Goal: Task Accomplishment & Management: Manage account settings

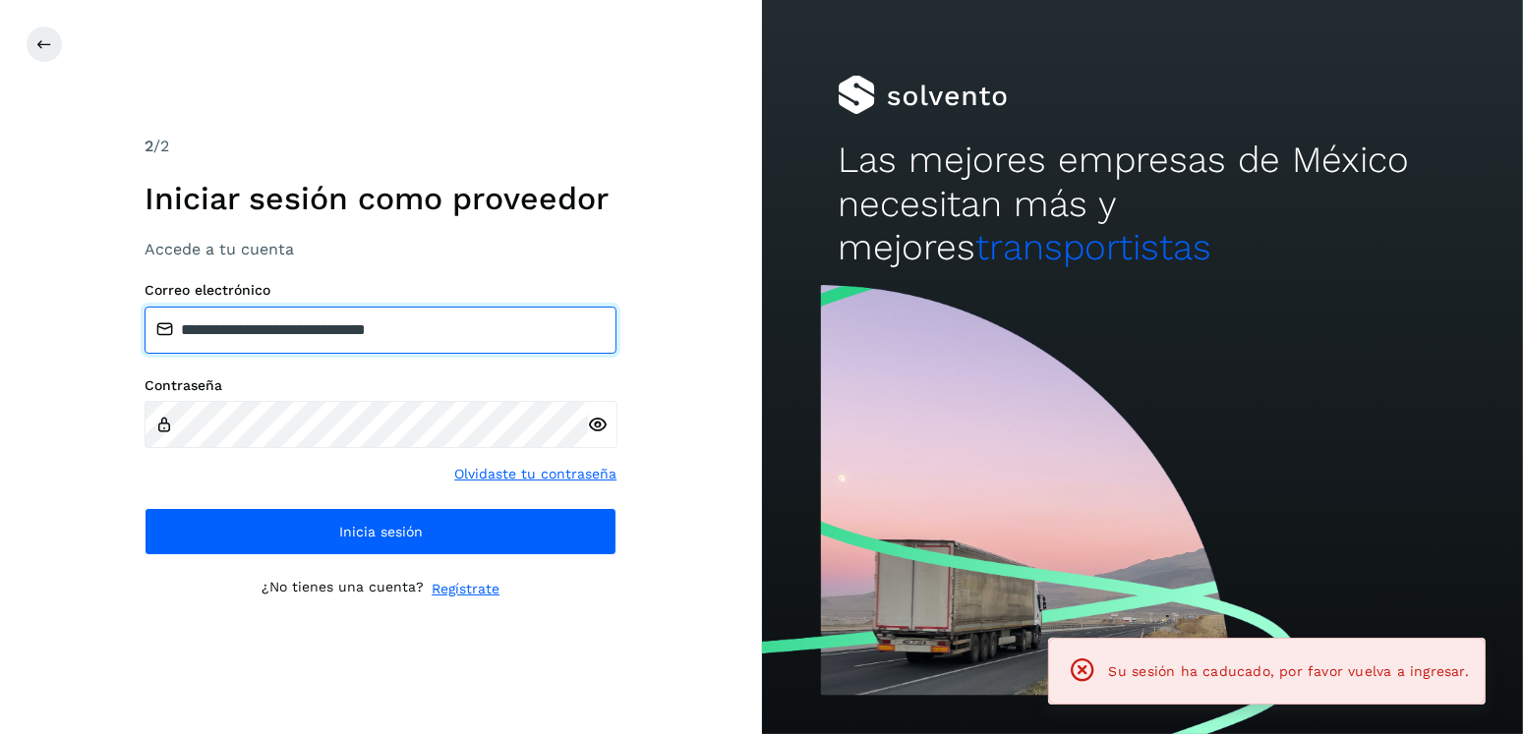
drag, startPoint x: 479, startPoint y: 325, endPoint x: 283, endPoint y: 327, distance: 195.7
click at [283, 327] on input "**********" at bounding box center [381, 330] width 472 height 47
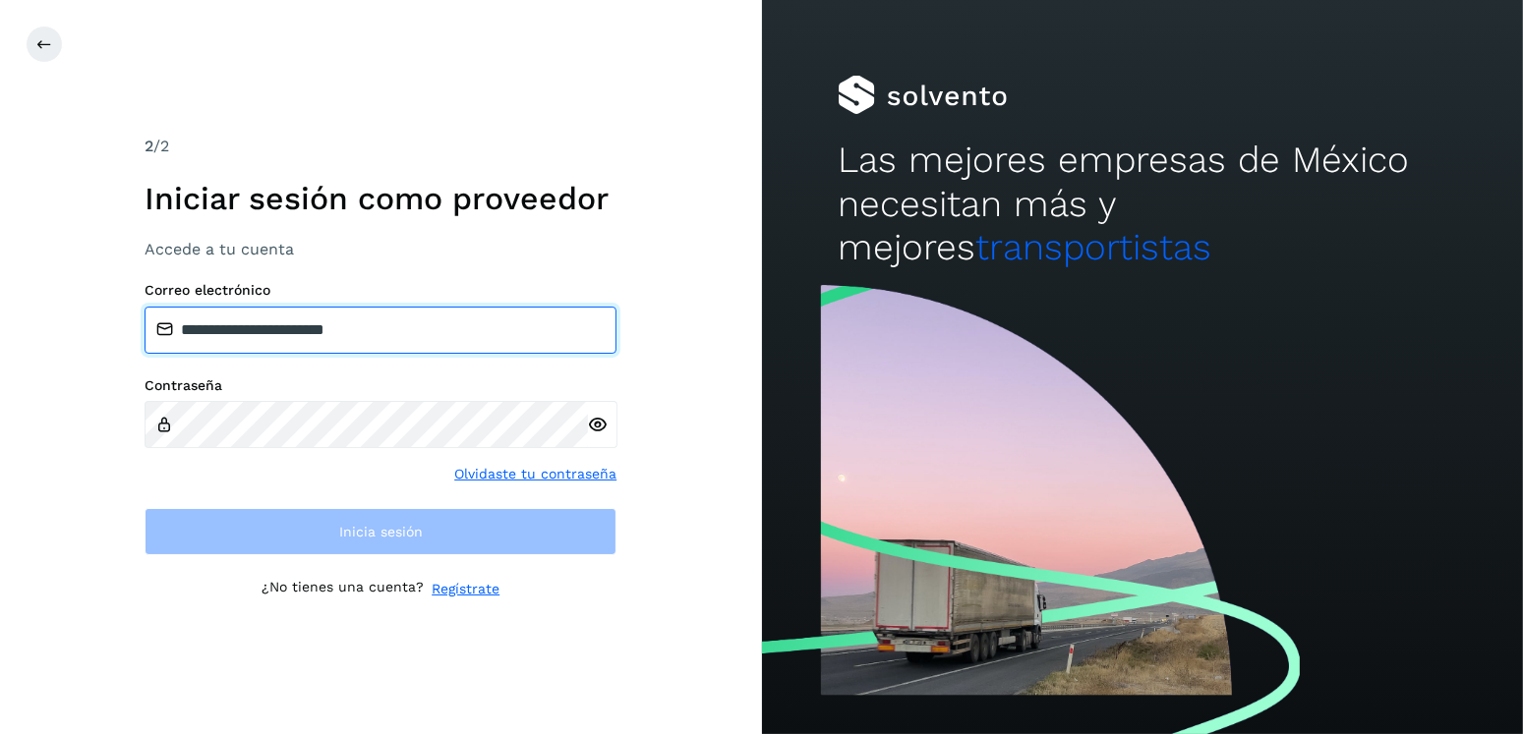
drag, startPoint x: 405, startPoint y: 343, endPoint x: 280, endPoint y: 343, distance: 124.9
click at [280, 343] on input "**********" at bounding box center [381, 330] width 472 height 47
click at [416, 332] on input "**********" at bounding box center [381, 330] width 472 height 47
drag, startPoint x: 369, startPoint y: 327, endPoint x: 339, endPoint y: 332, distance: 29.9
click at [339, 332] on input "**********" at bounding box center [381, 330] width 472 height 47
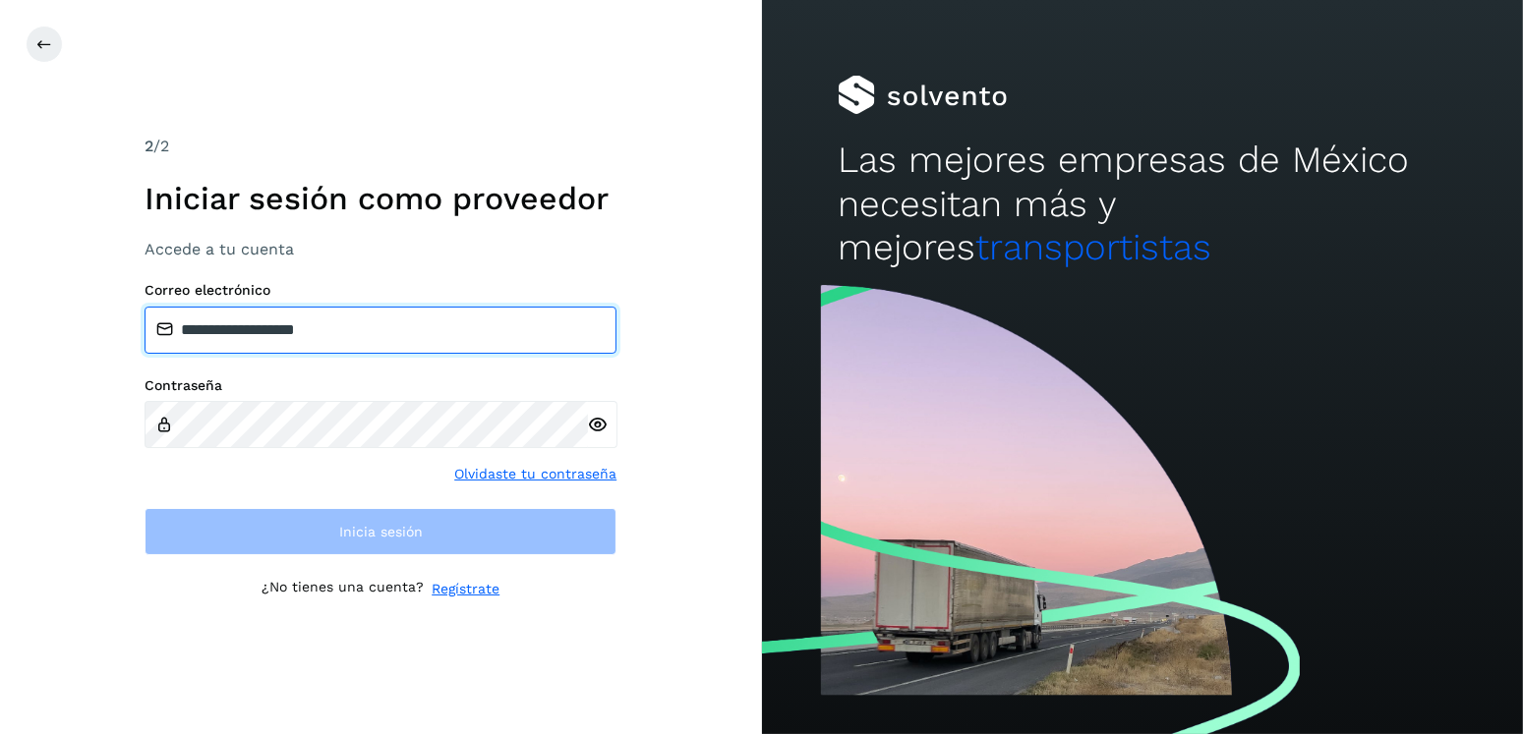
type input "**********"
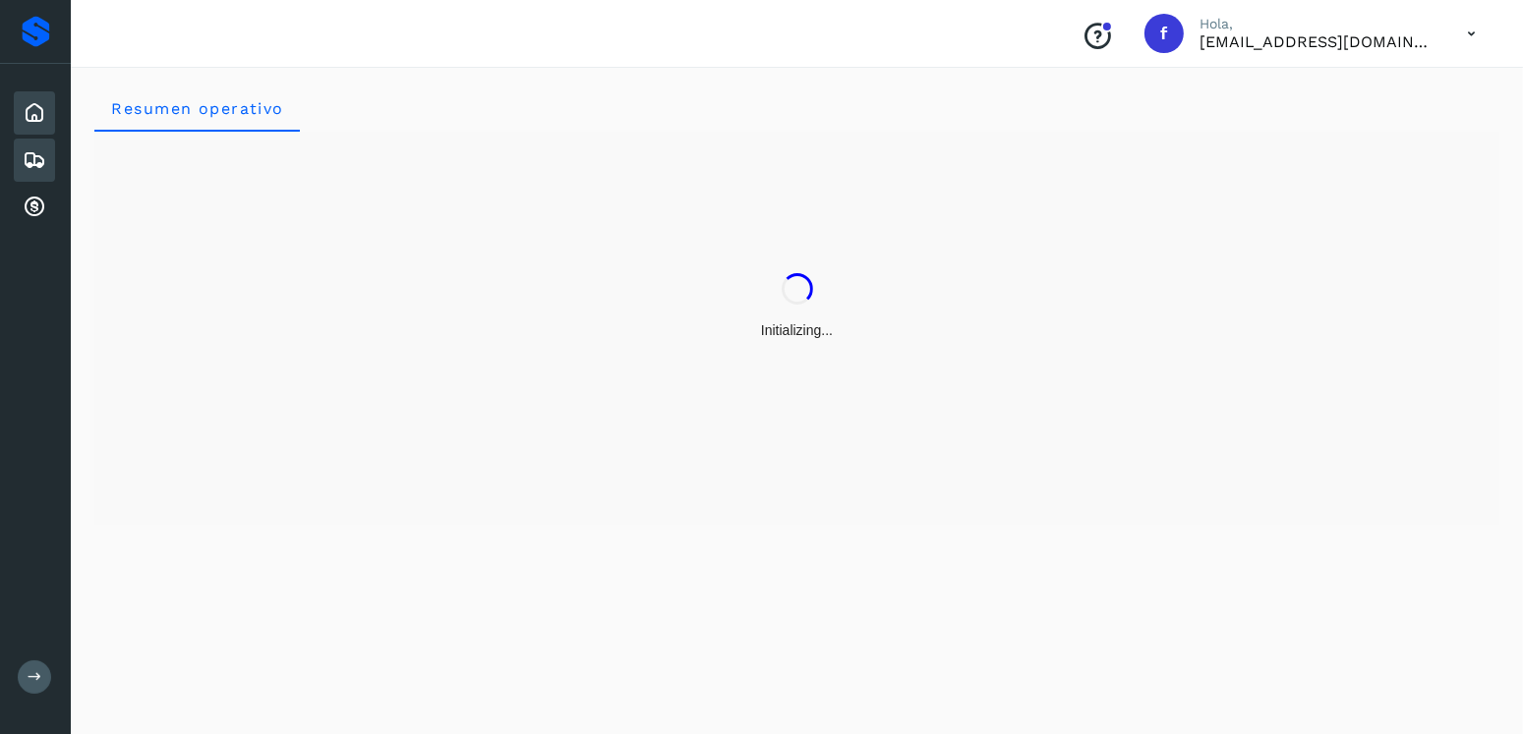
click at [49, 156] on div "Embarques" at bounding box center [34, 160] width 41 height 43
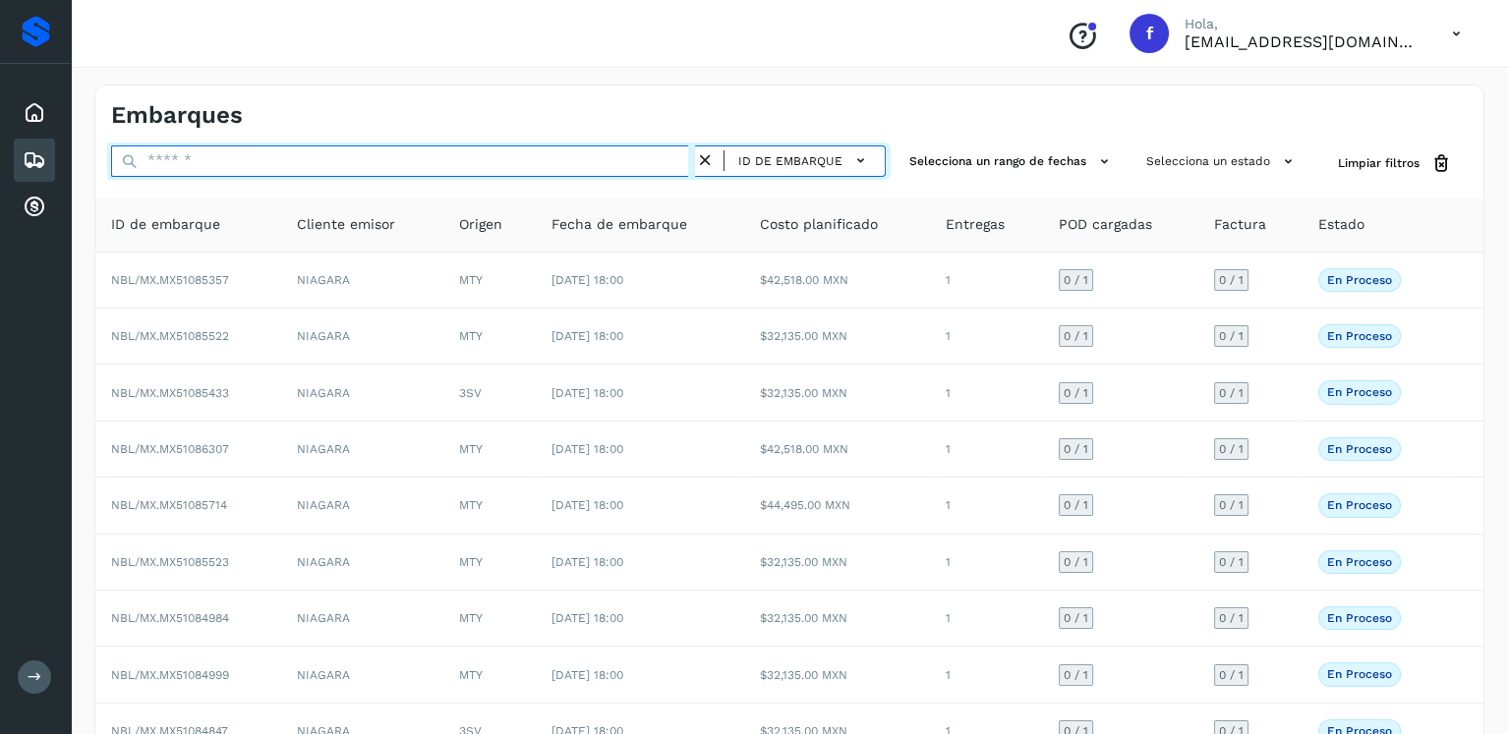
click at [342, 151] on input "text" at bounding box center [403, 161] width 584 height 31
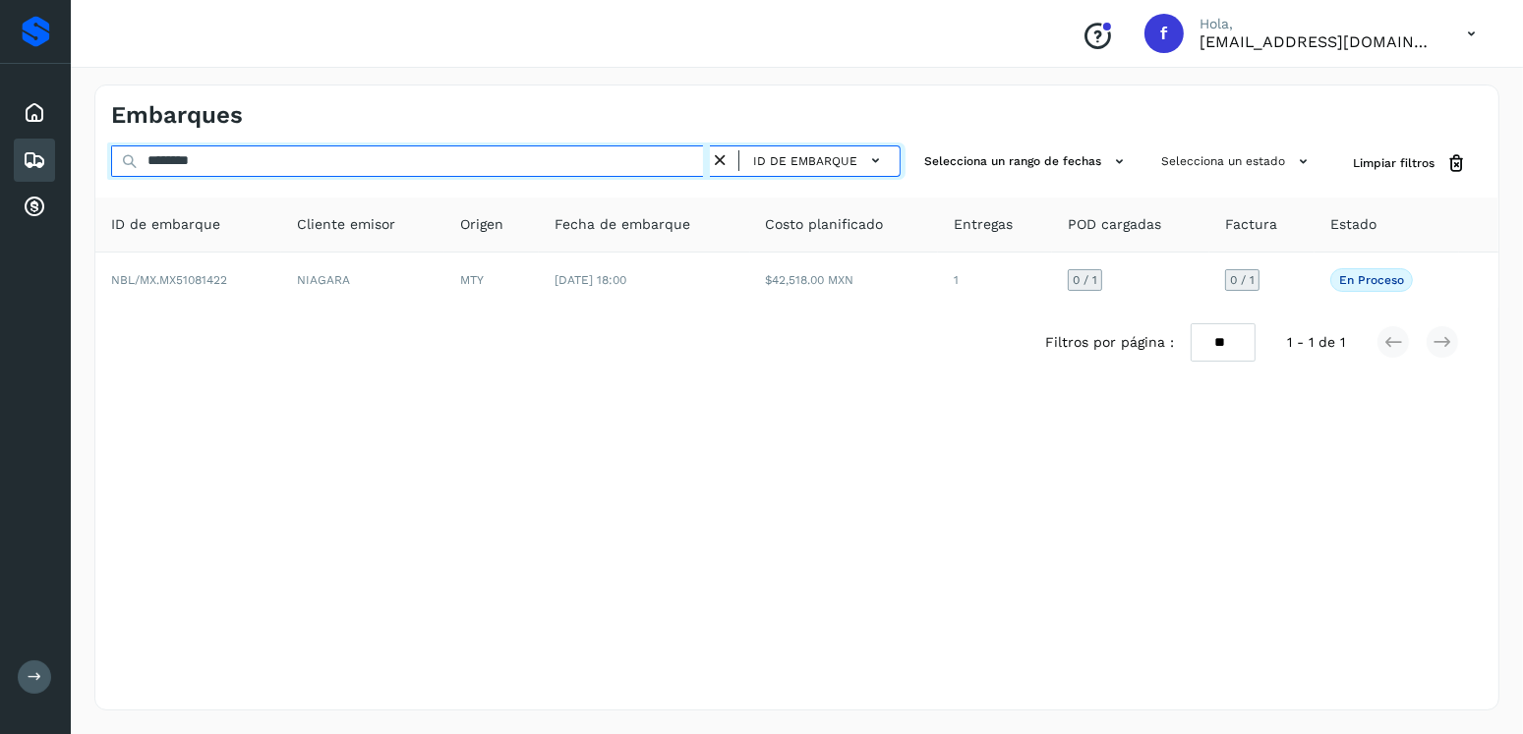
type input "********"
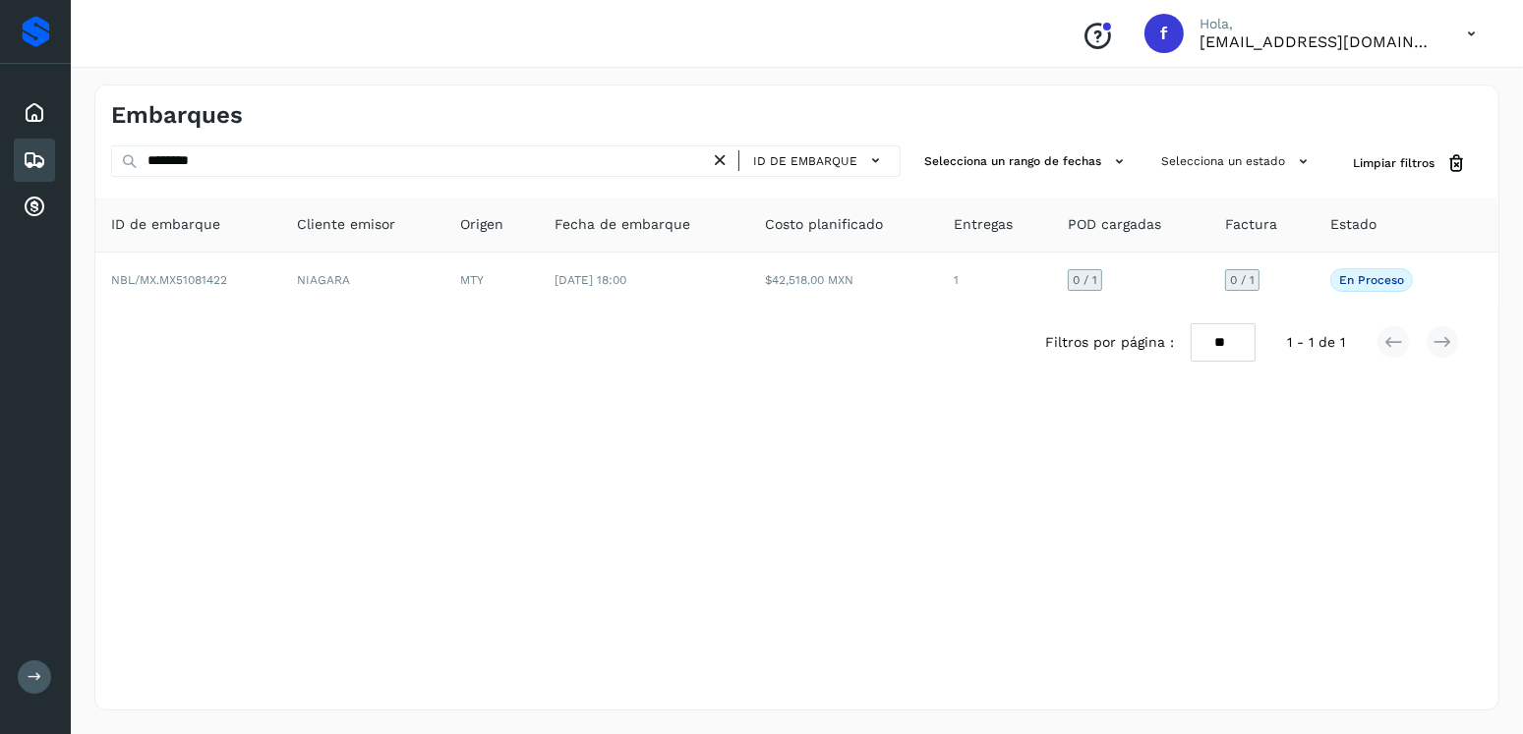
click at [813, 387] on div "Embarques ******** ID de embarque Selecciona un rango de fechas Selecciona un e…" at bounding box center [796, 398] width 1405 height 626
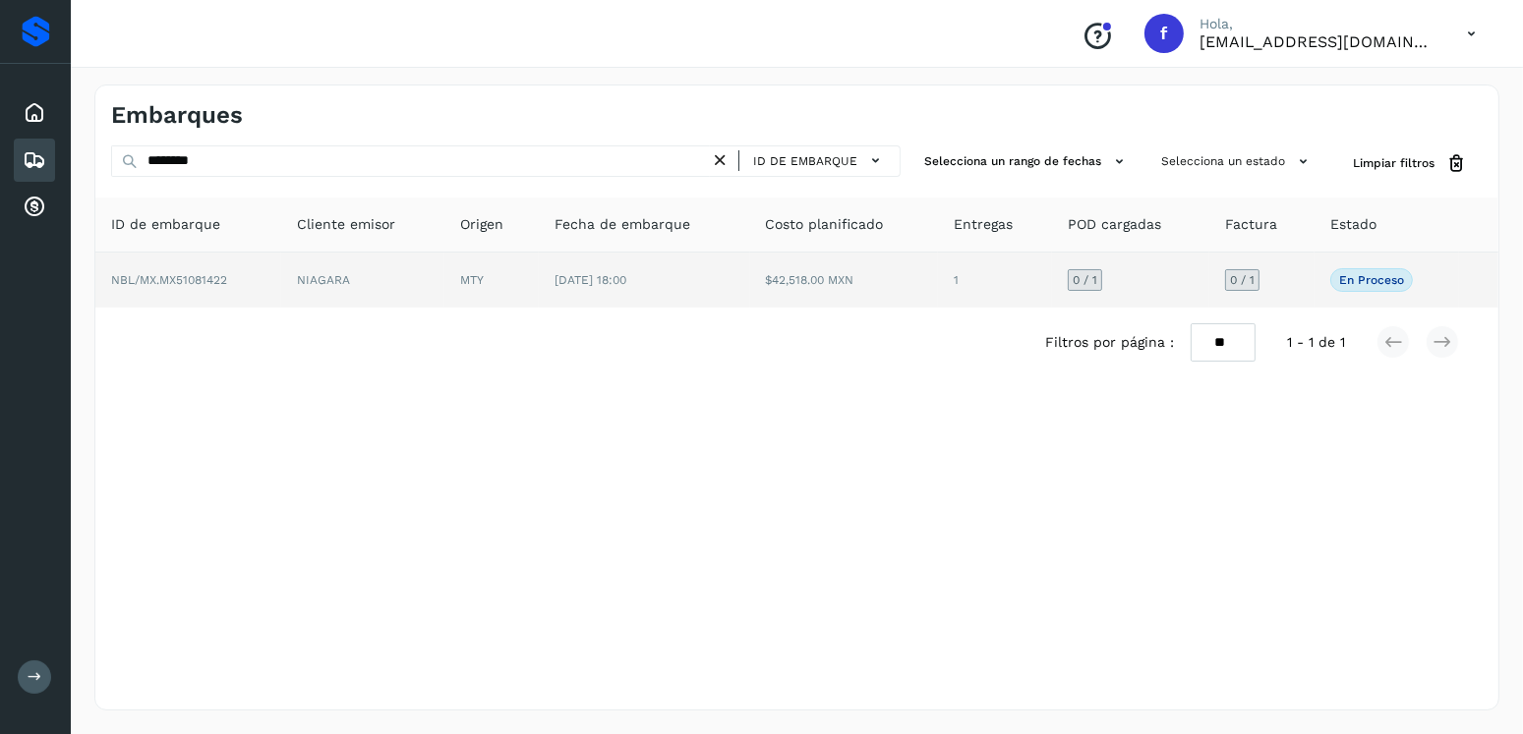
click at [770, 277] on td "$42,518.00 MXN" at bounding box center [844, 280] width 189 height 55
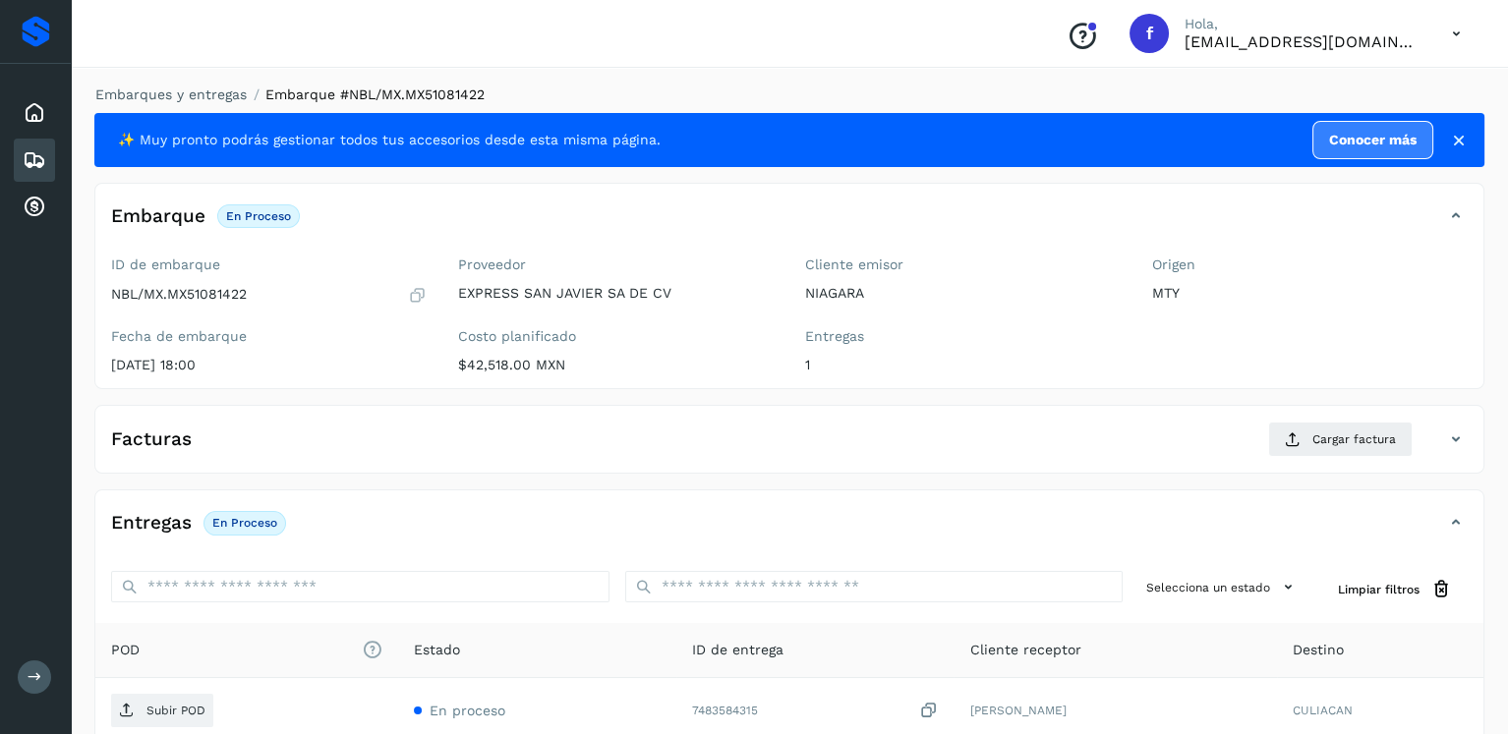
scroll to position [199, 0]
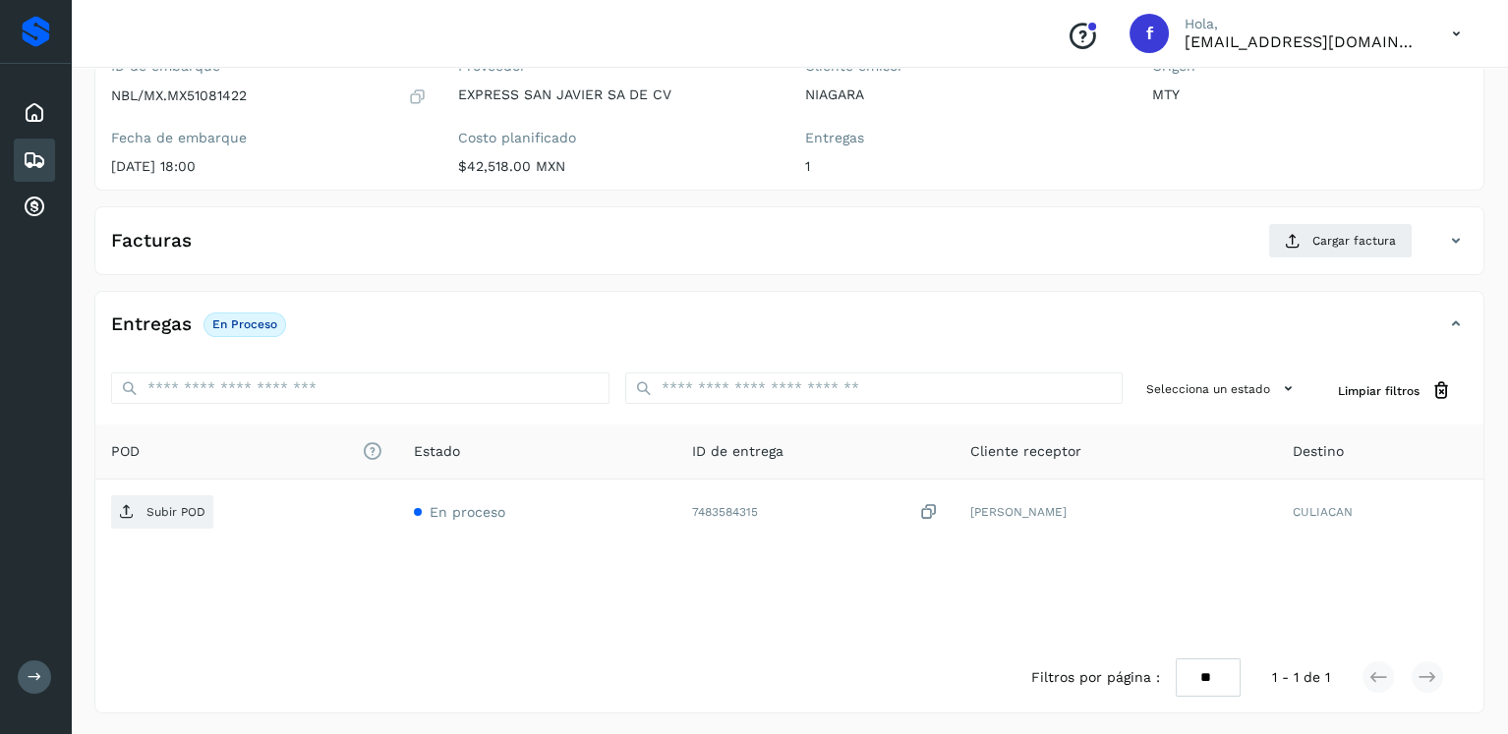
click at [36, 148] on icon at bounding box center [35, 160] width 24 height 24
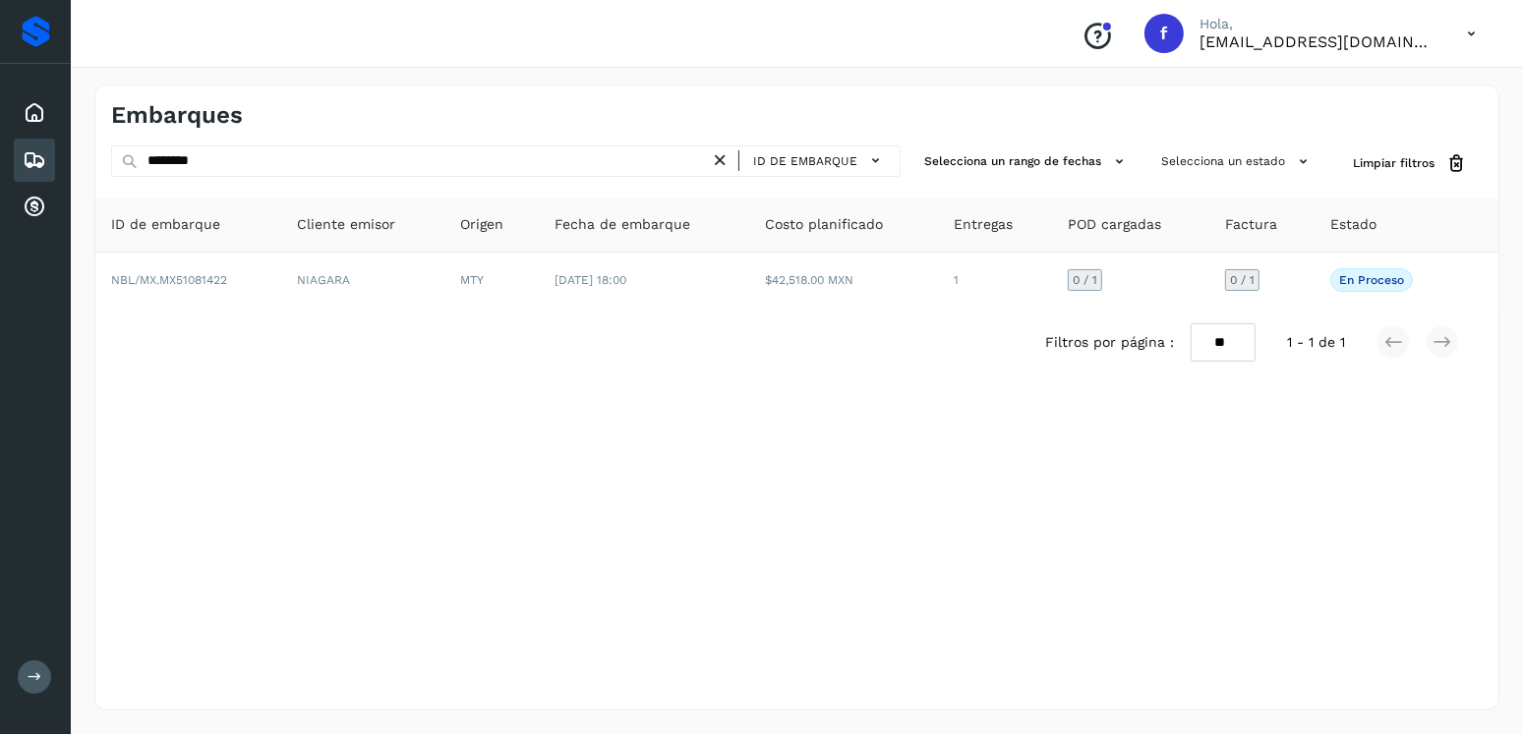
click at [718, 164] on icon at bounding box center [720, 160] width 21 height 21
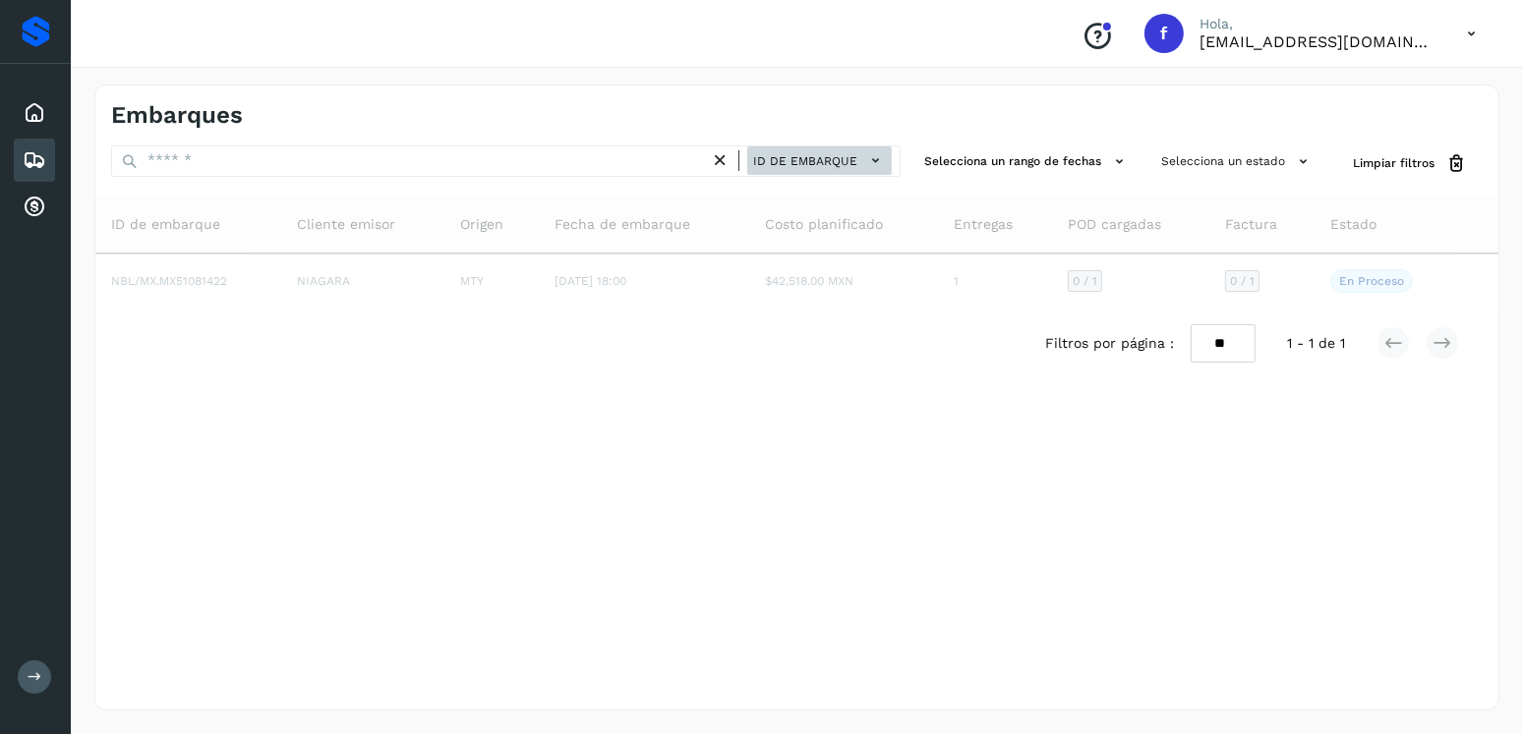
click at [794, 154] on span "ID de embarque" at bounding box center [805, 161] width 104 height 18
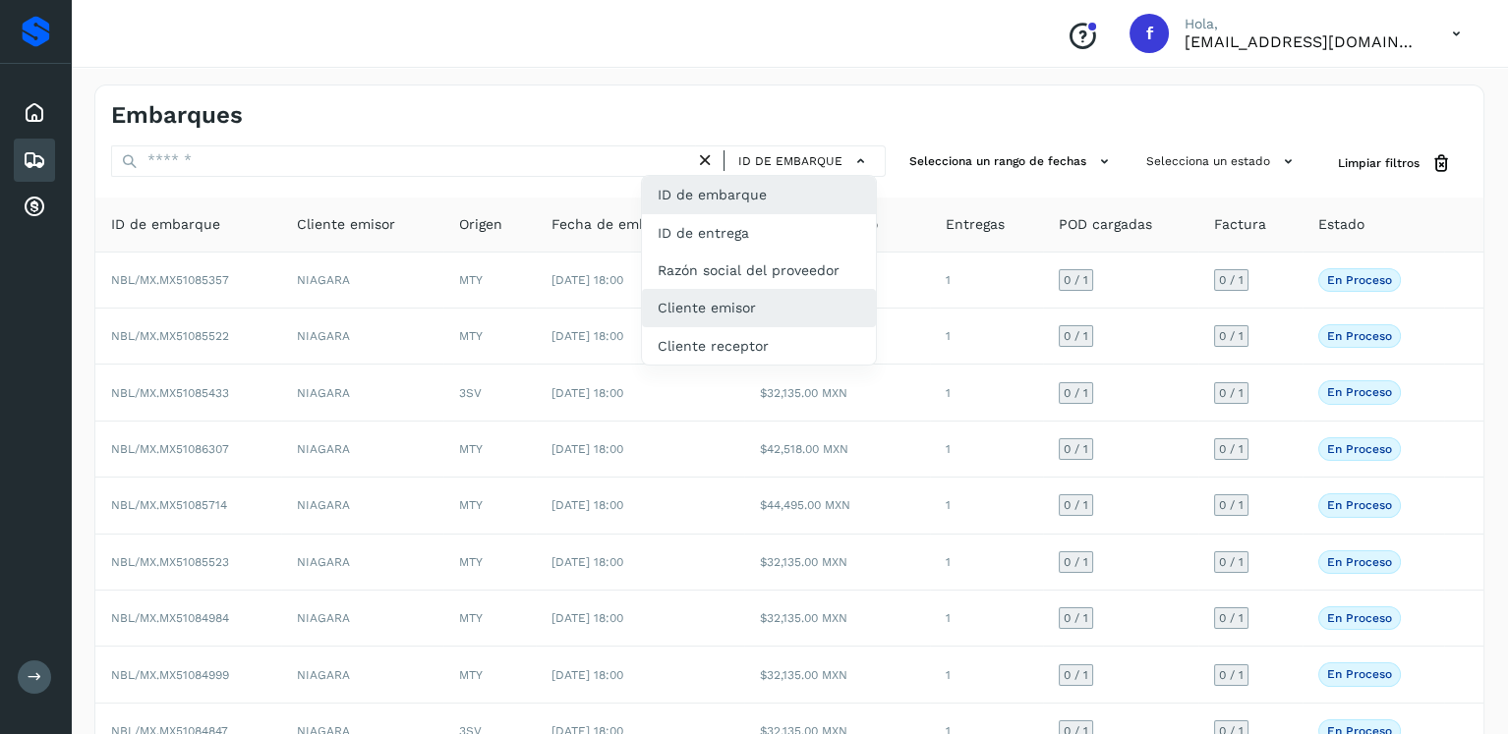
click at [794, 296] on div "Cliente emisor" at bounding box center [759, 307] width 234 height 37
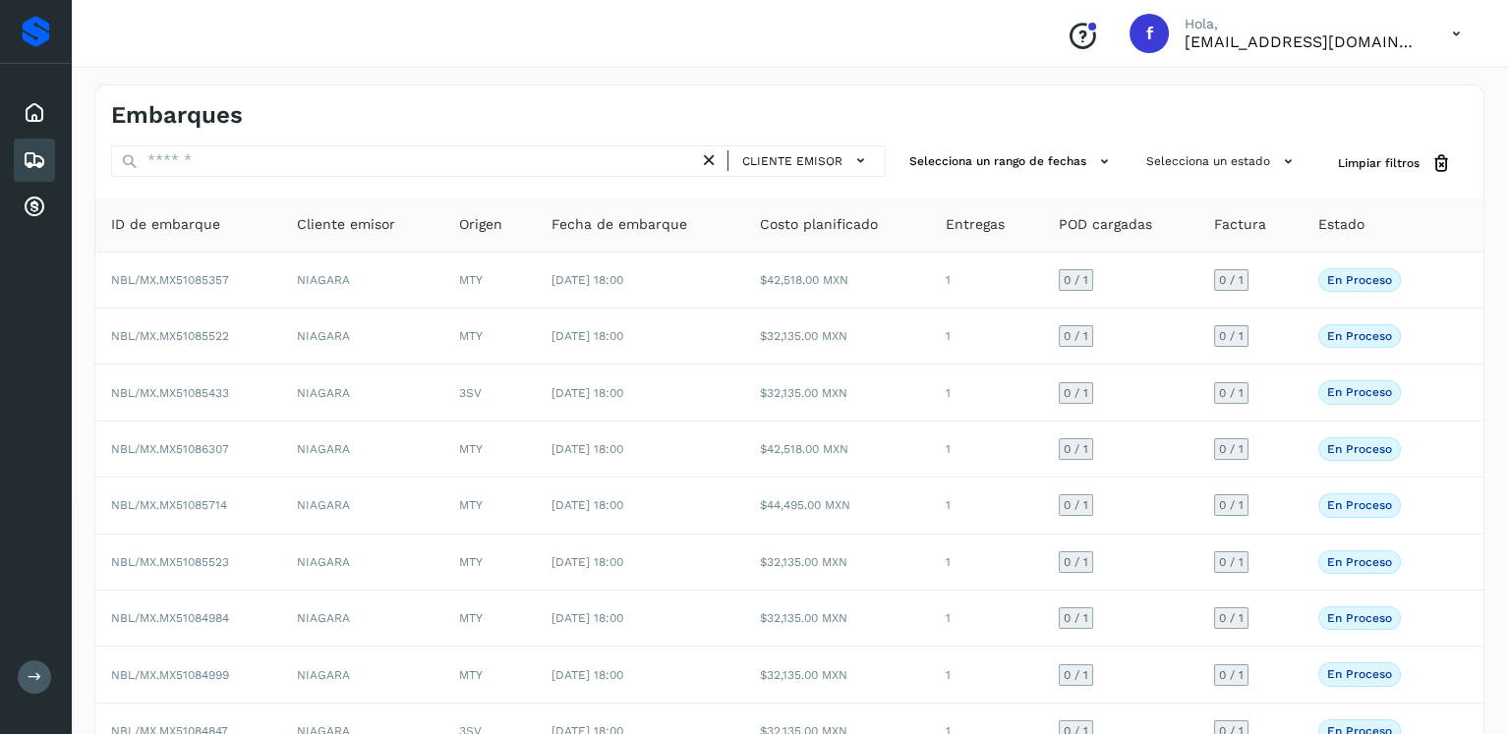
click at [448, 180] on div "Cliente emisor" at bounding box center [498, 164] width 775 height 36
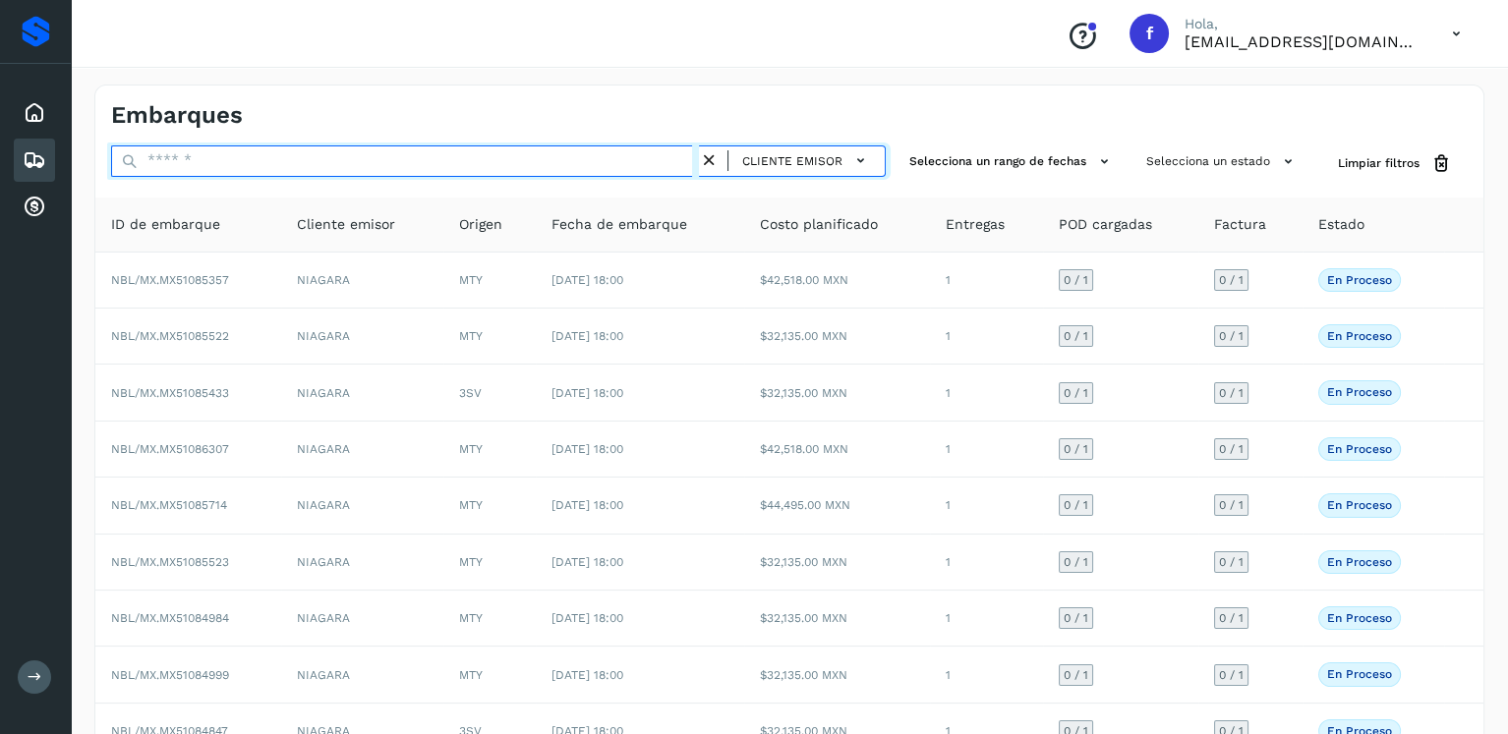
click at [418, 160] on input "text" at bounding box center [405, 161] width 588 height 31
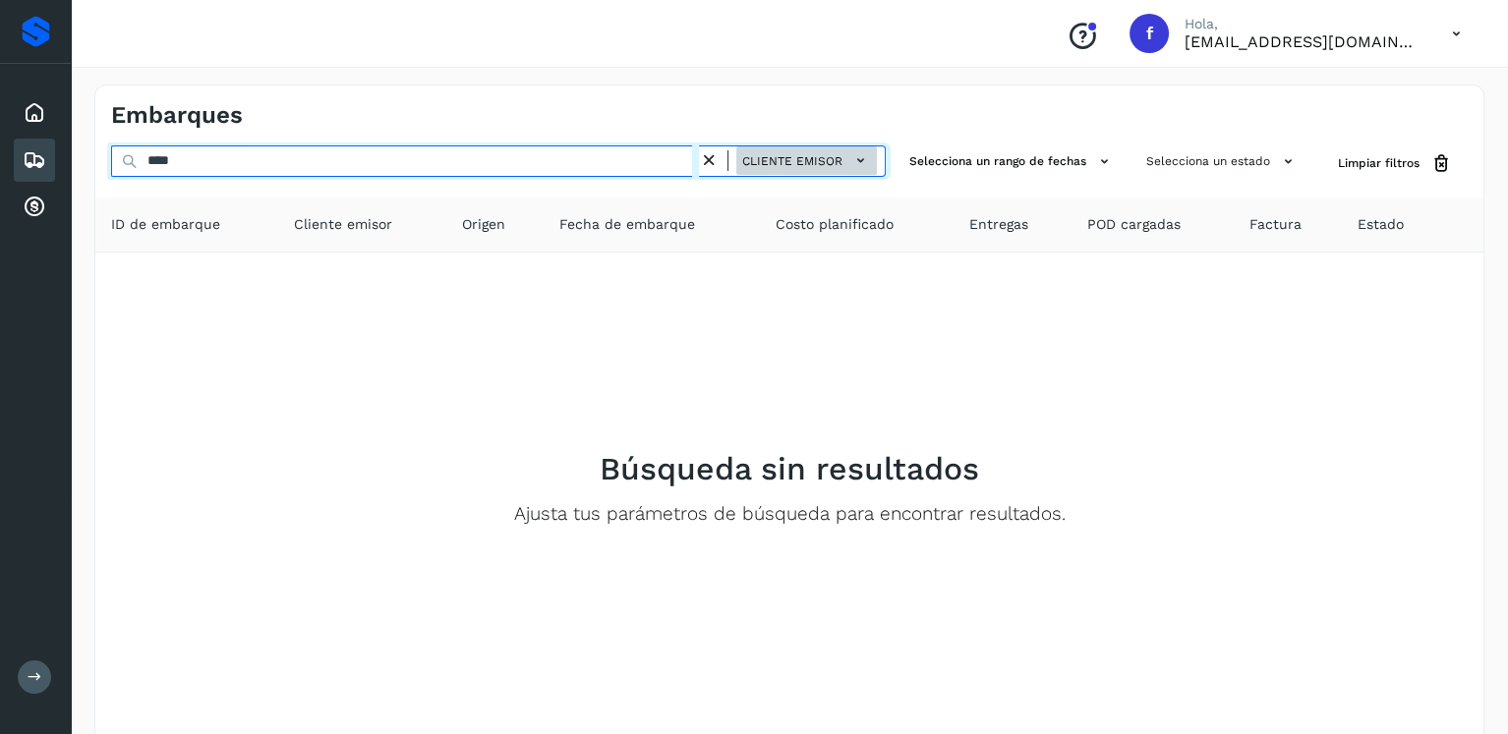
type input "****"
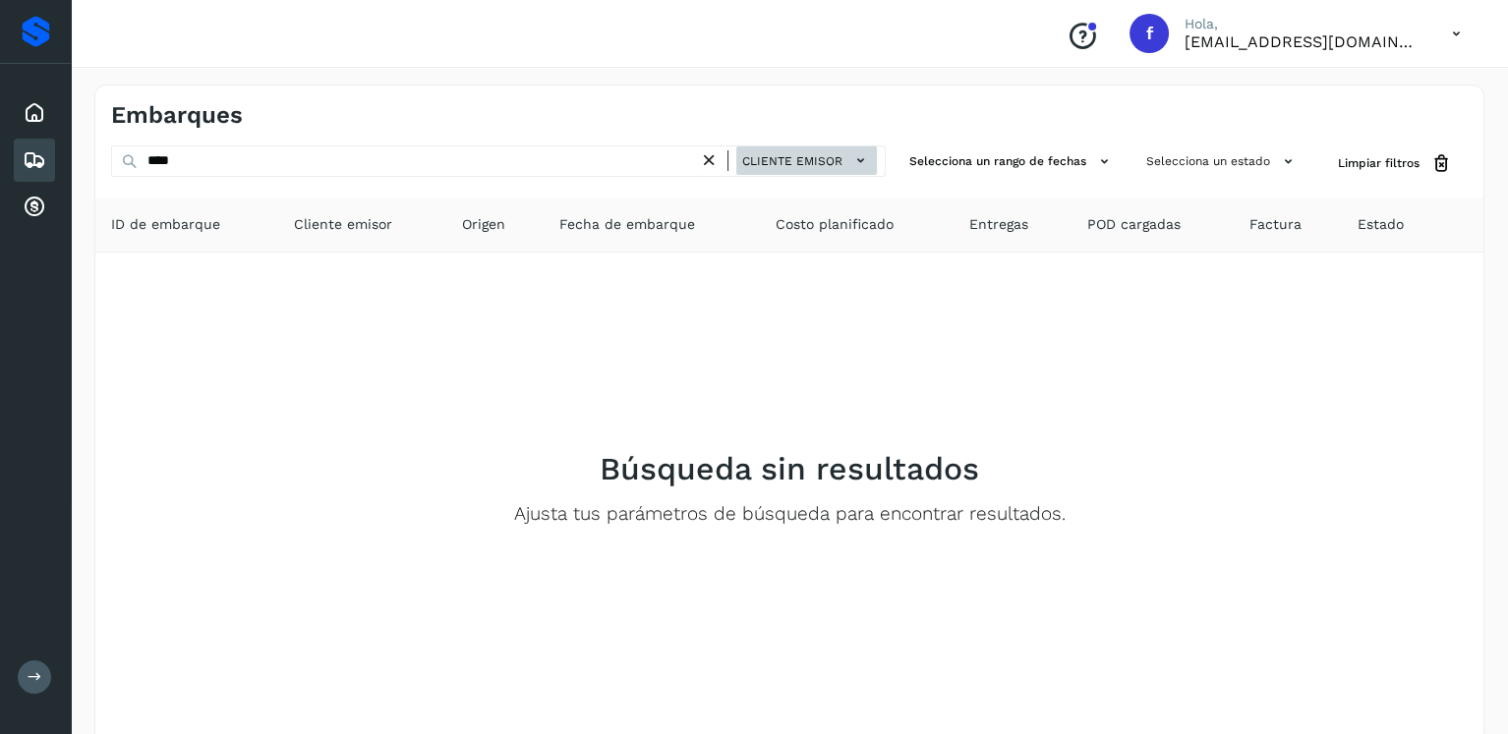
click at [811, 154] on span "Cliente emisor" at bounding box center [792, 161] width 100 height 18
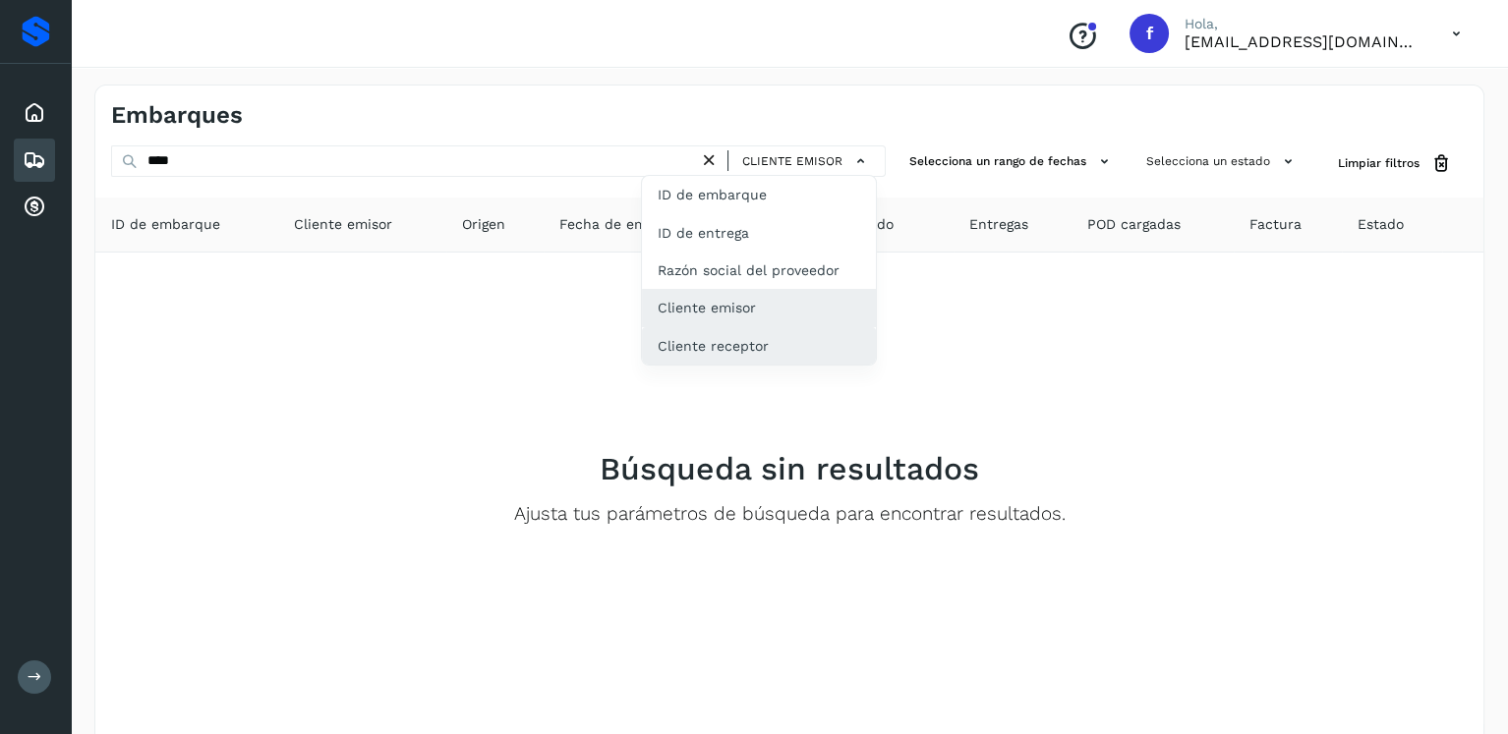
click at [813, 347] on div "Cliente receptor" at bounding box center [759, 345] width 234 height 37
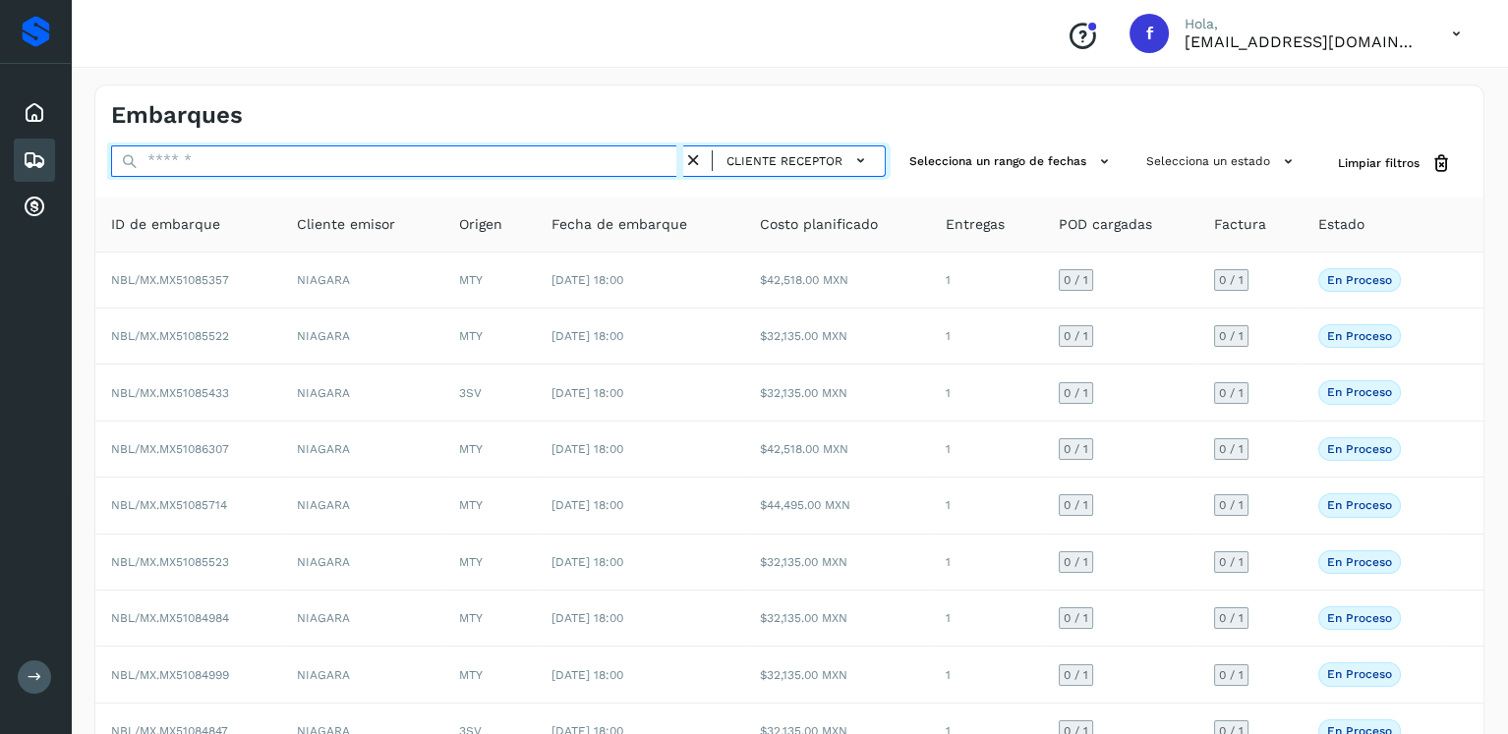
drag, startPoint x: 348, startPoint y: 164, endPoint x: 156, endPoint y: 164, distance: 191.7
click at [156, 164] on input "text" at bounding box center [397, 161] width 572 height 31
type input "****"
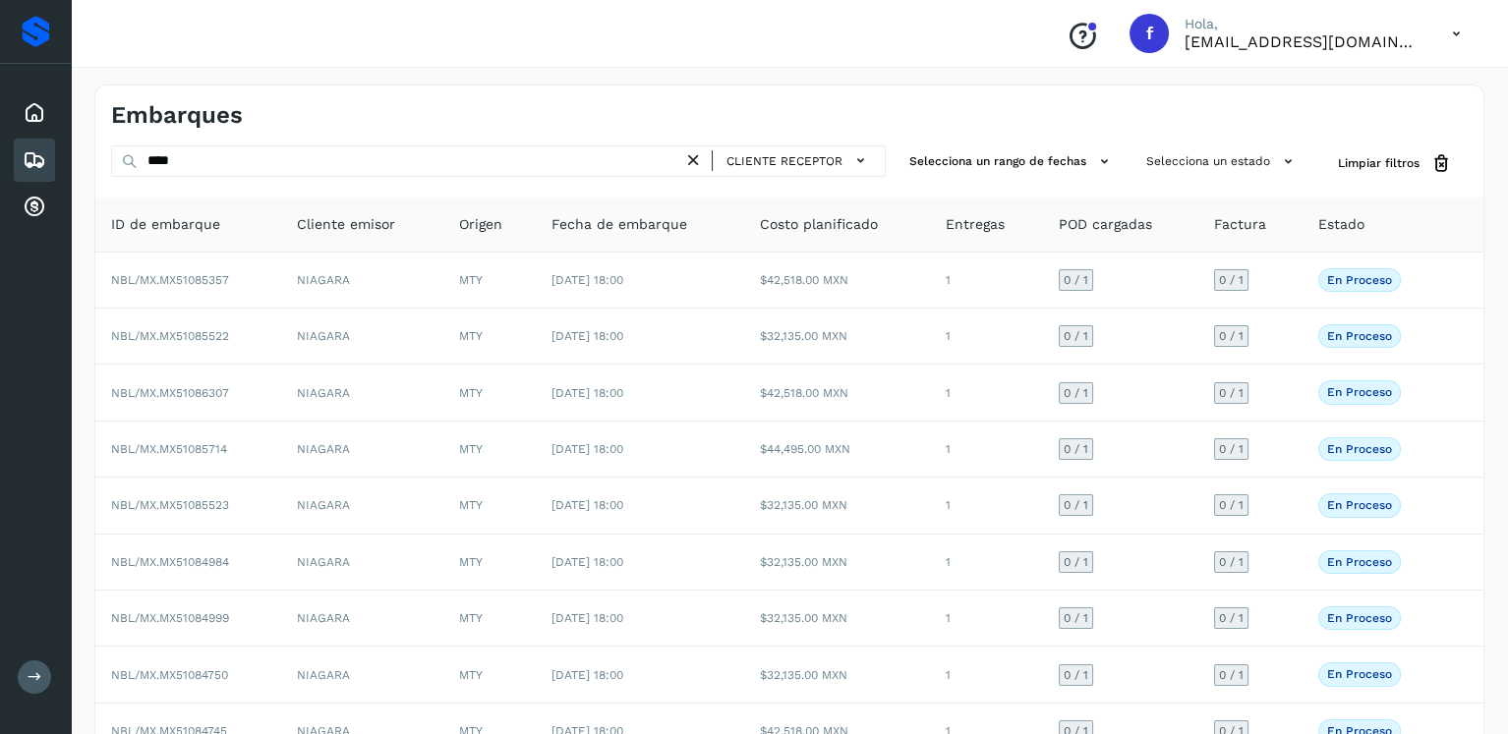
click at [885, 103] on div "Embarques" at bounding box center [789, 108] width 1388 height 44
click at [1211, 175] on button "Selecciona un estado" at bounding box center [1223, 162] width 168 height 32
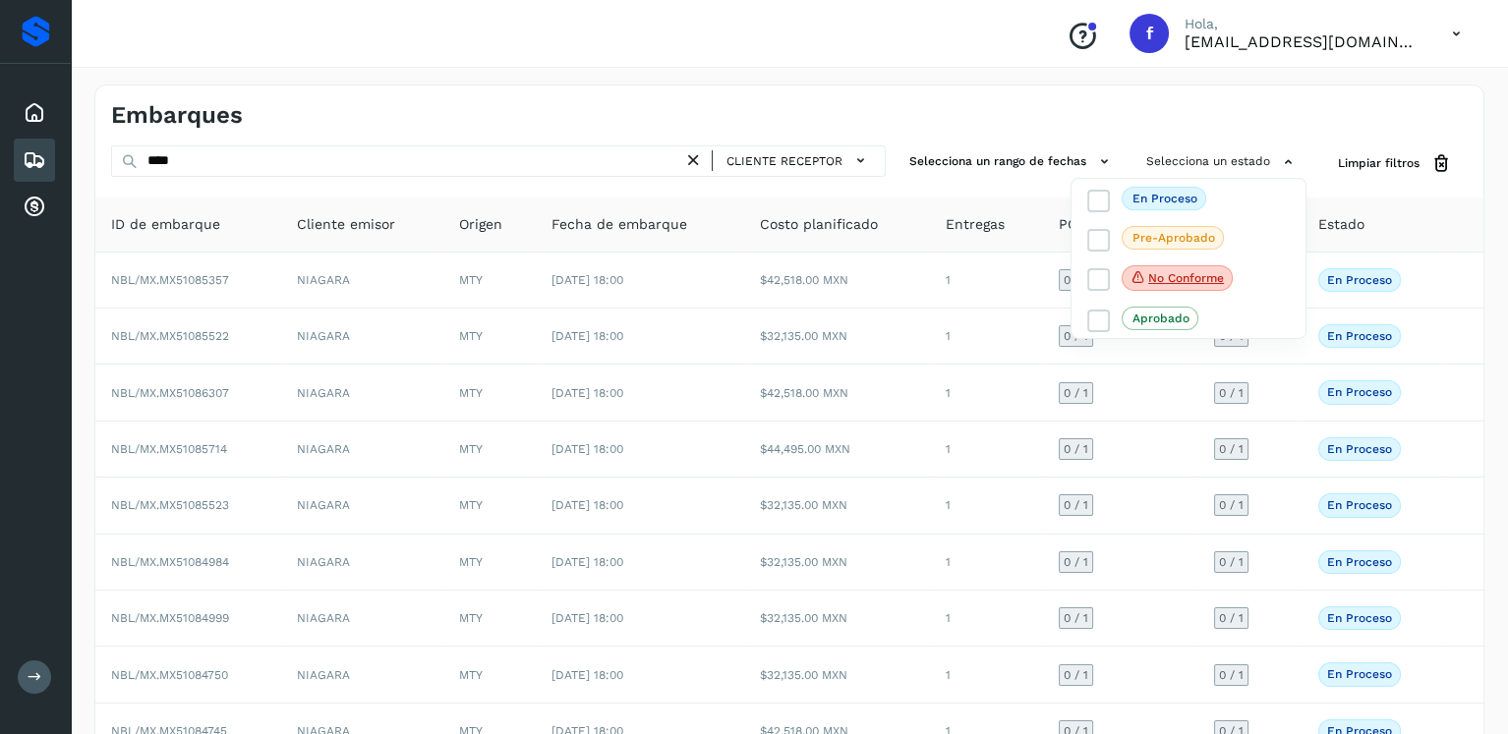
click at [899, 128] on div at bounding box center [754, 367] width 1508 height 734
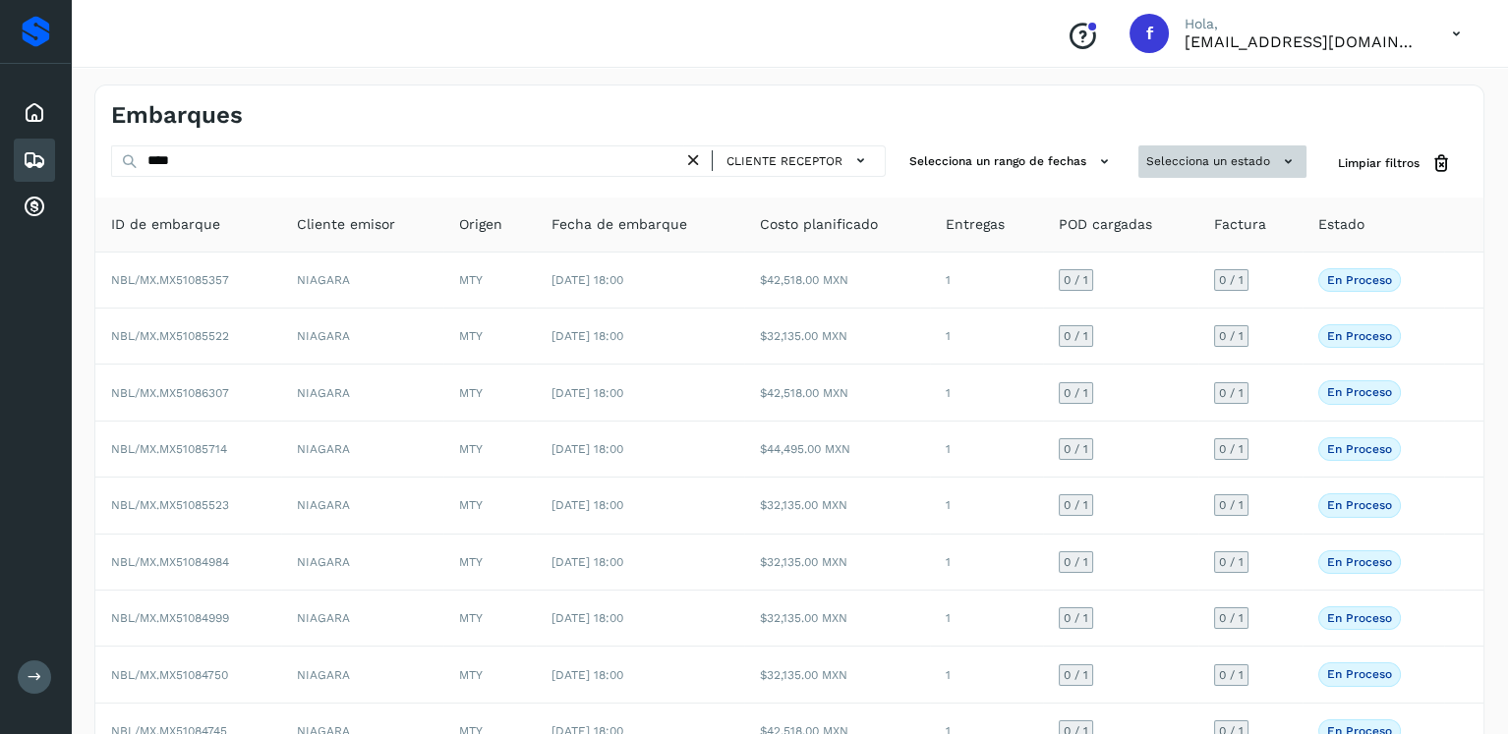
click at [1184, 148] on button "Selecciona un estado" at bounding box center [1223, 162] width 168 height 32
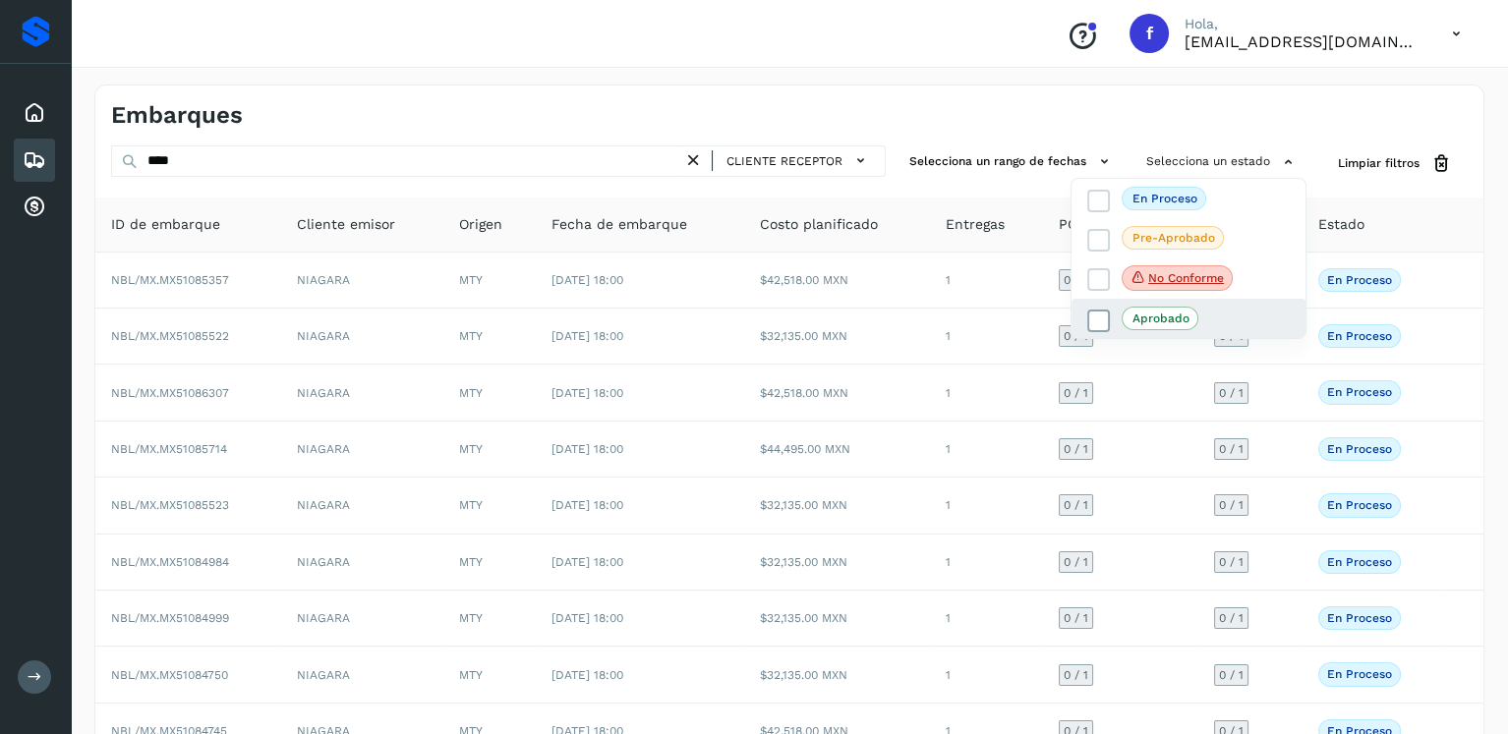
click at [1087, 313] on span at bounding box center [1098, 321] width 23 height 23
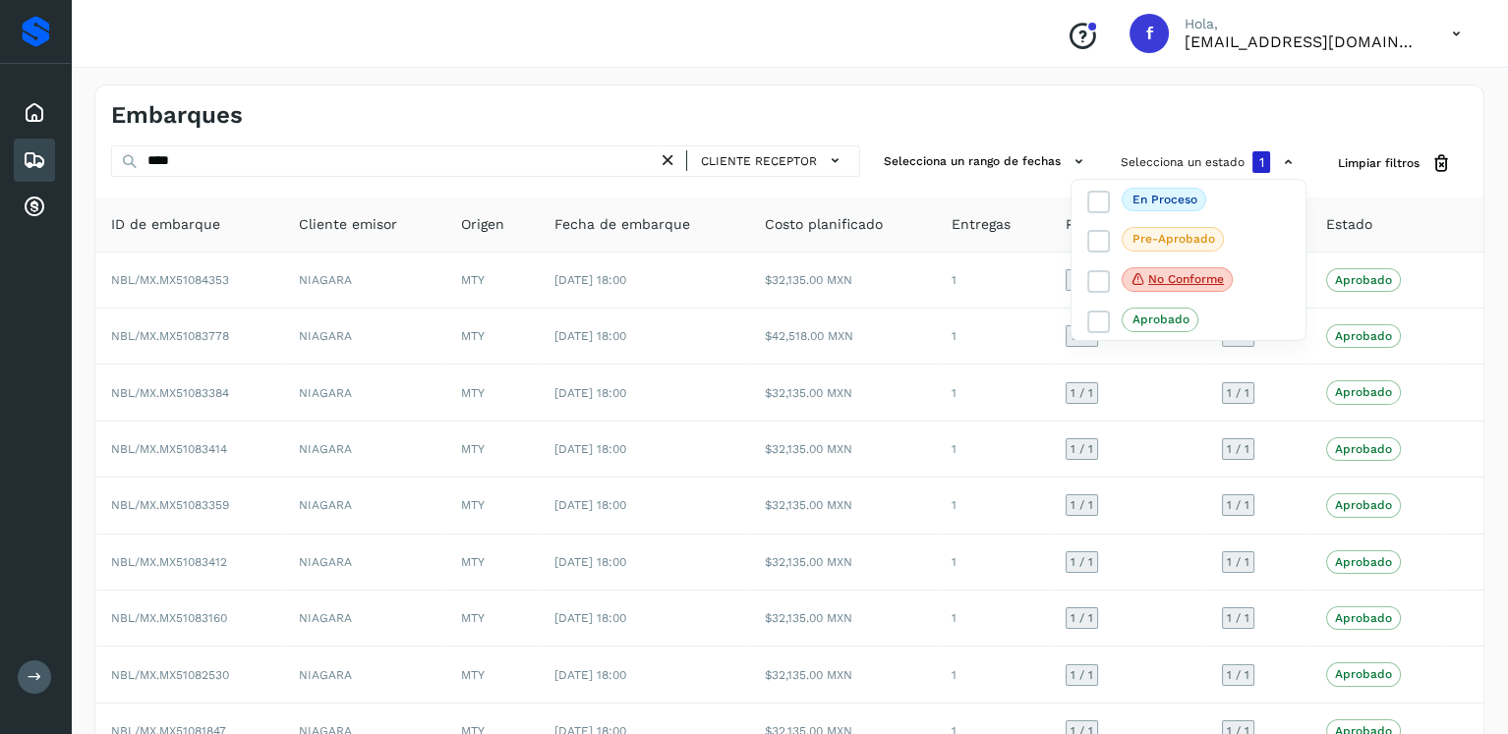
click at [1008, 102] on div at bounding box center [754, 367] width 1508 height 734
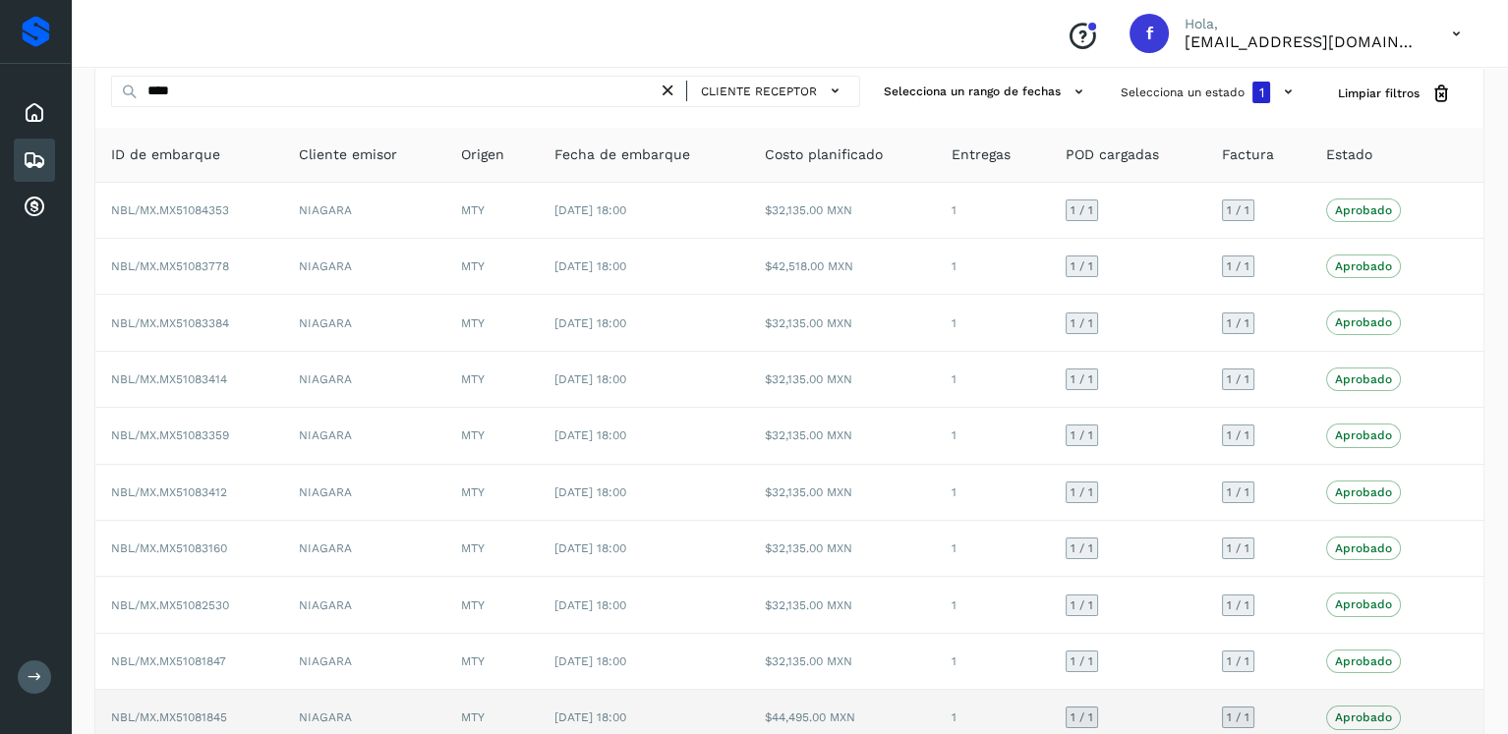
scroll to position [168, 0]
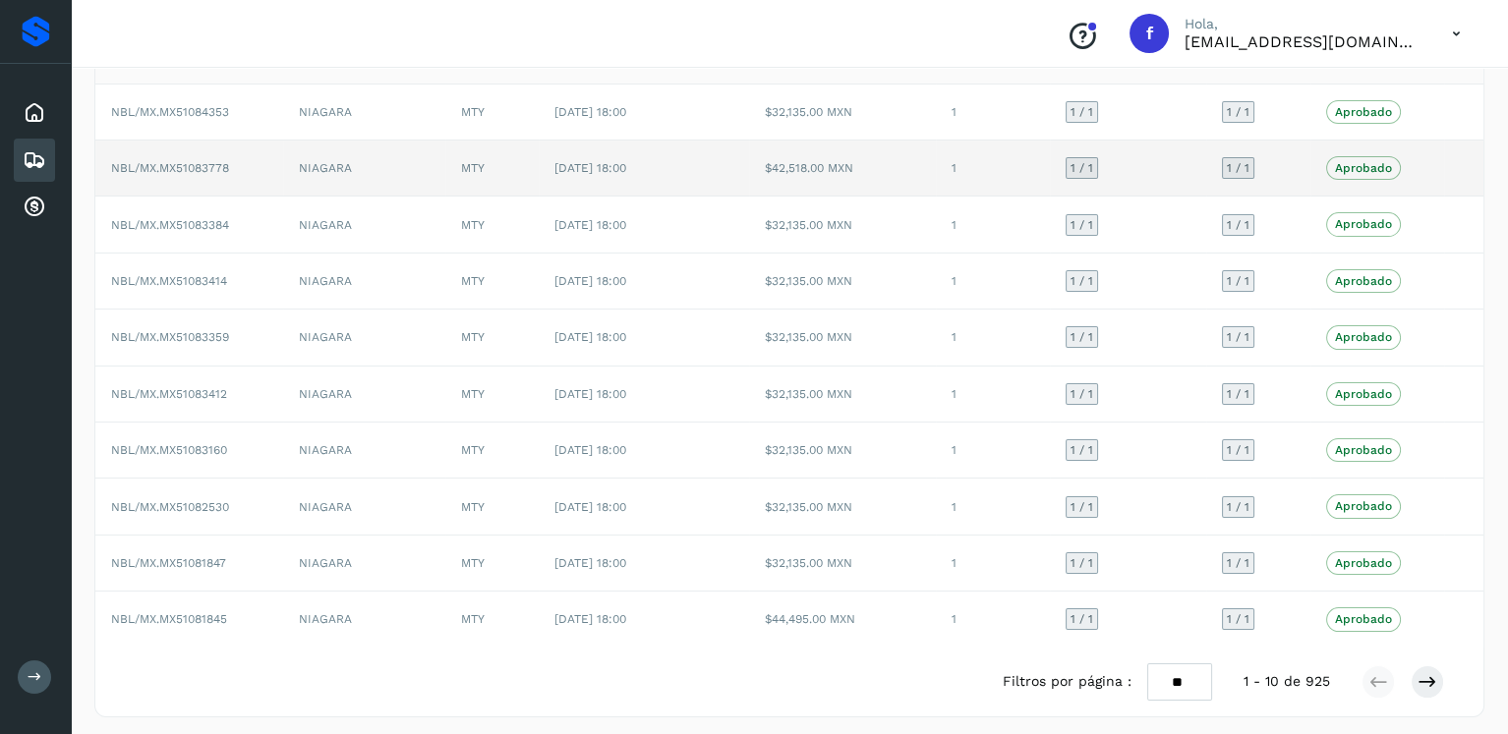
click at [827, 180] on td "$42,518.00 MXN" at bounding box center [843, 169] width 188 height 56
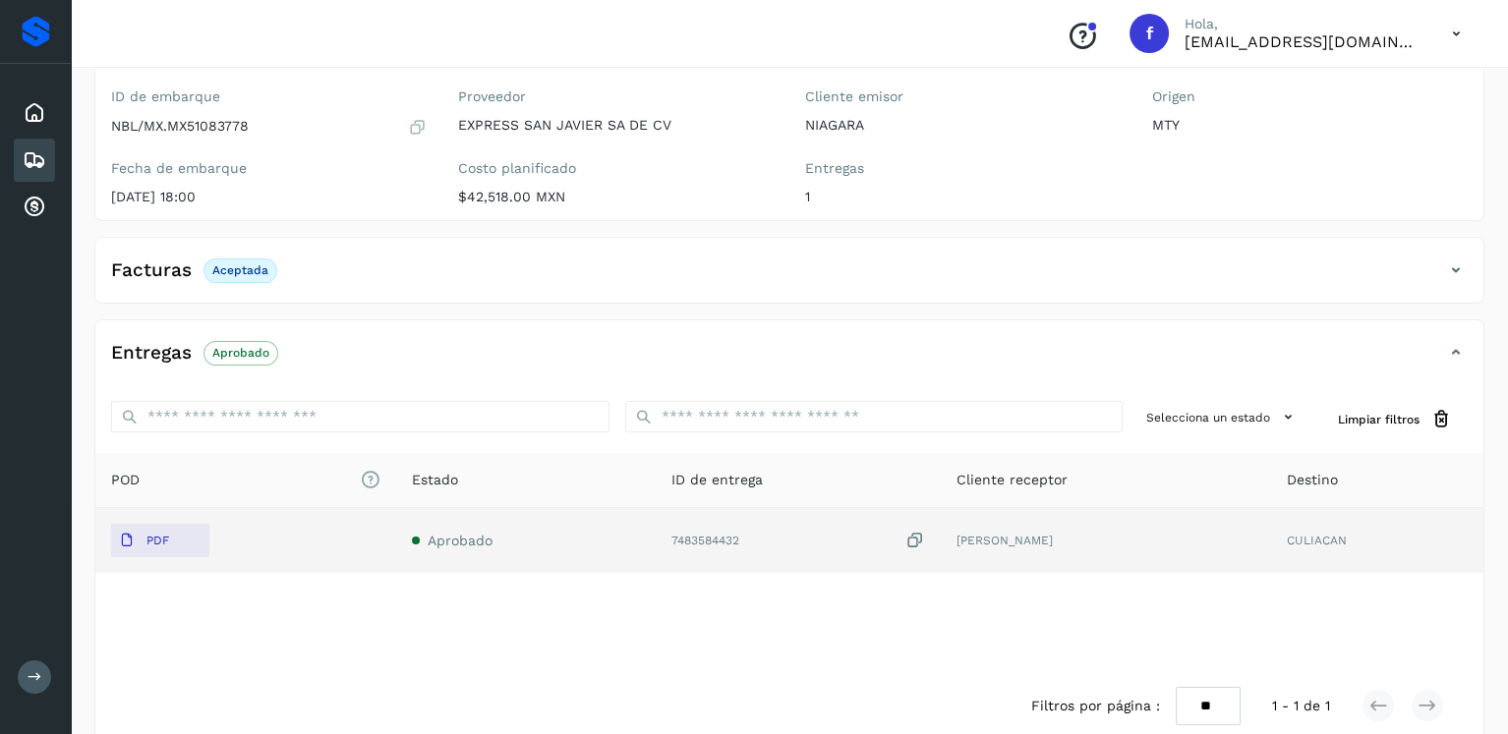
click at [189, 558] on td "PDF" at bounding box center [245, 540] width 301 height 65
click at [190, 545] on button "PDF" at bounding box center [160, 540] width 98 height 33
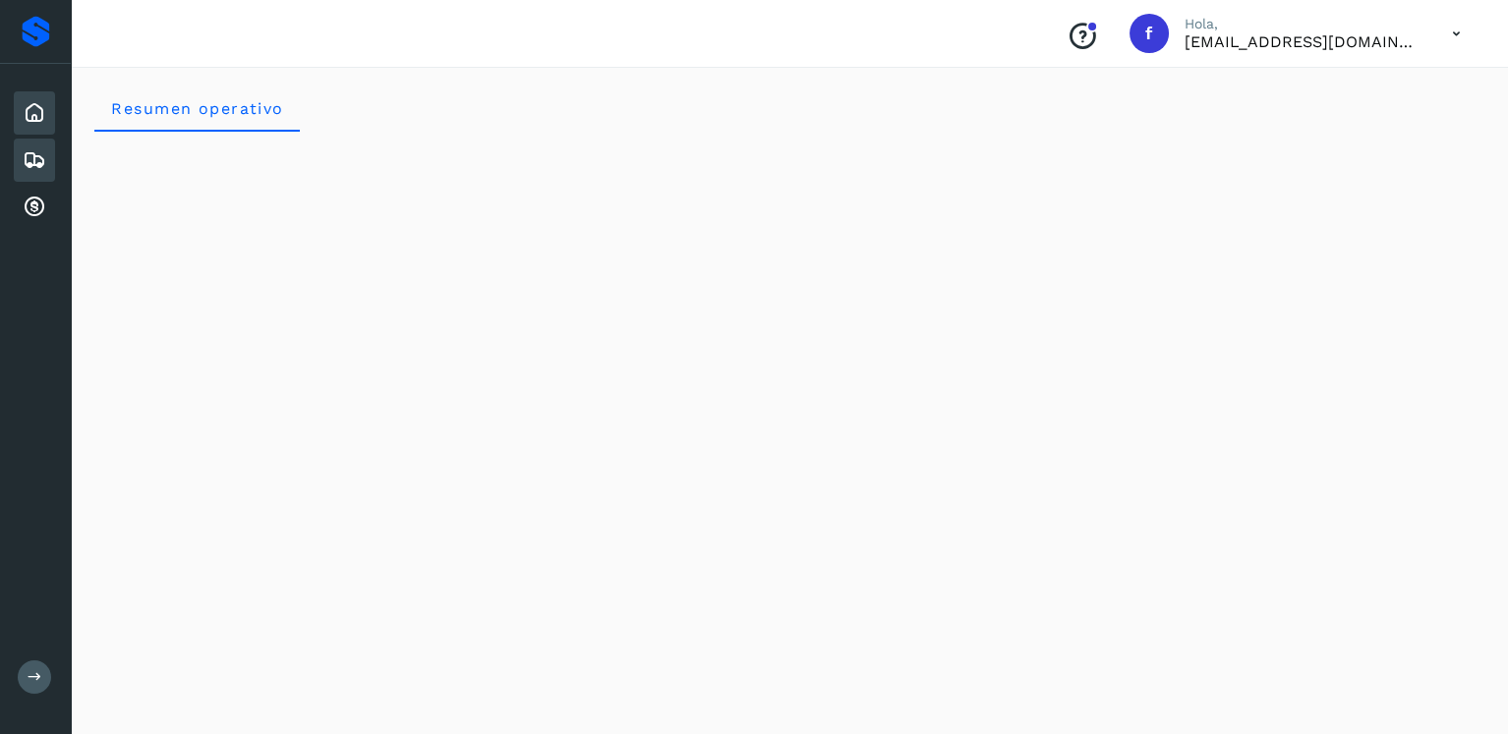
click at [53, 163] on div "Embarques" at bounding box center [34, 160] width 41 height 43
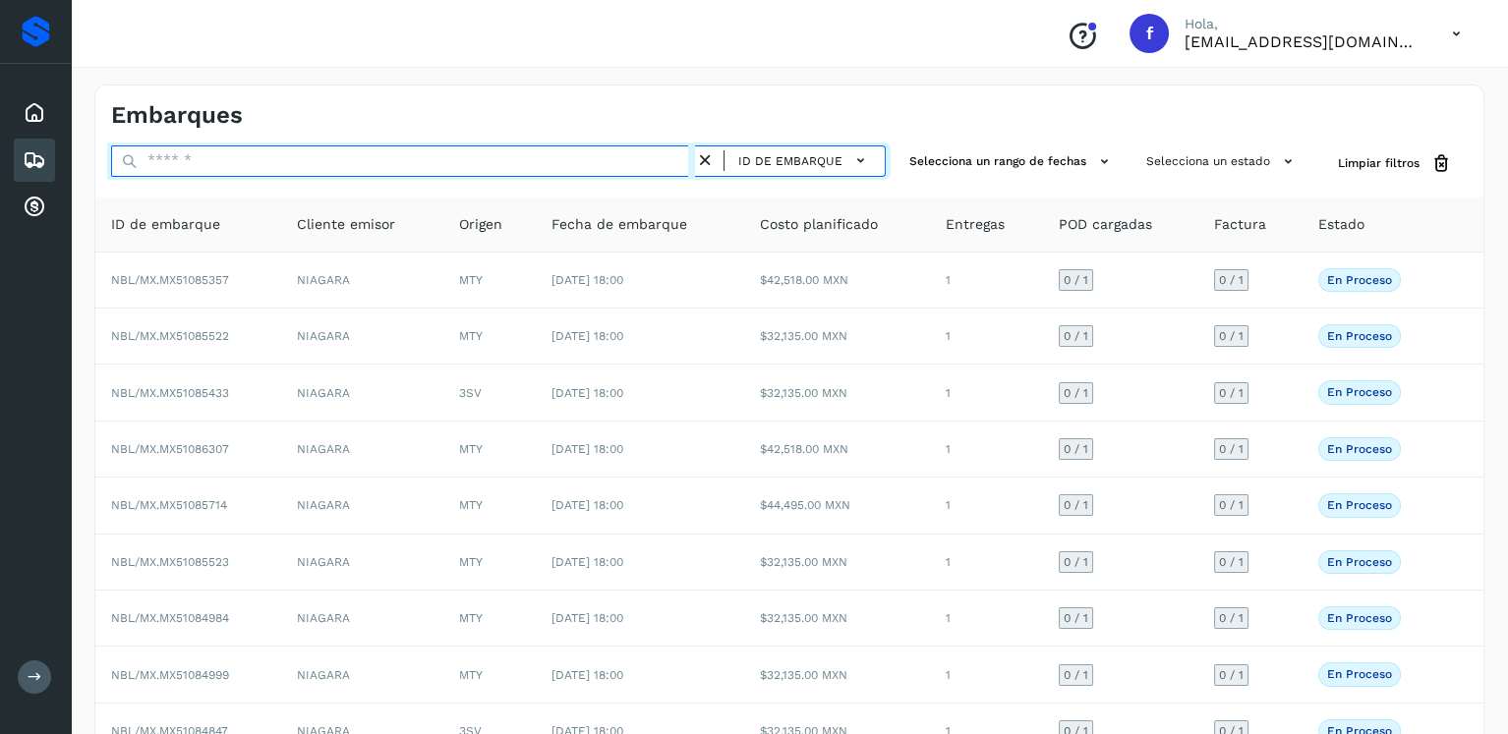
click at [365, 159] on input "text" at bounding box center [403, 161] width 584 height 31
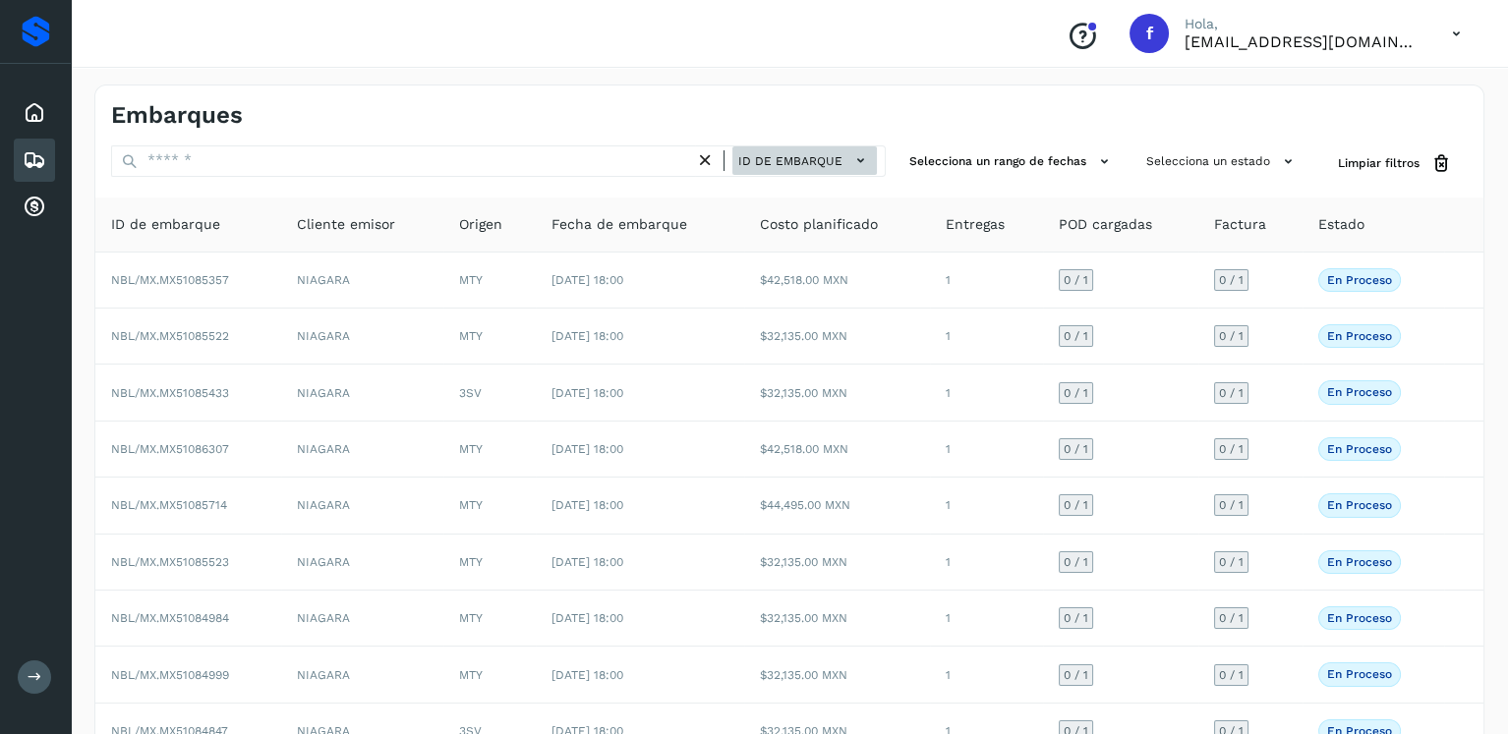
click at [814, 159] on span "ID de embarque" at bounding box center [790, 161] width 104 height 18
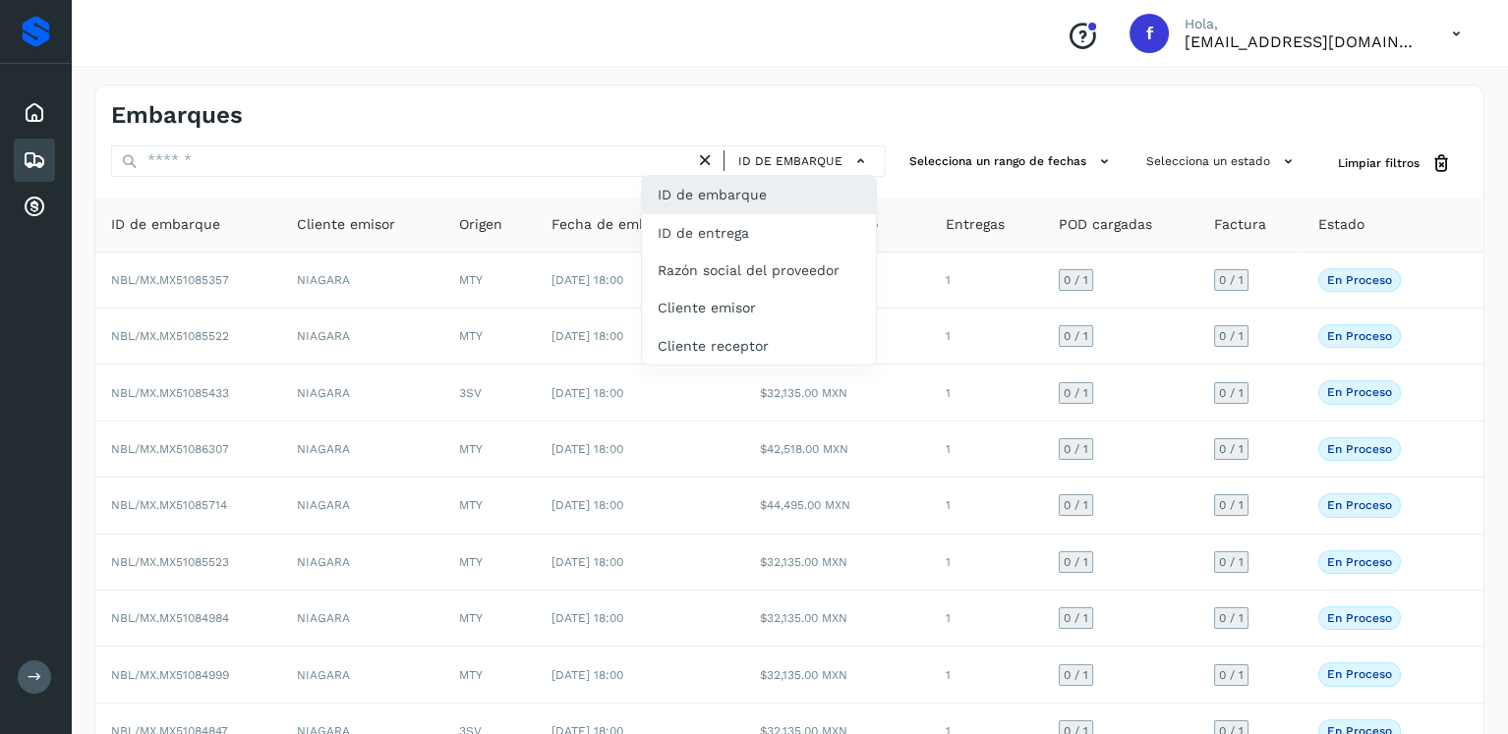
click at [461, 160] on div at bounding box center [754, 367] width 1508 height 734
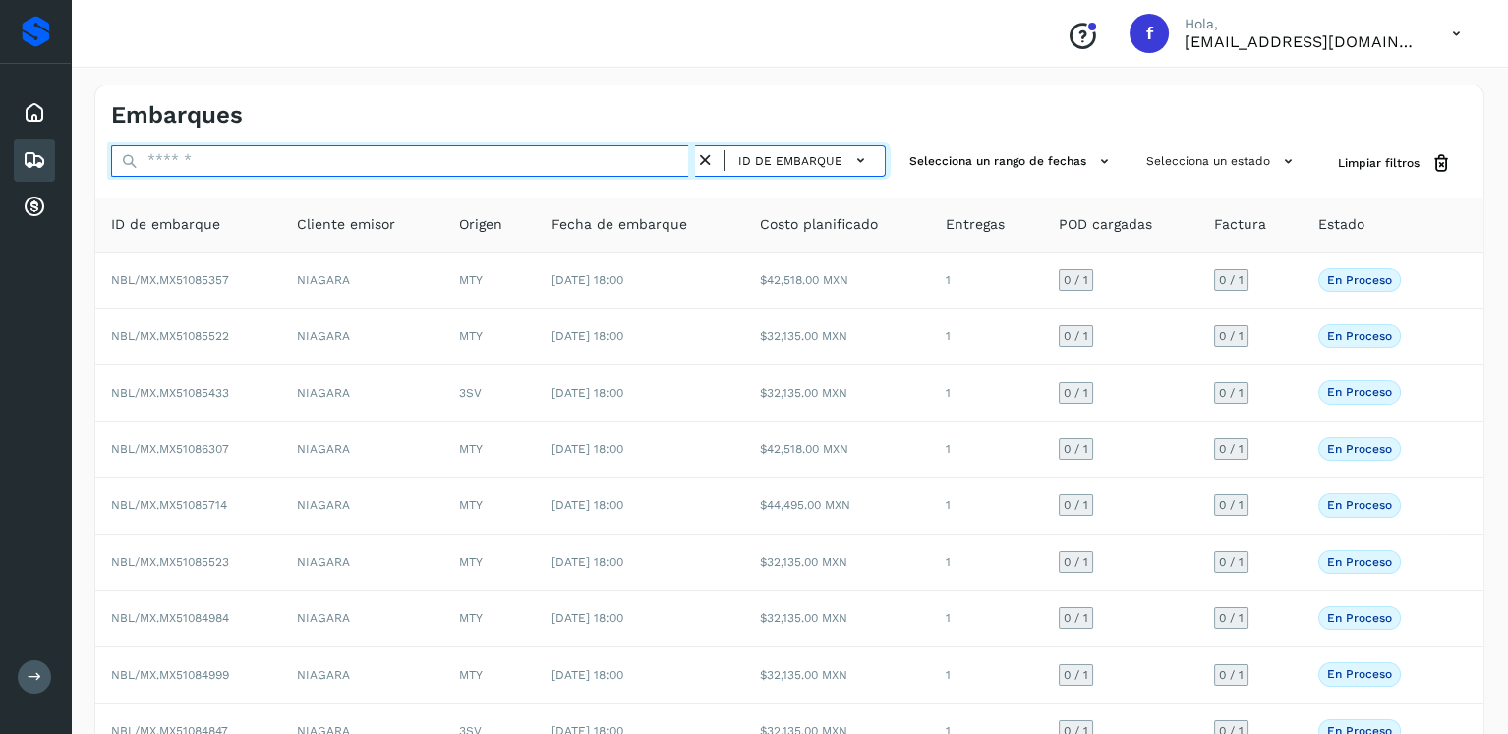
click at [461, 160] on input "text" at bounding box center [403, 161] width 584 height 31
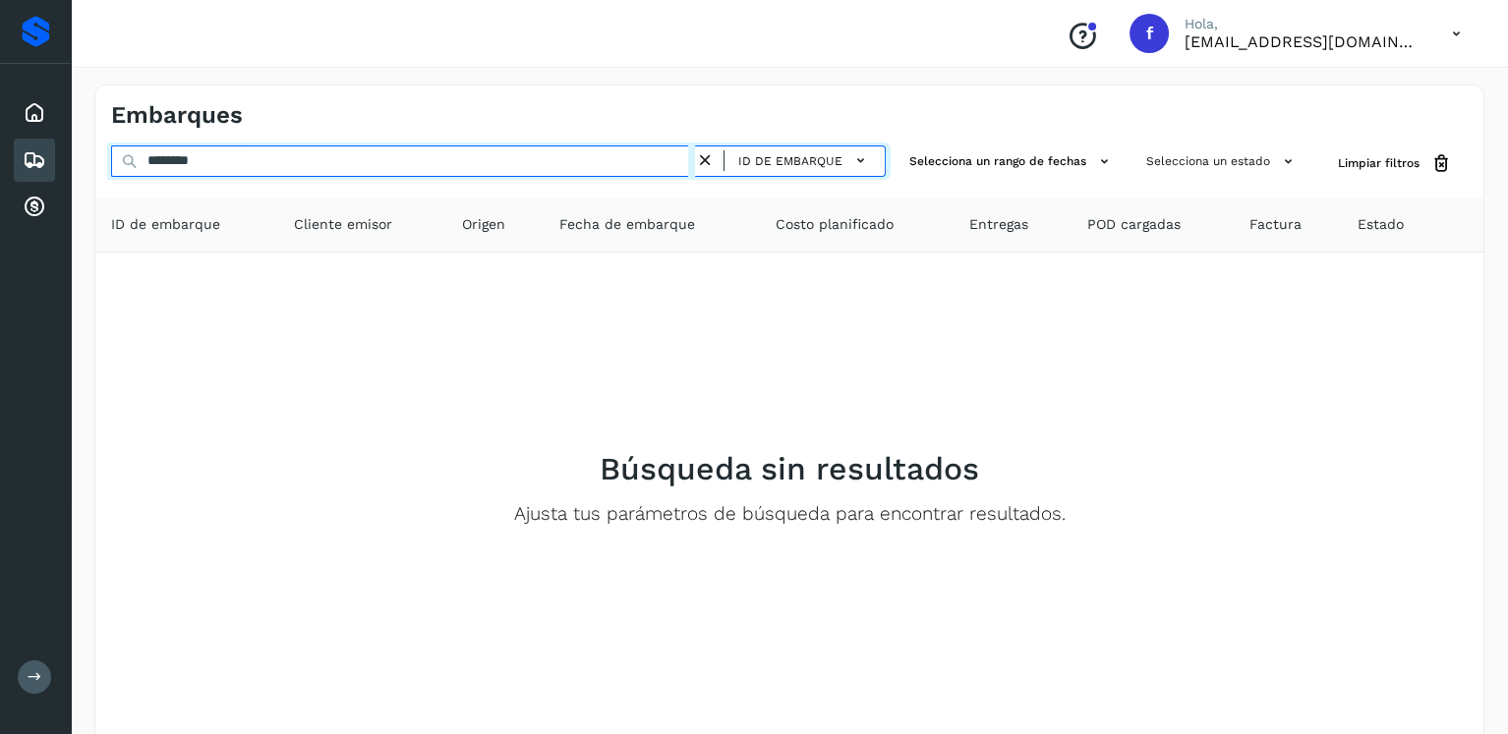
drag, startPoint x: 262, startPoint y: 146, endPoint x: 139, endPoint y: 150, distance: 123.0
click at [139, 150] on input "********" at bounding box center [403, 161] width 584 height 31
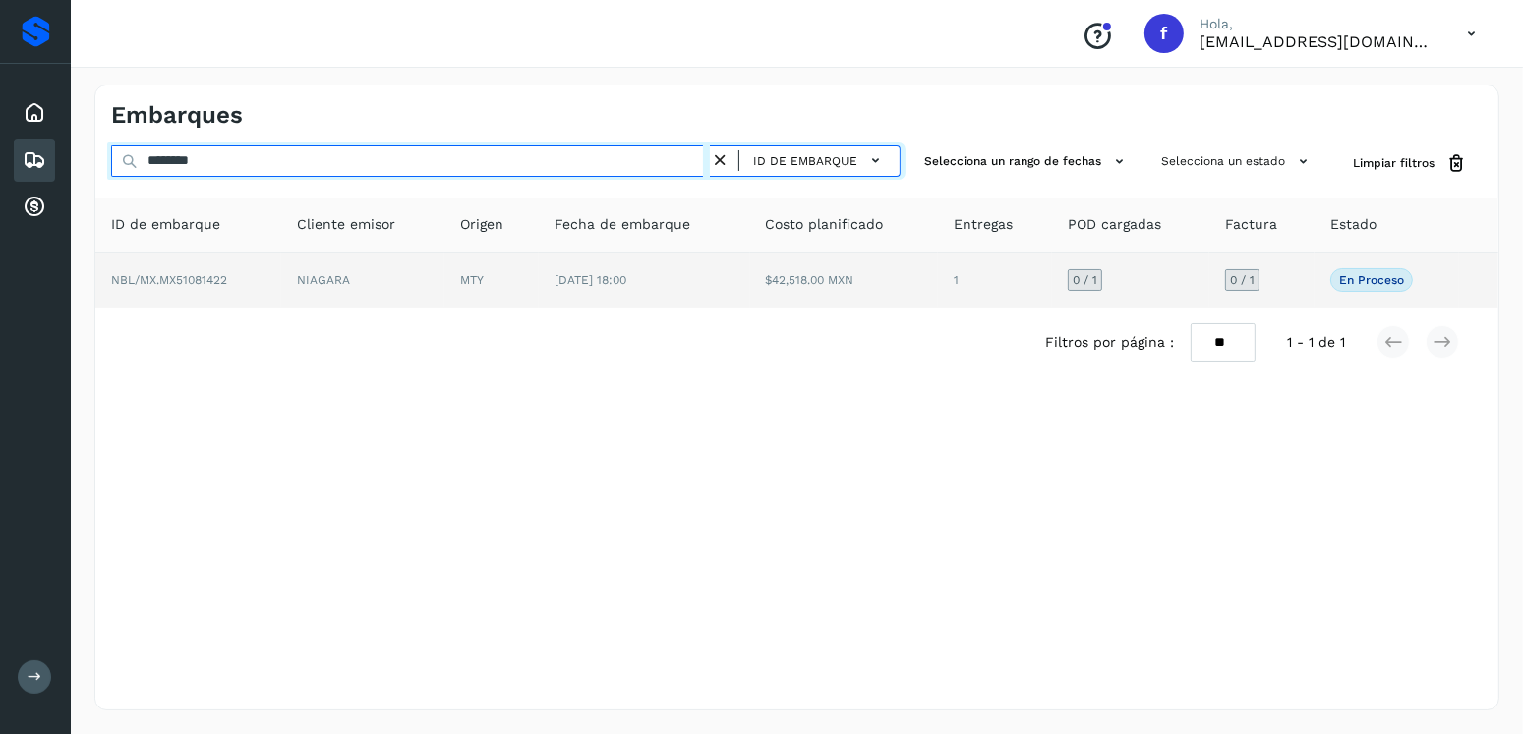
type input "********"
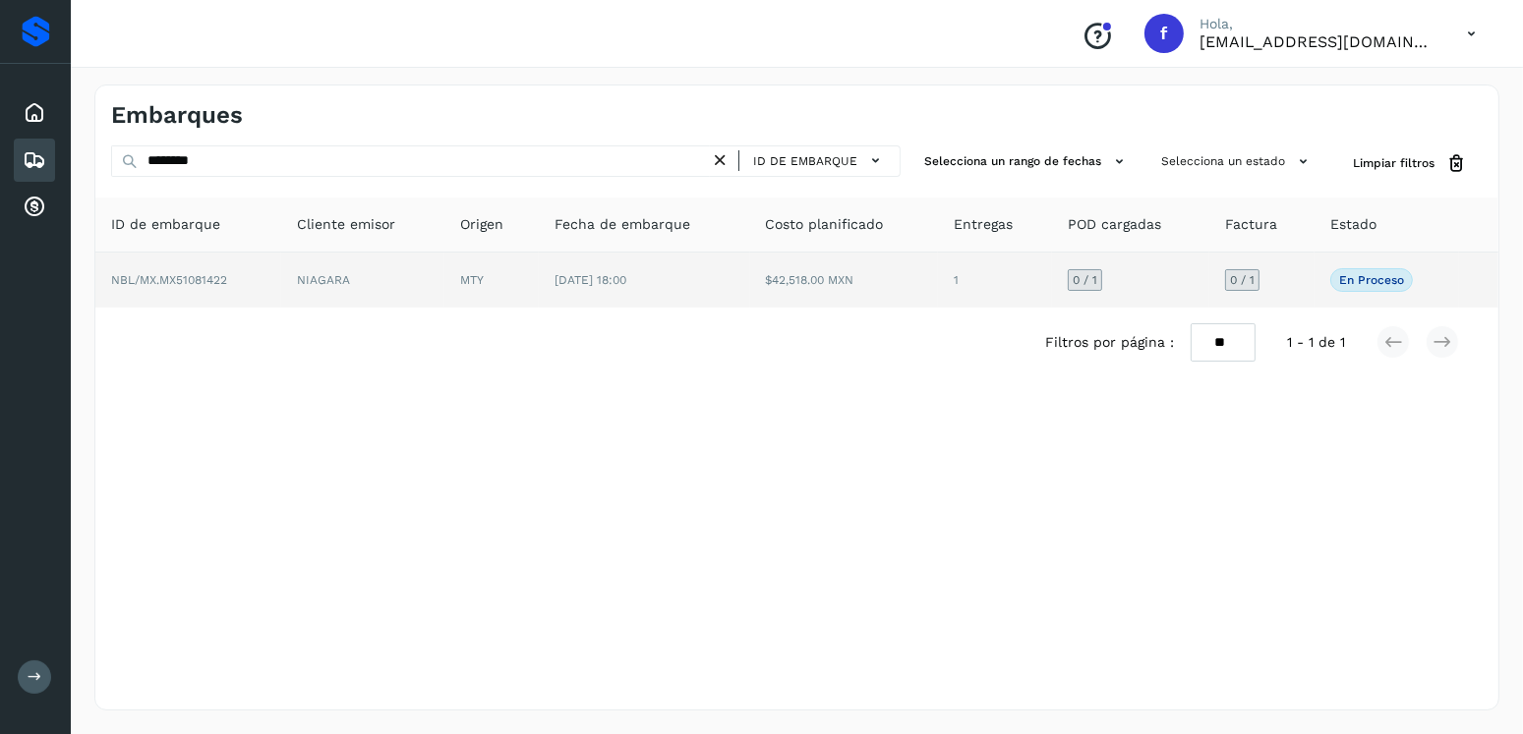
click at [960, 287] on td "1" at bounding box center [995, 280] width 114 height 55
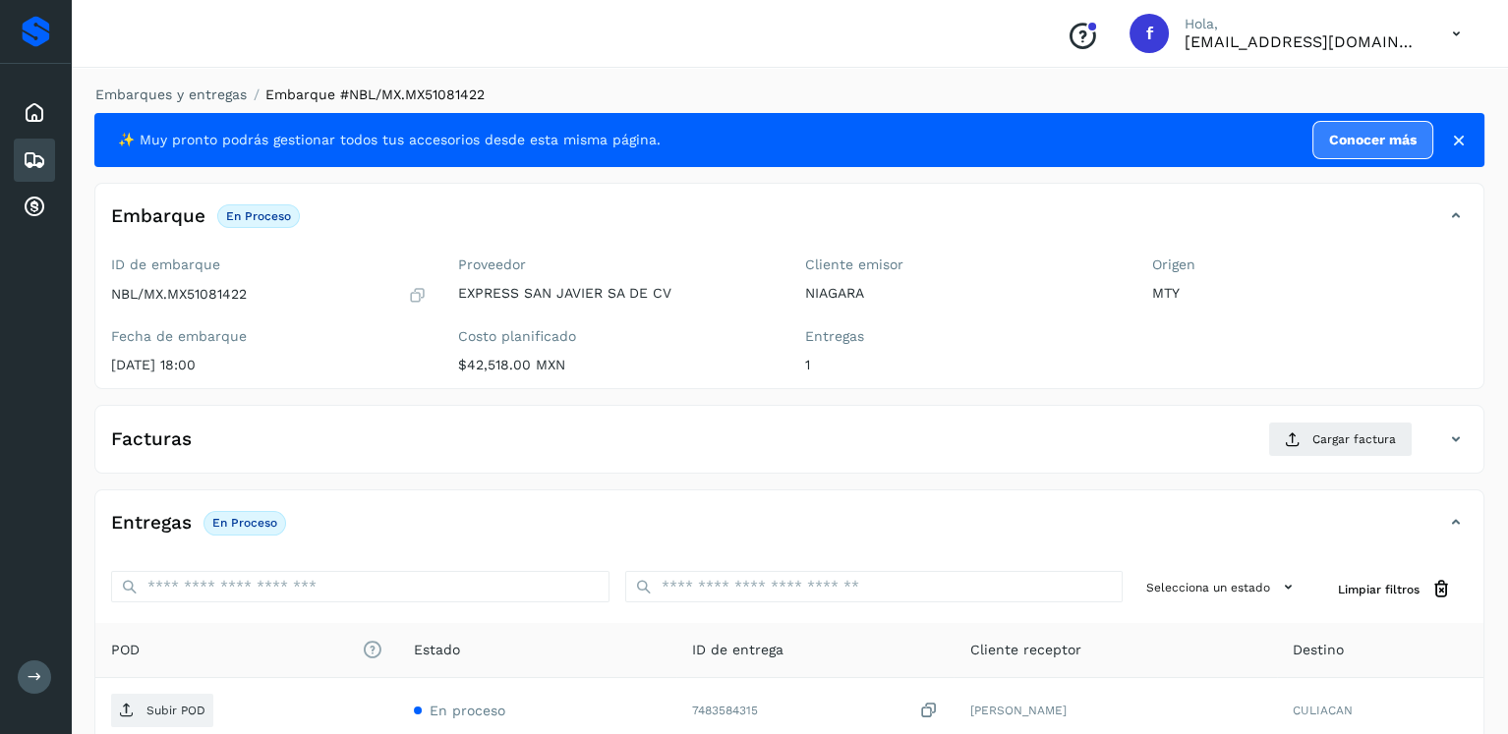
scroll to position [199, 0]
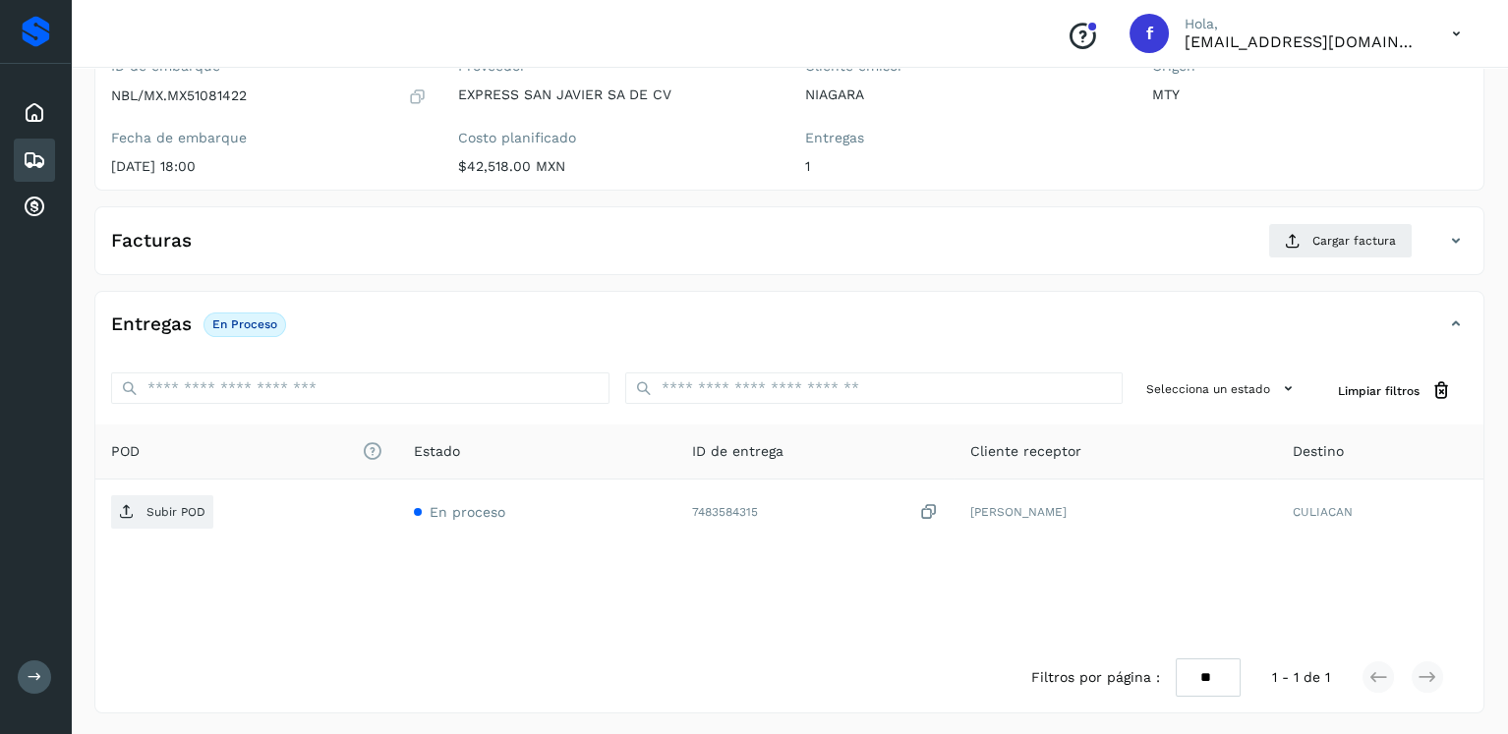
click at [788, 351] on div "Entregas En proceso" at bounding box center [789, 332] width 1388 height 49
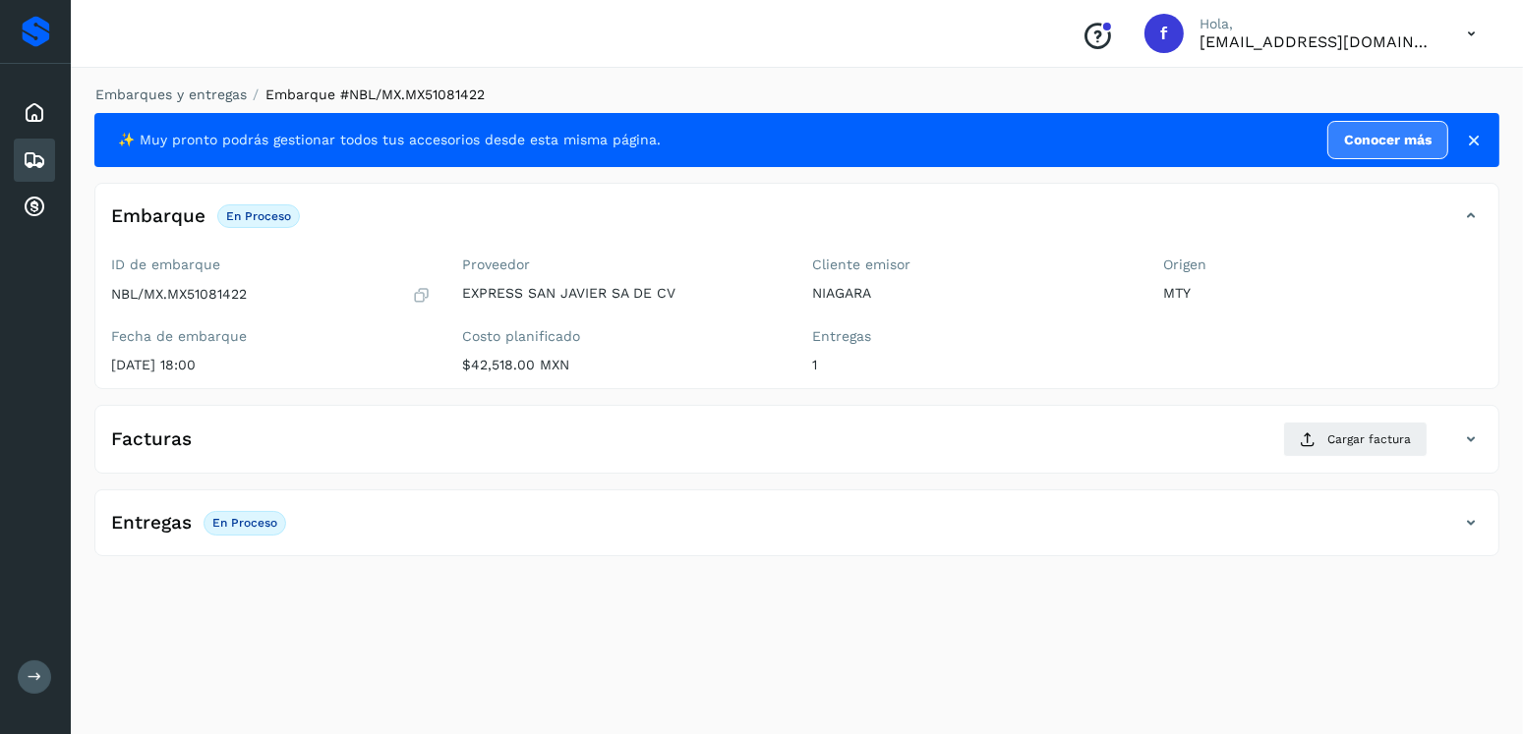
click at [587, 529] on div "Entregas En proceso" at bounding box center [777, 522] width 1364 height 33
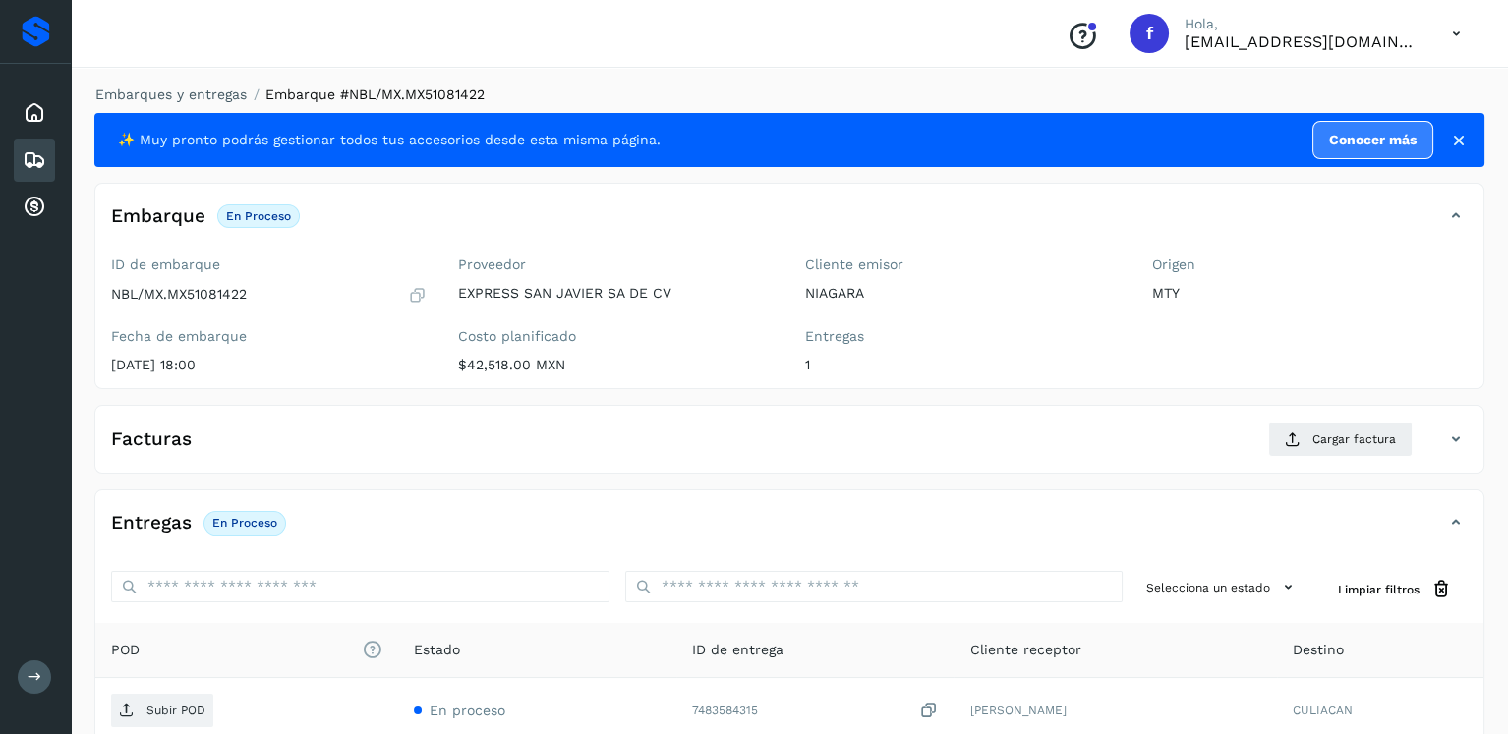
scroll to position [199, 0]
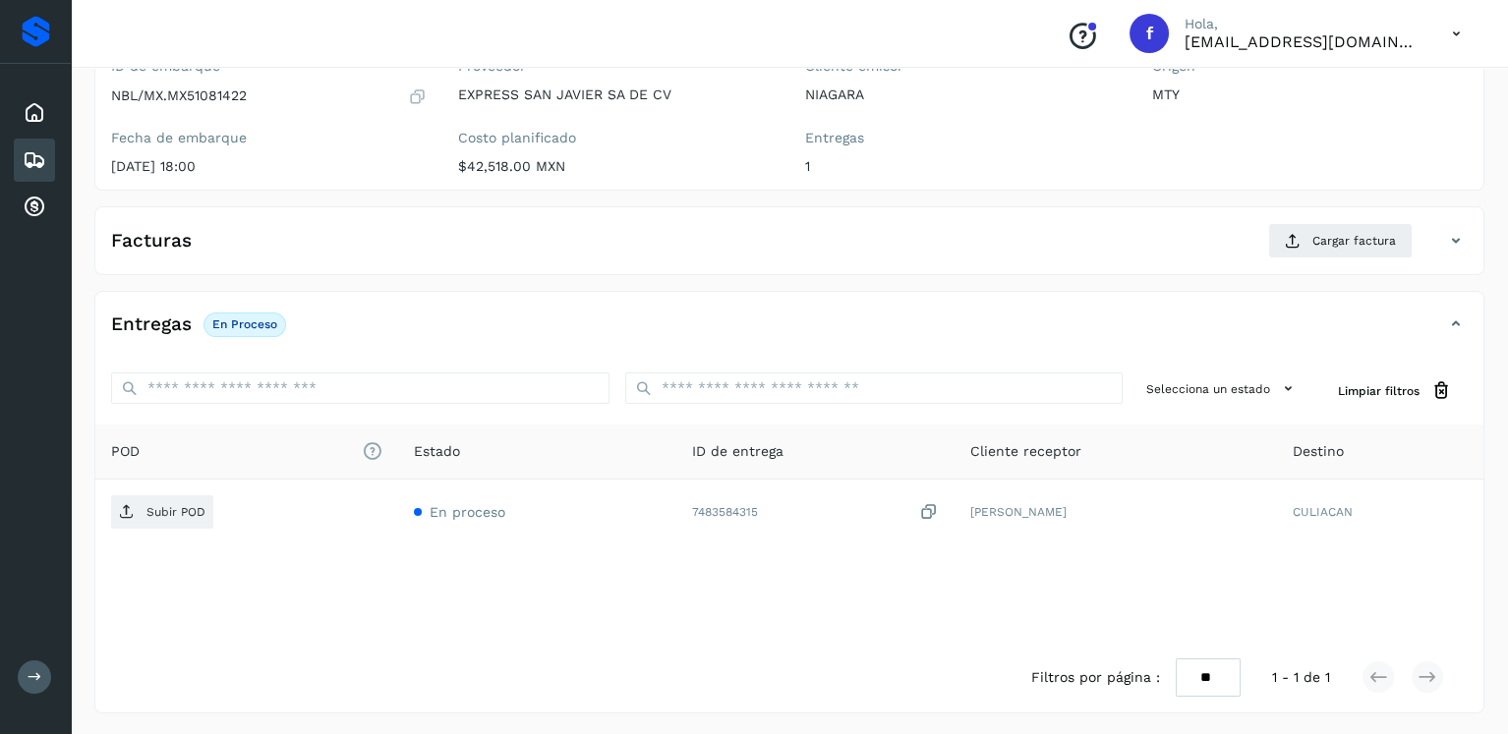
click at [31, 148] on icon at bounding box center [35, 160] width 24 height 24
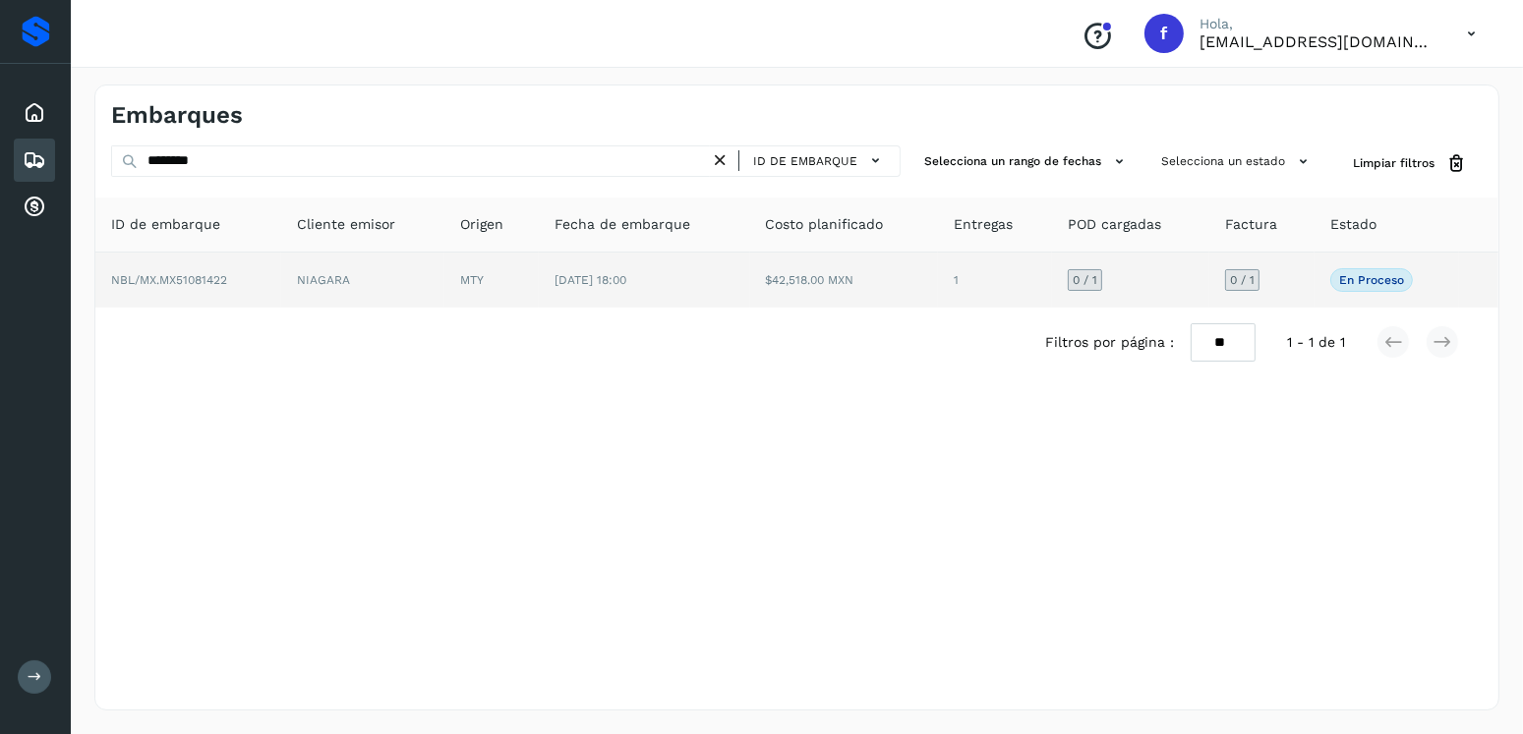
click at [421, 272] on td "NIAGARA" at bounding box center [362, 280] width 163 height 55
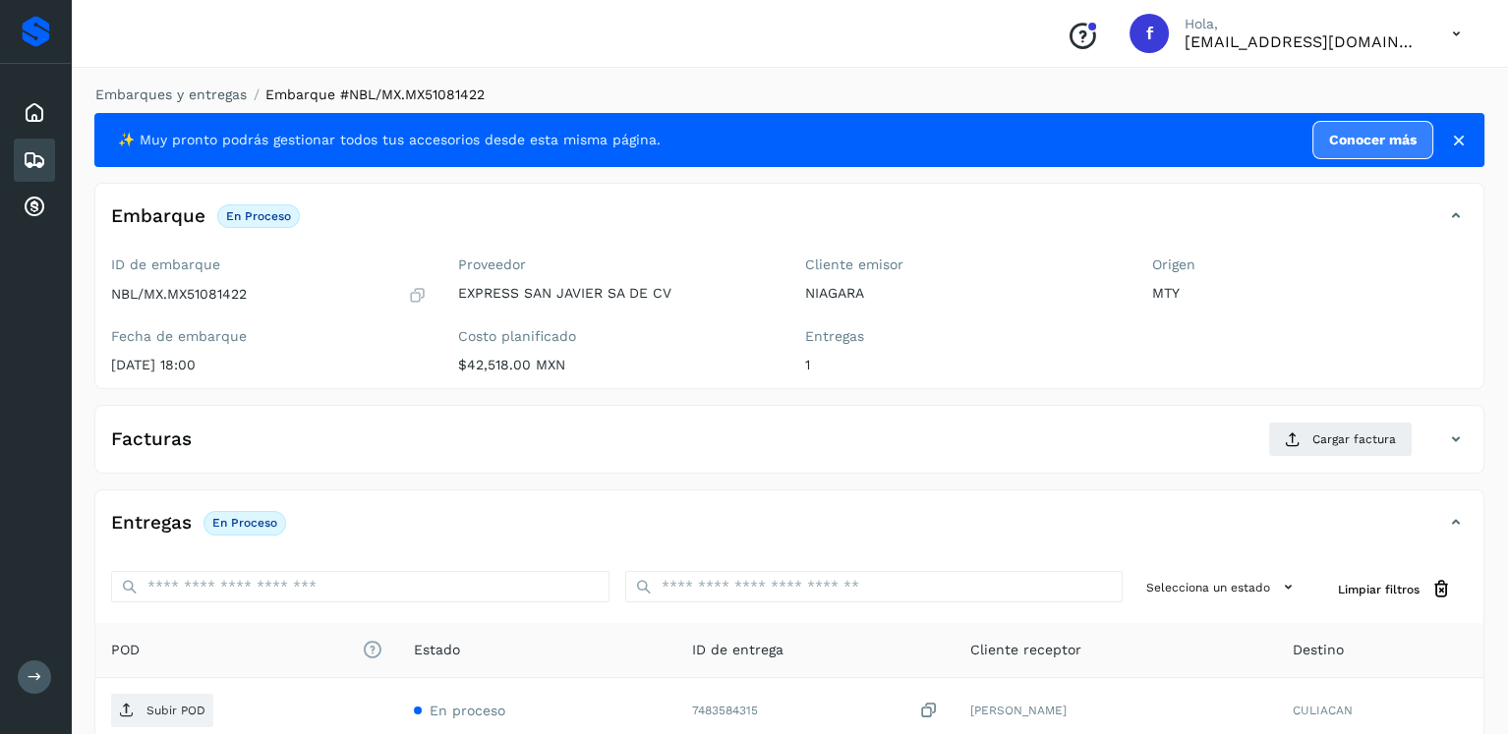
scroll to position [199, 0]
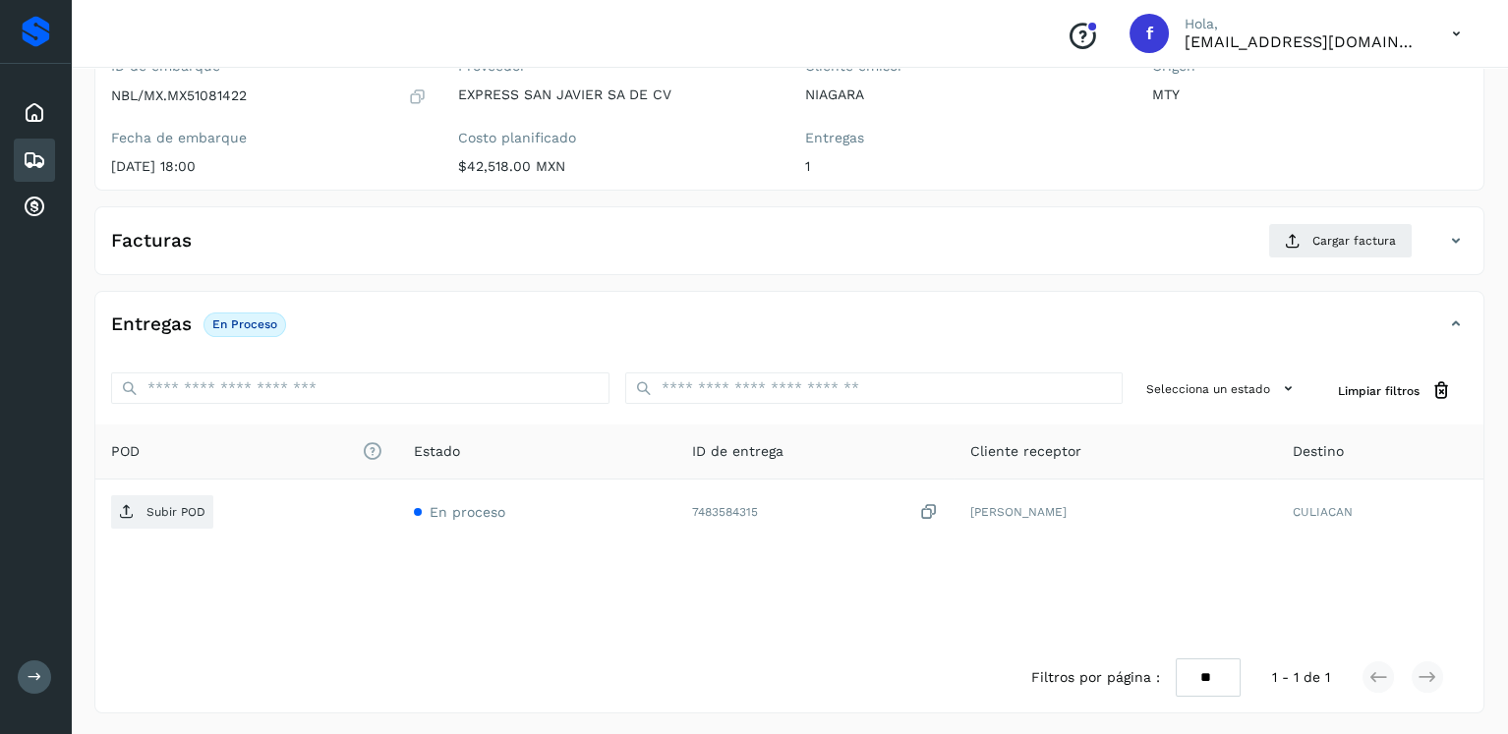
click at [34, 159] on icon at bounding box center [35, 160] width 24 height 24
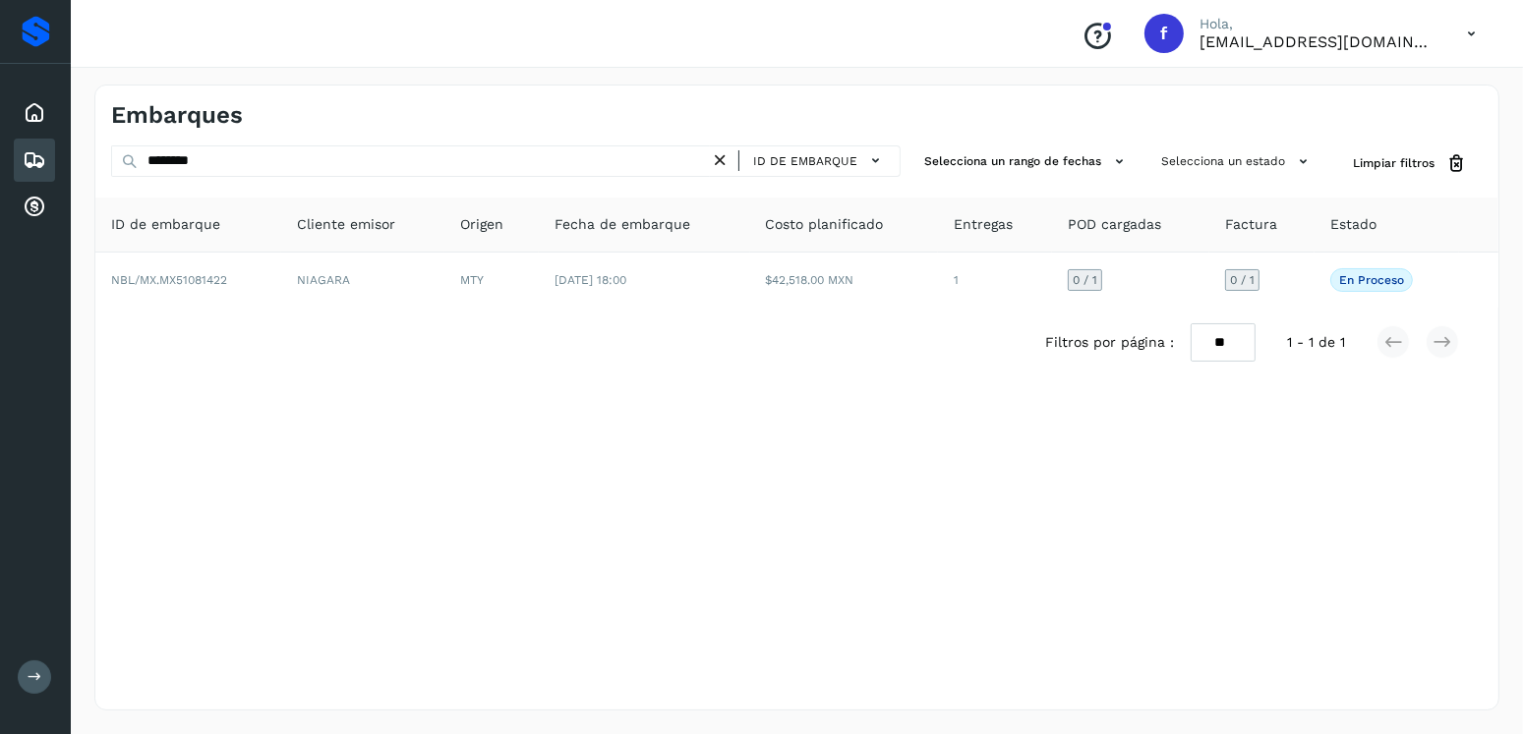
click at [731, 161] on icon at bounding box center [720, 160] width 21 height 21
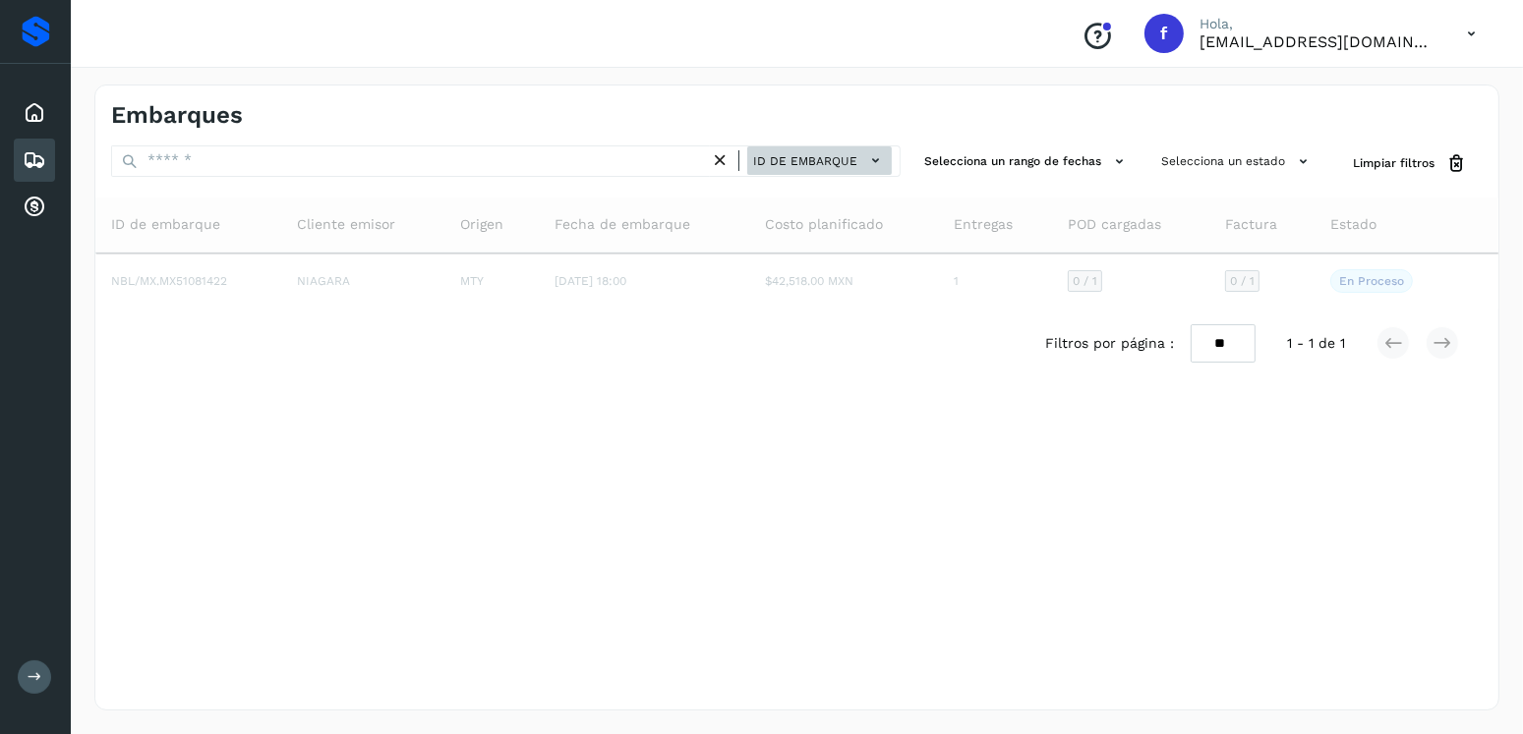
click at [794, 161] on span "ID de embarque" at bounding box center [805, 161] width 104 height 18
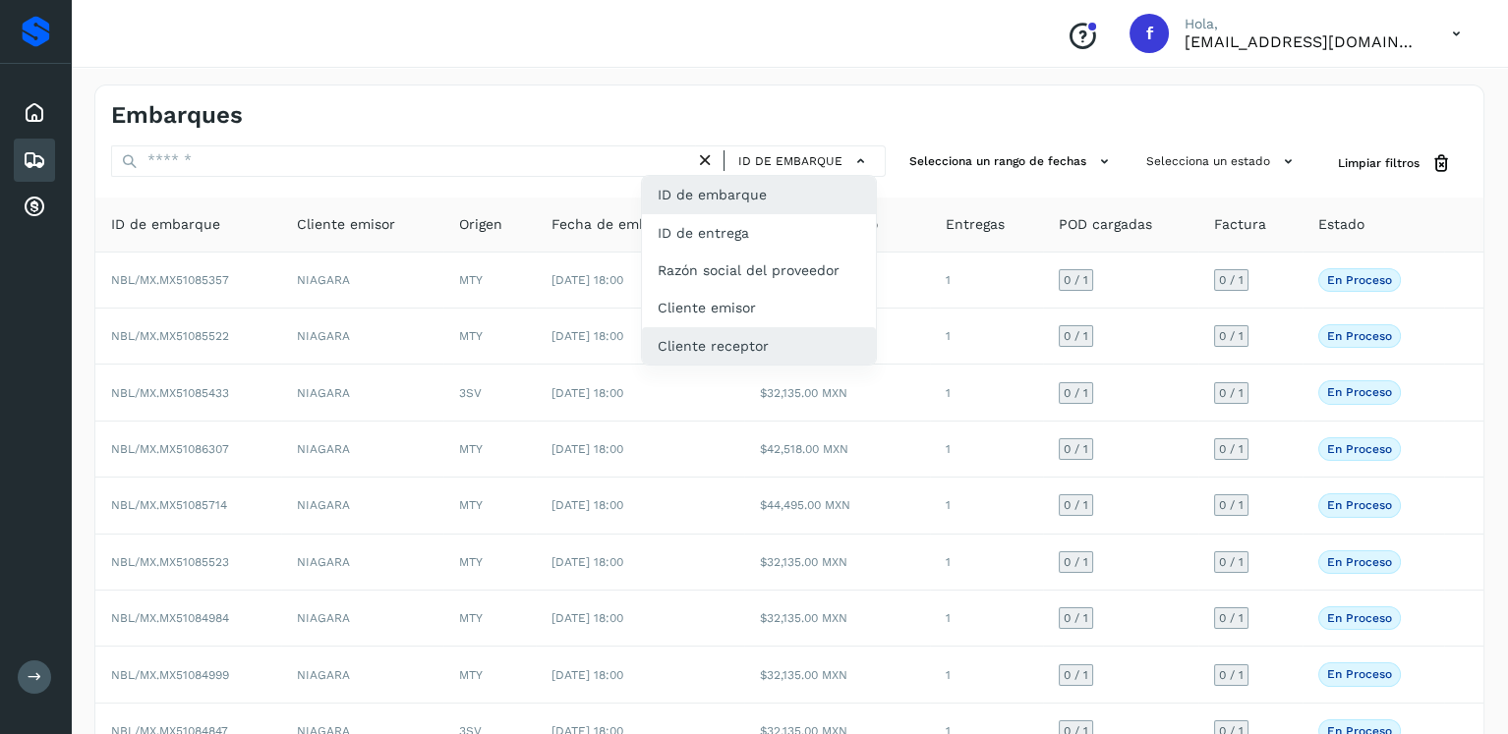
click at [784, 335] on div "Cliente receptor" at bounding box center [759, 345] width 234 height 37
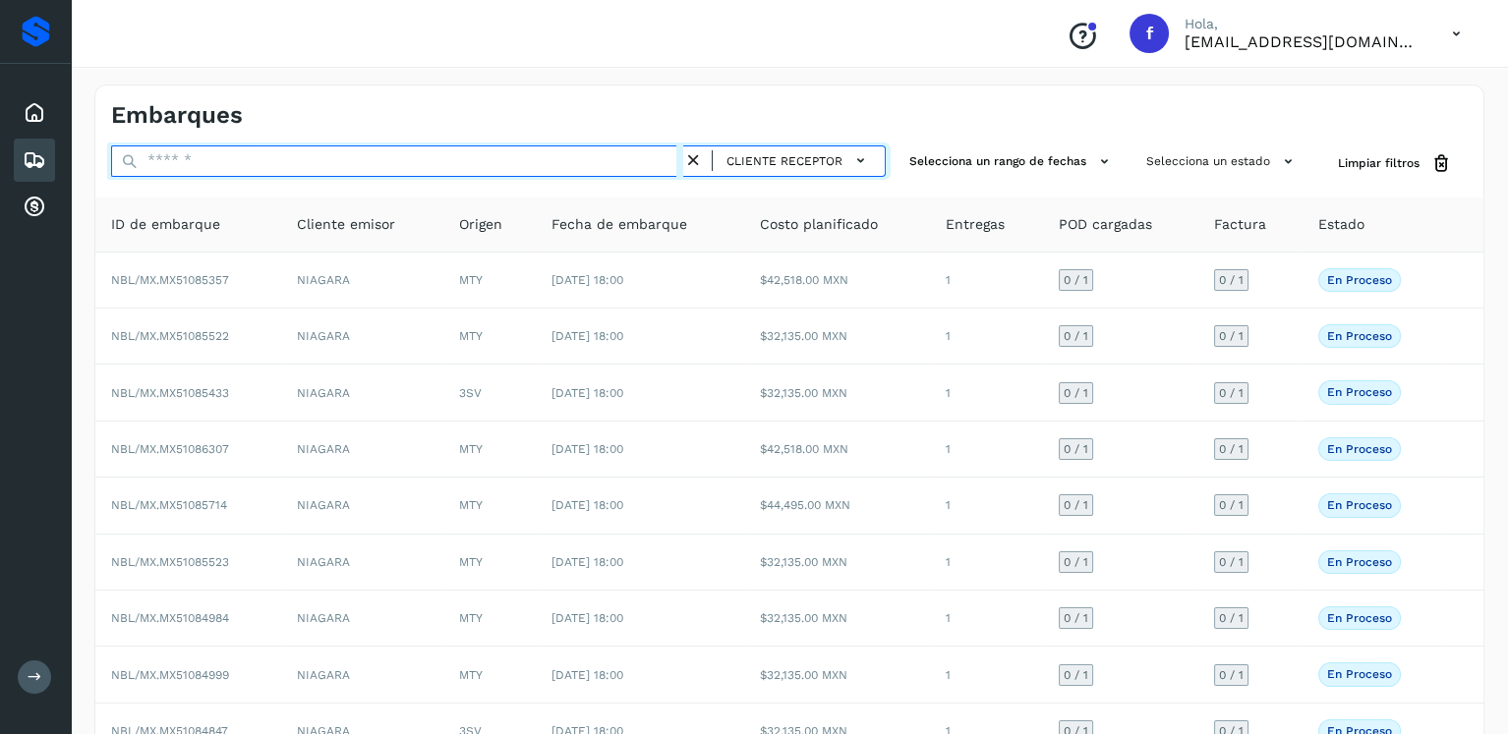
click at [422, 164] on input "text" at bounding box center [397, 161] width 572 height 31
type input "****"
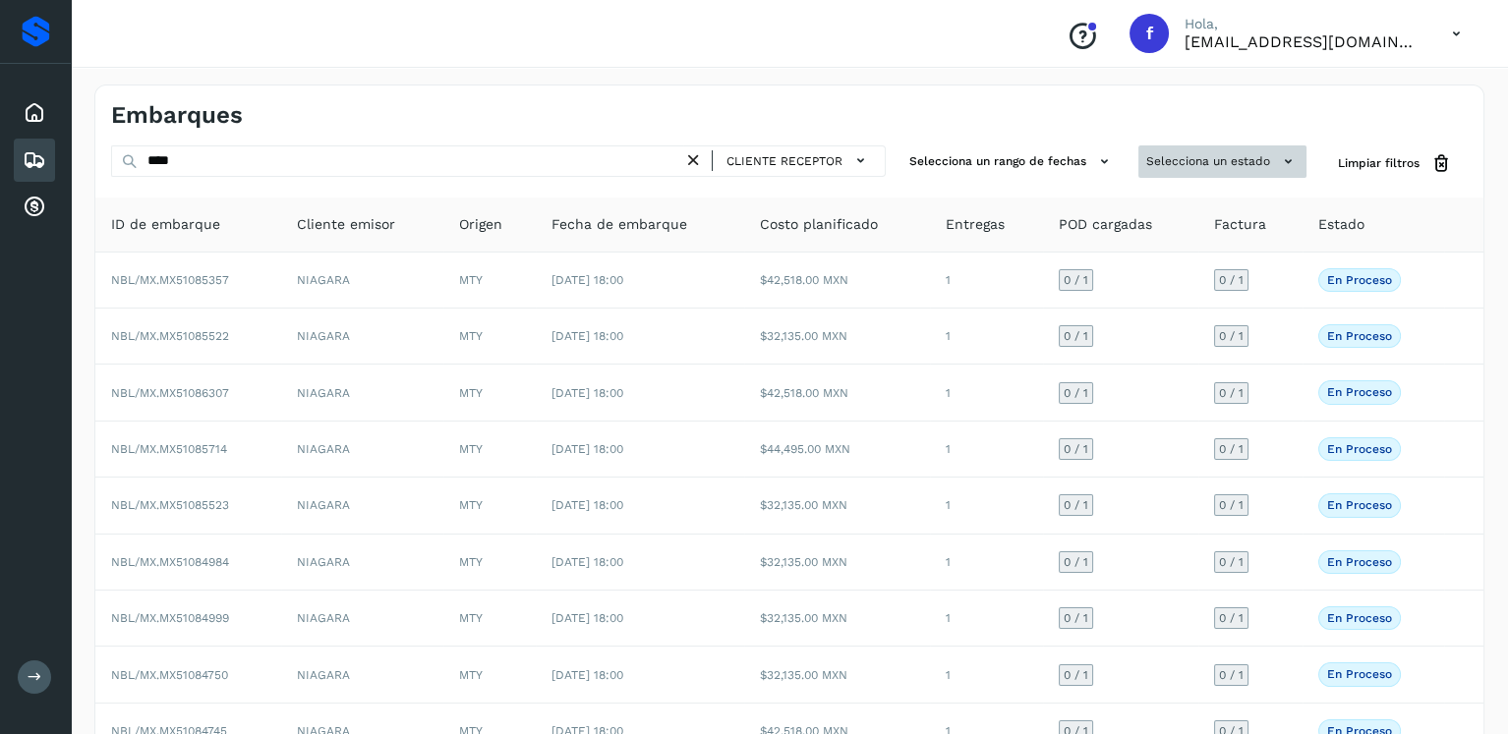
click at [1171, 163] on button "Selecciona un estado" at bounding box center [1223, 162] width 168 height 32
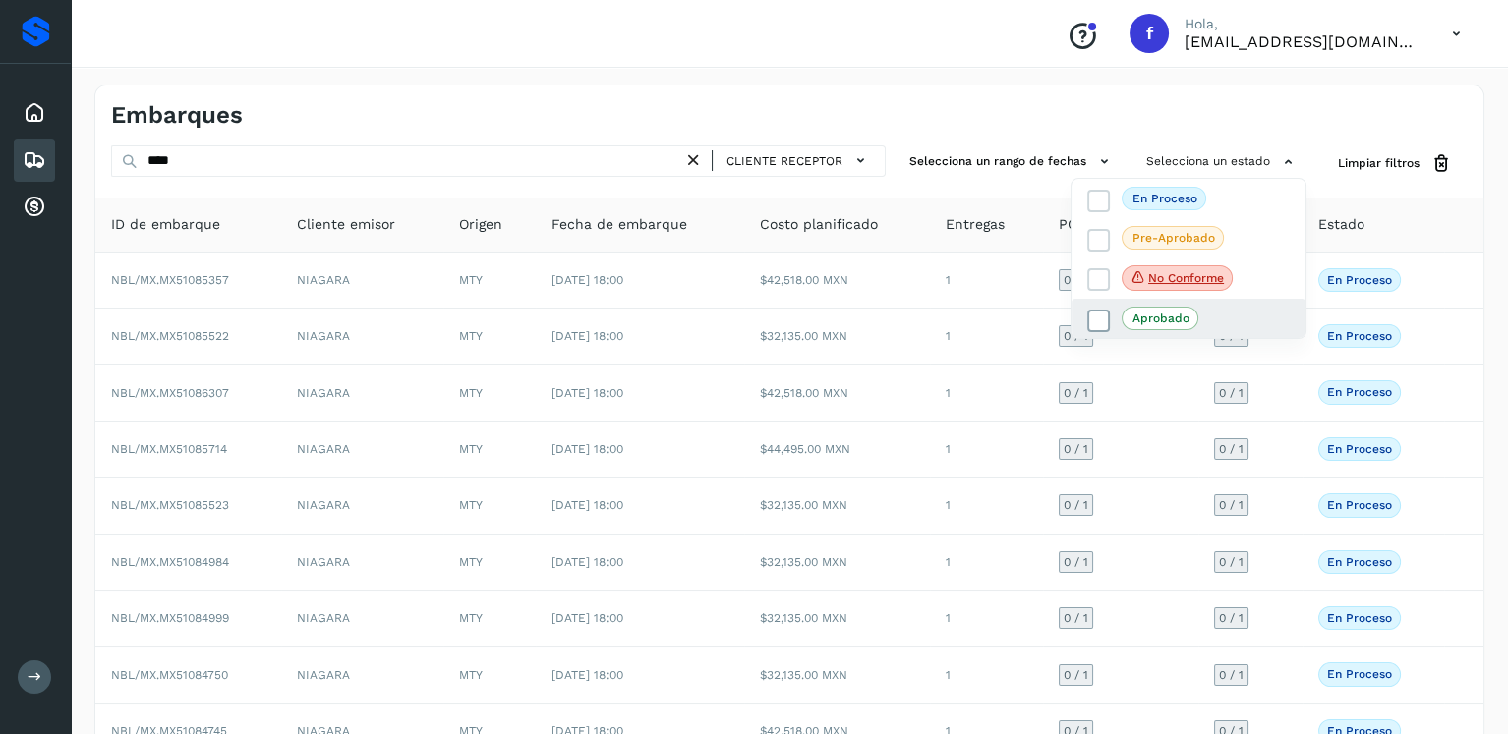
click at [1092, 318] on icon at bounding box center [1099, 322] width 20 height 20
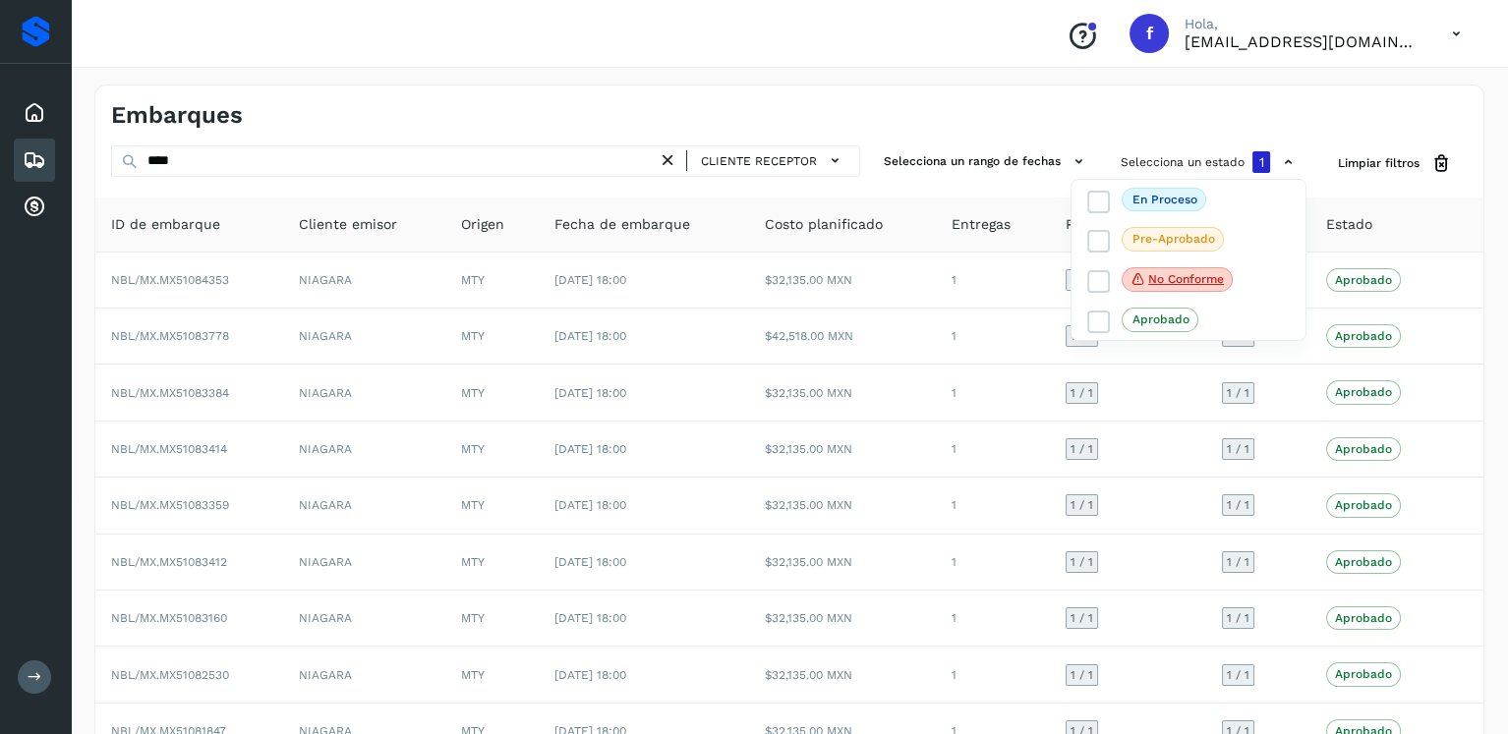
click at [1057, 106] on div at bounding box center [754, 367] width 1508 height 734
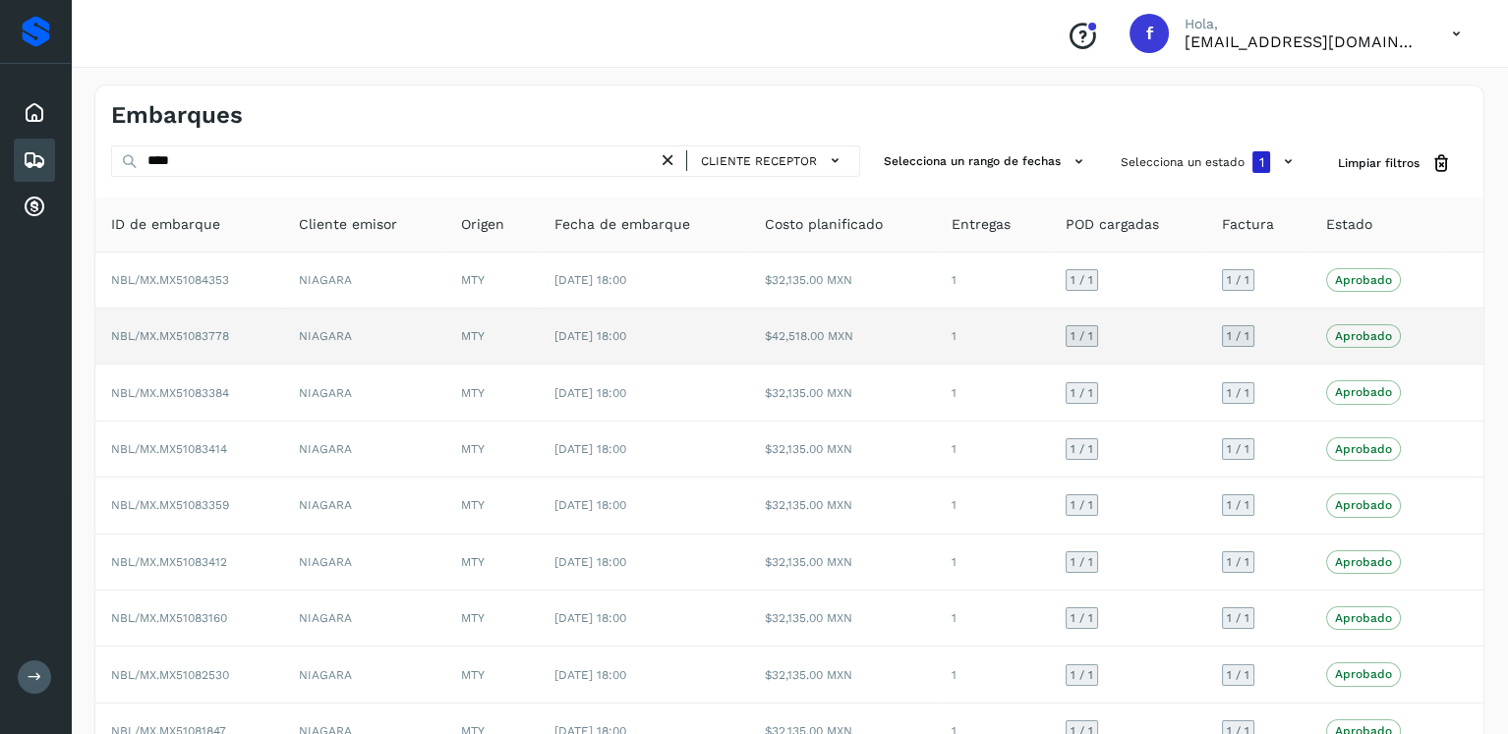
click at [910, 352] on td "$42,518.00 MXN" at bounding box center [843, 337] width 188 height 56
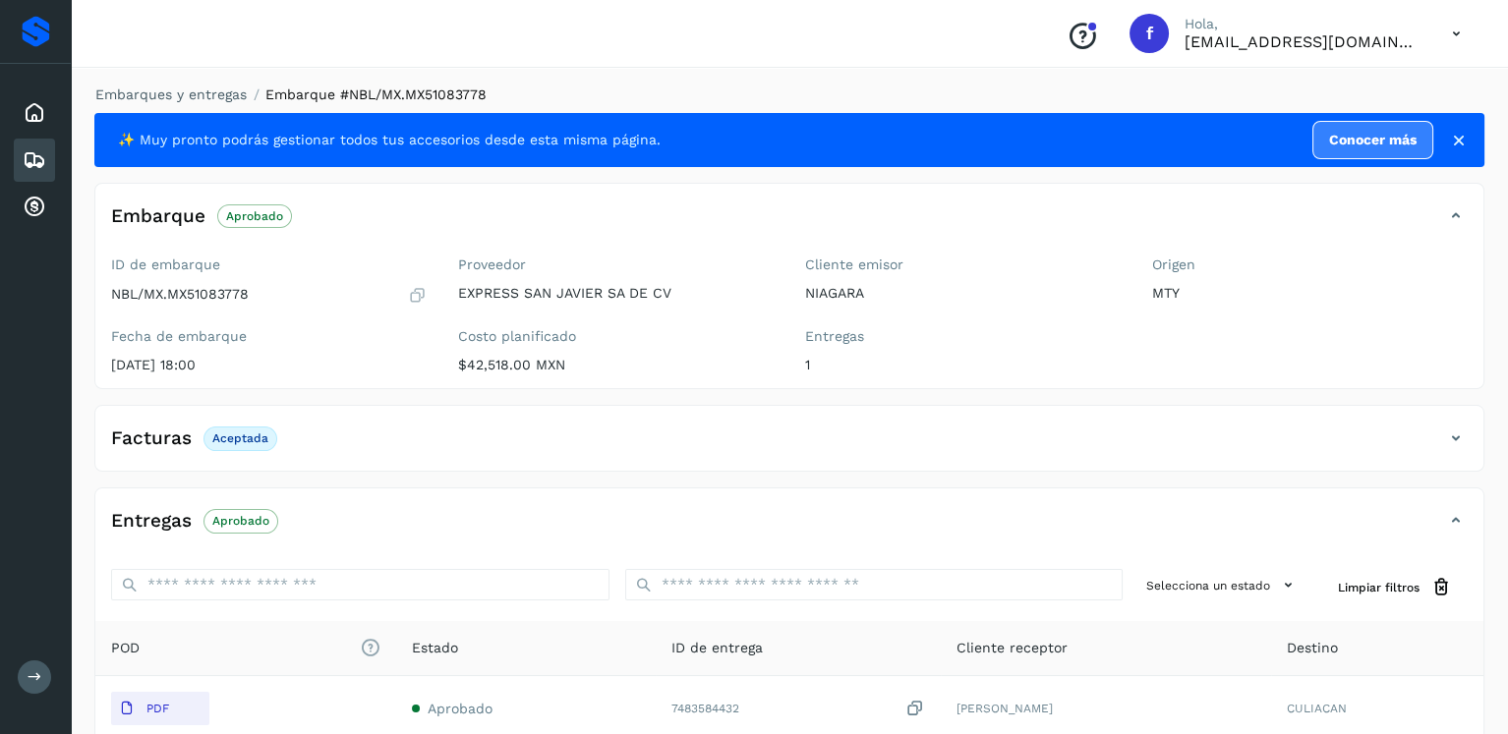
scroll to position [197, 0]
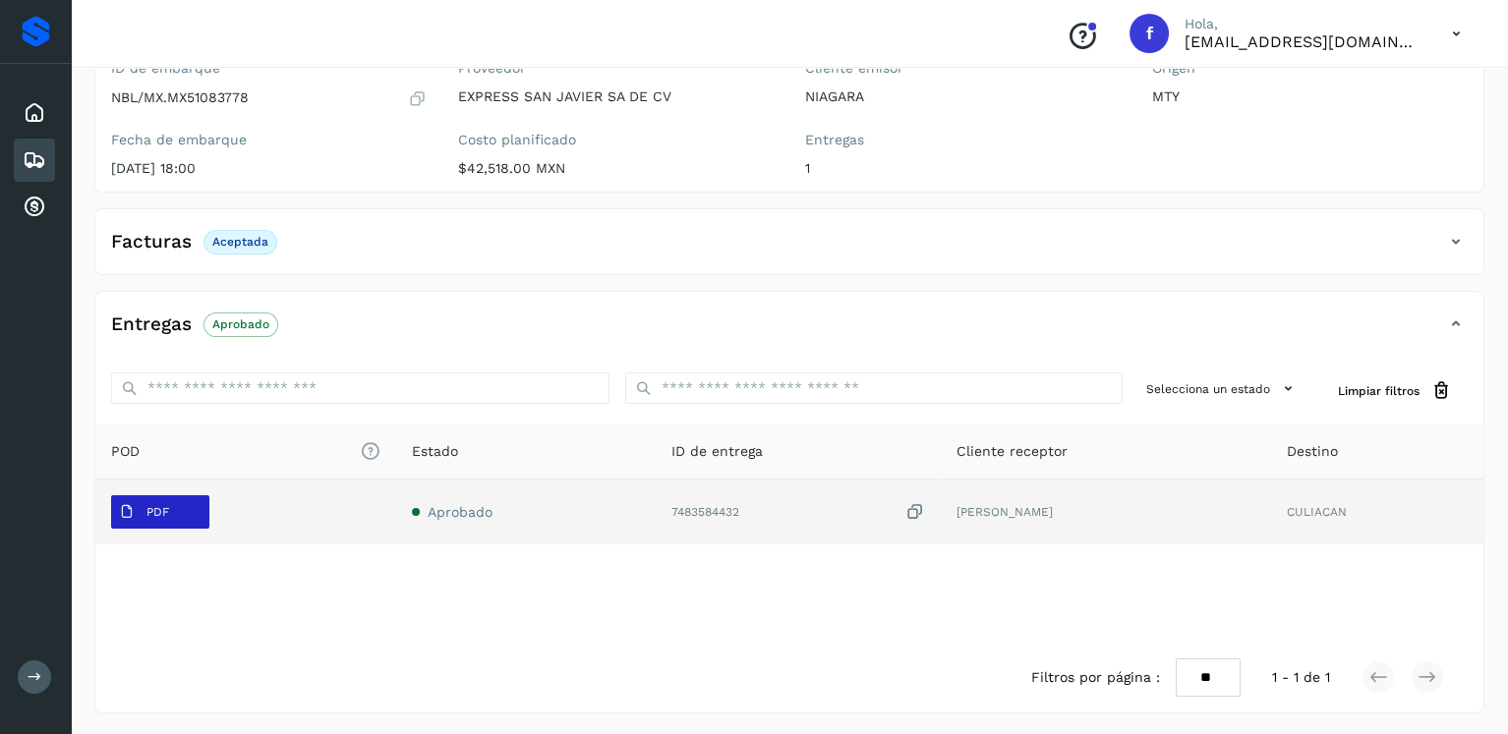
click at [132, 510] on icon at bounding box center [127, 512] width 16 height 16
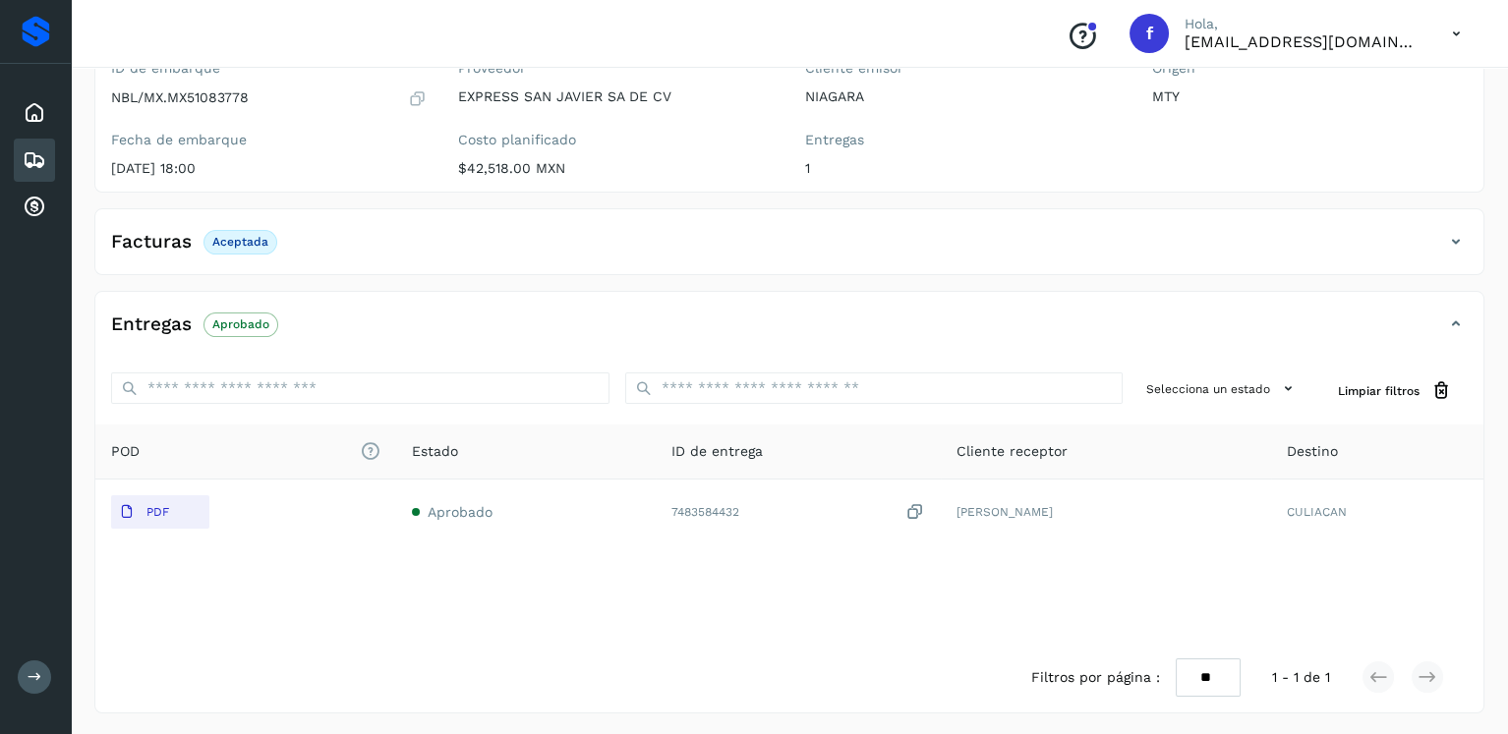
click at [25, 148] on icon at bounding box center [35, 160] width 24 height 24
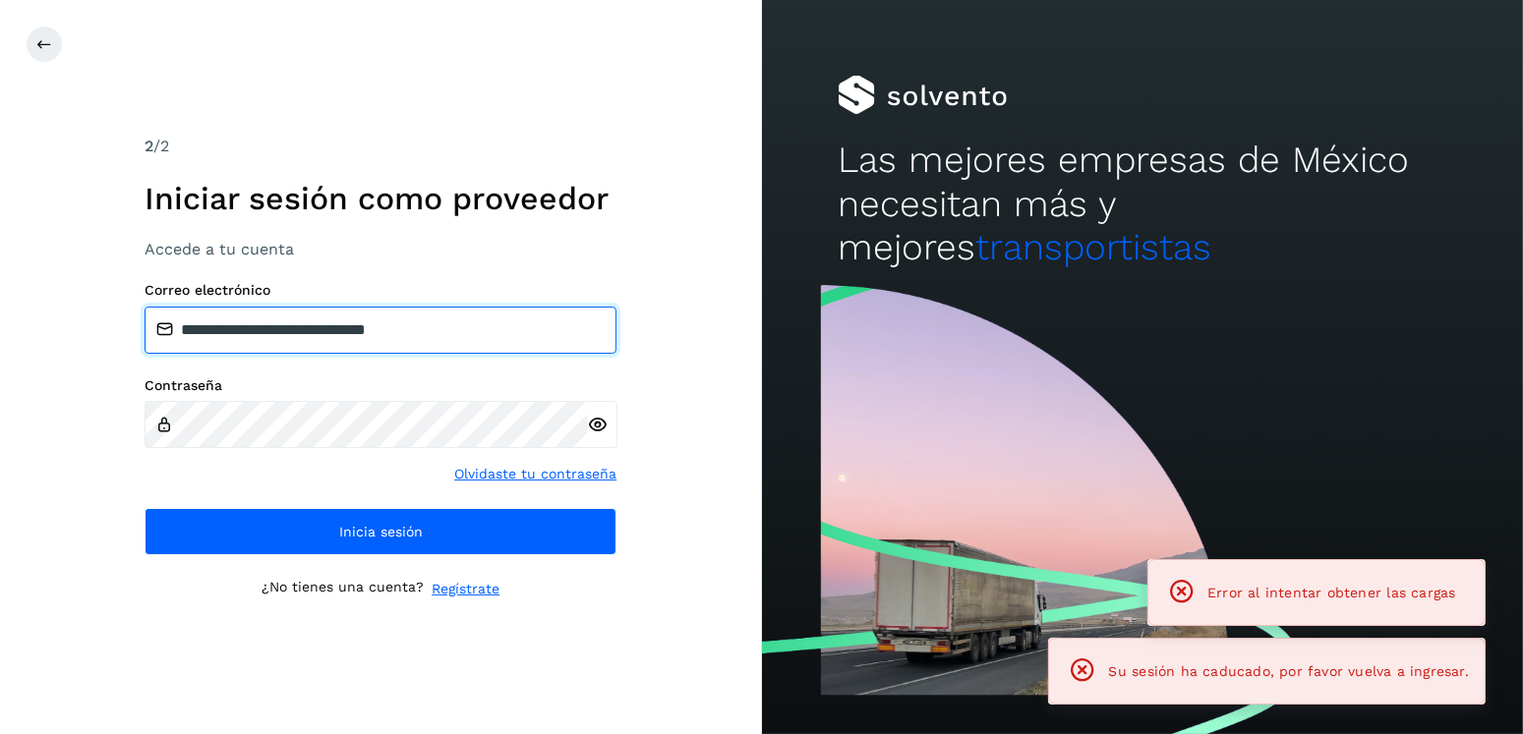
drag, startPoint x: 473, startPoint y: 323, endPoint x: 278, endPoint y: 330, distance: 194.8
click at [278, 330] on input "**********" at bounding box center [381, 330] width 472 height 47
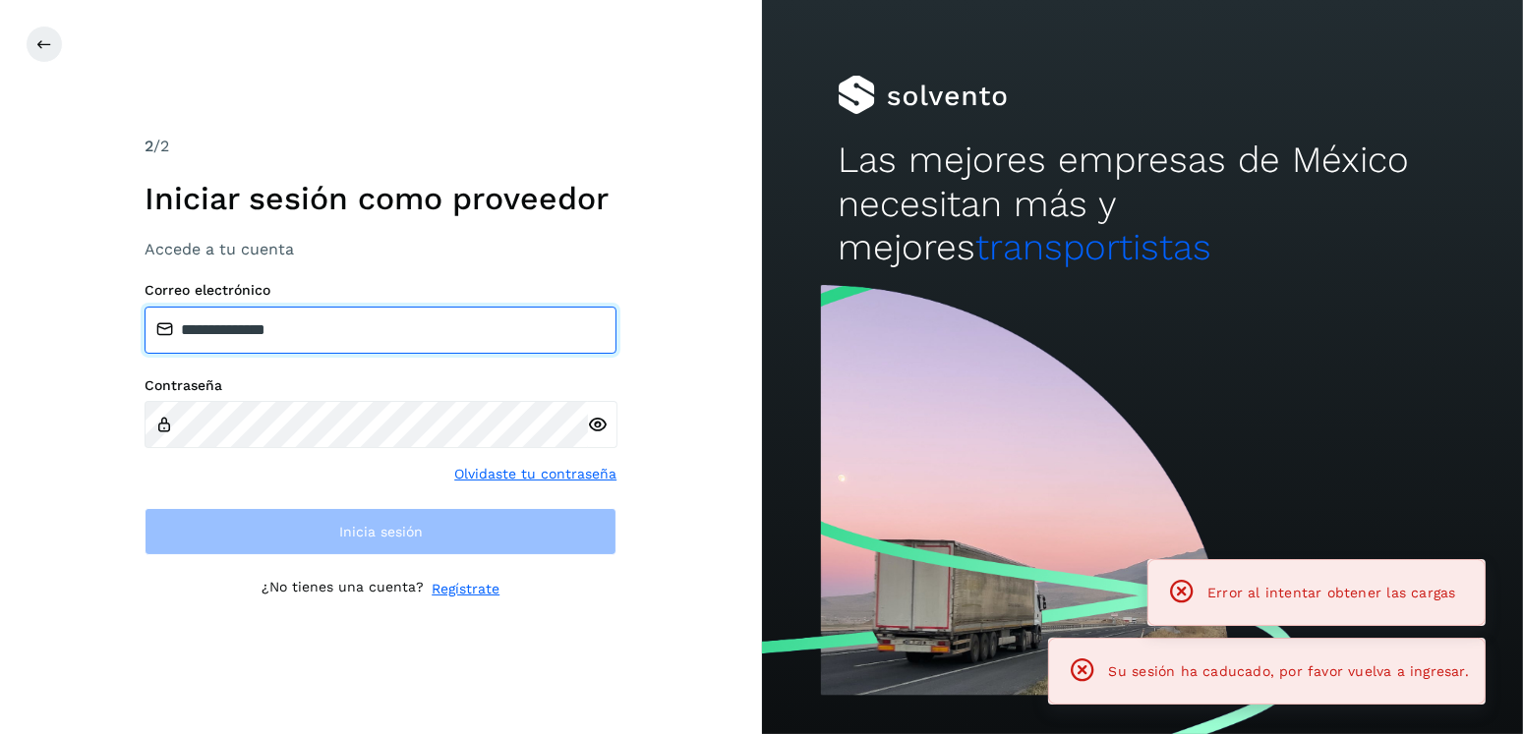
type input "**********"
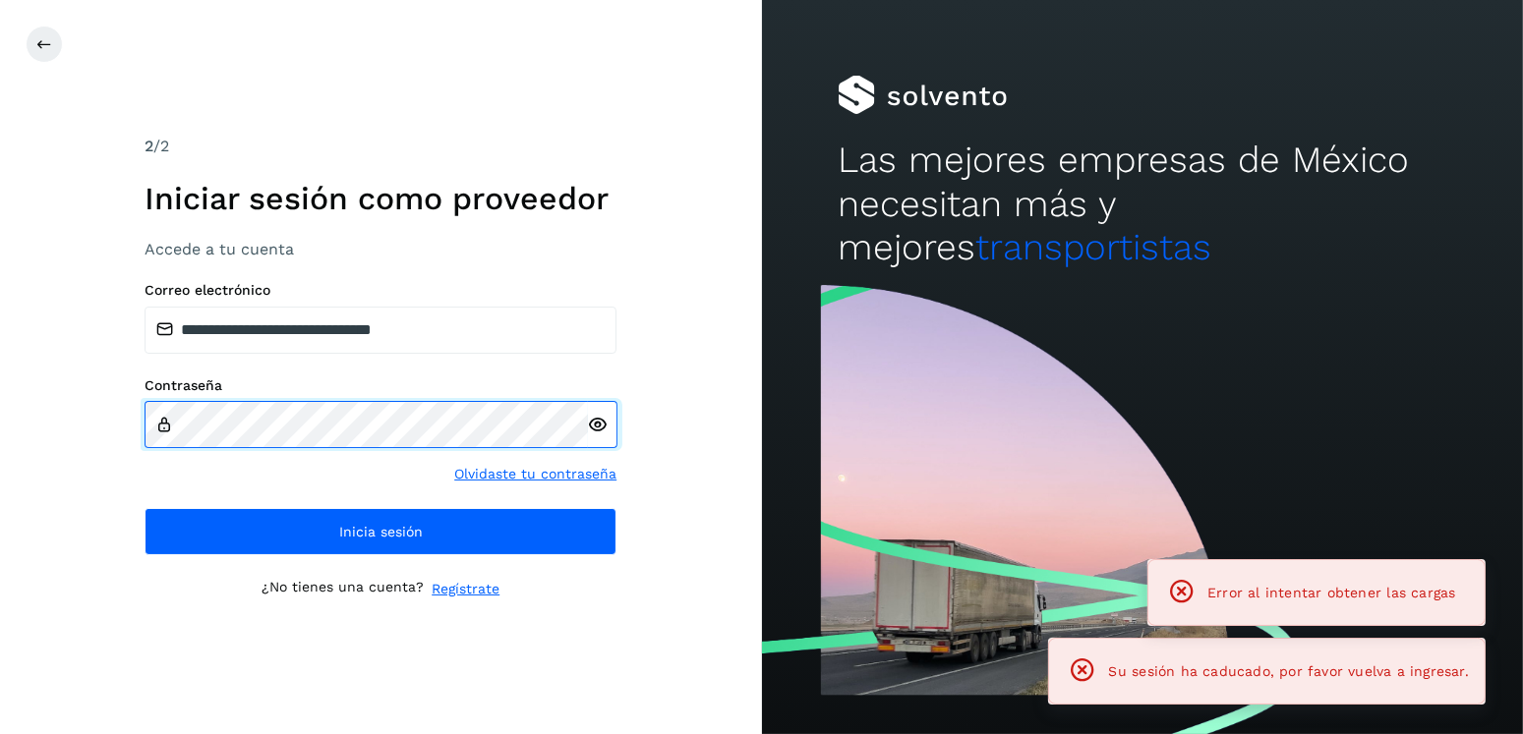
click at [4, 426] on div "**********" at bounding box center [381, 367] width 762 height 734
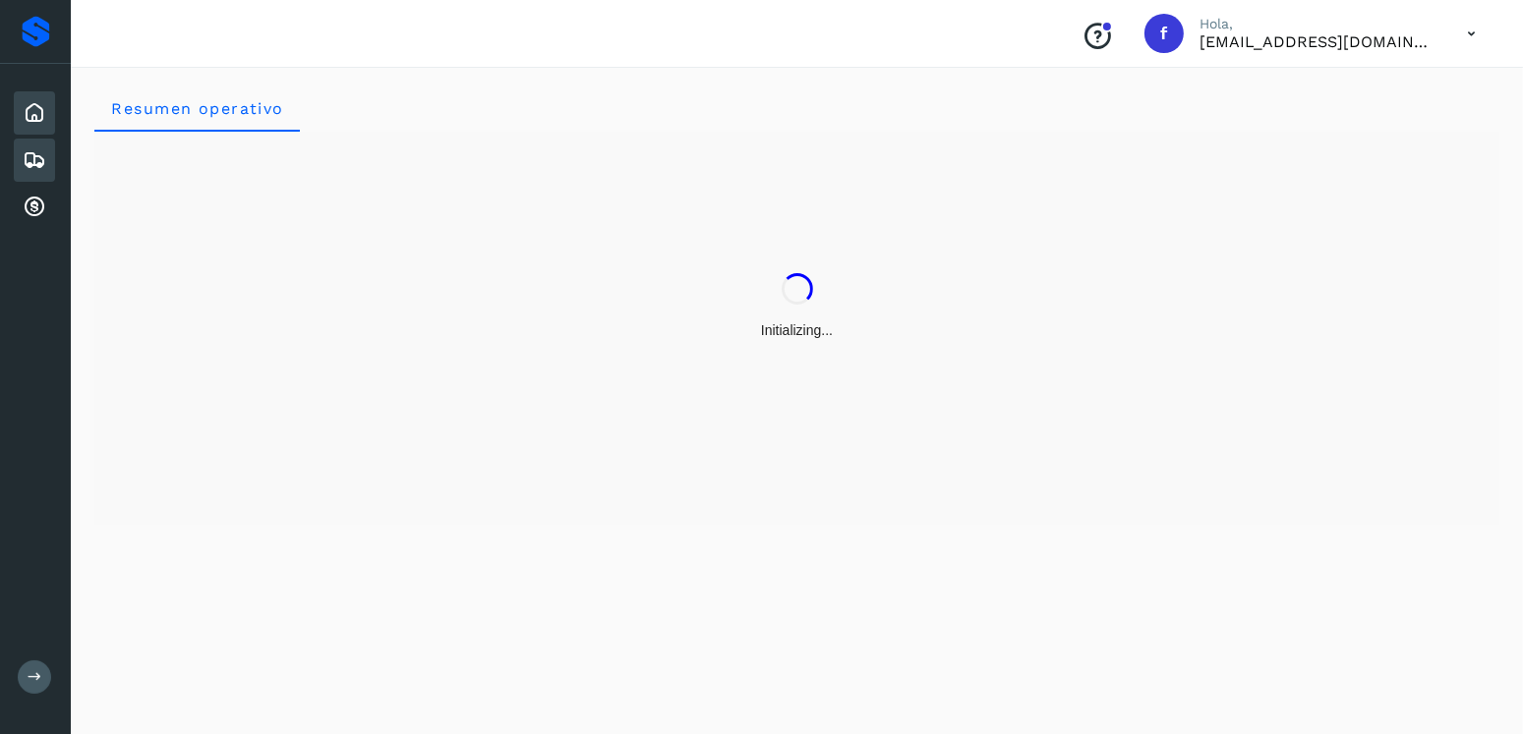
click at [41, 155] on icon at bounding box center [35, 160] width 24 height 24
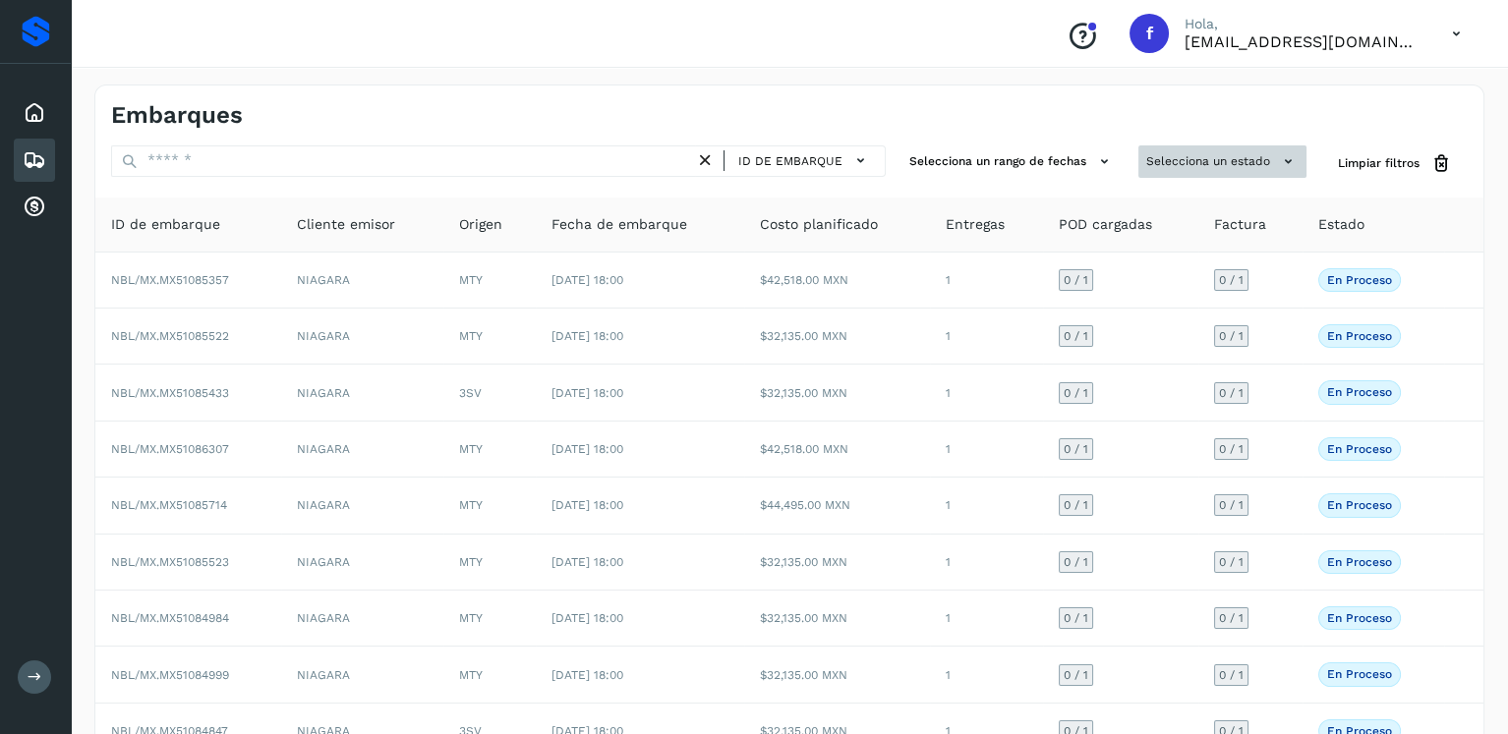
click at [1164, 151] on button "Selecciona un estado" at bounding box center [1223, 162] width 168 height 32
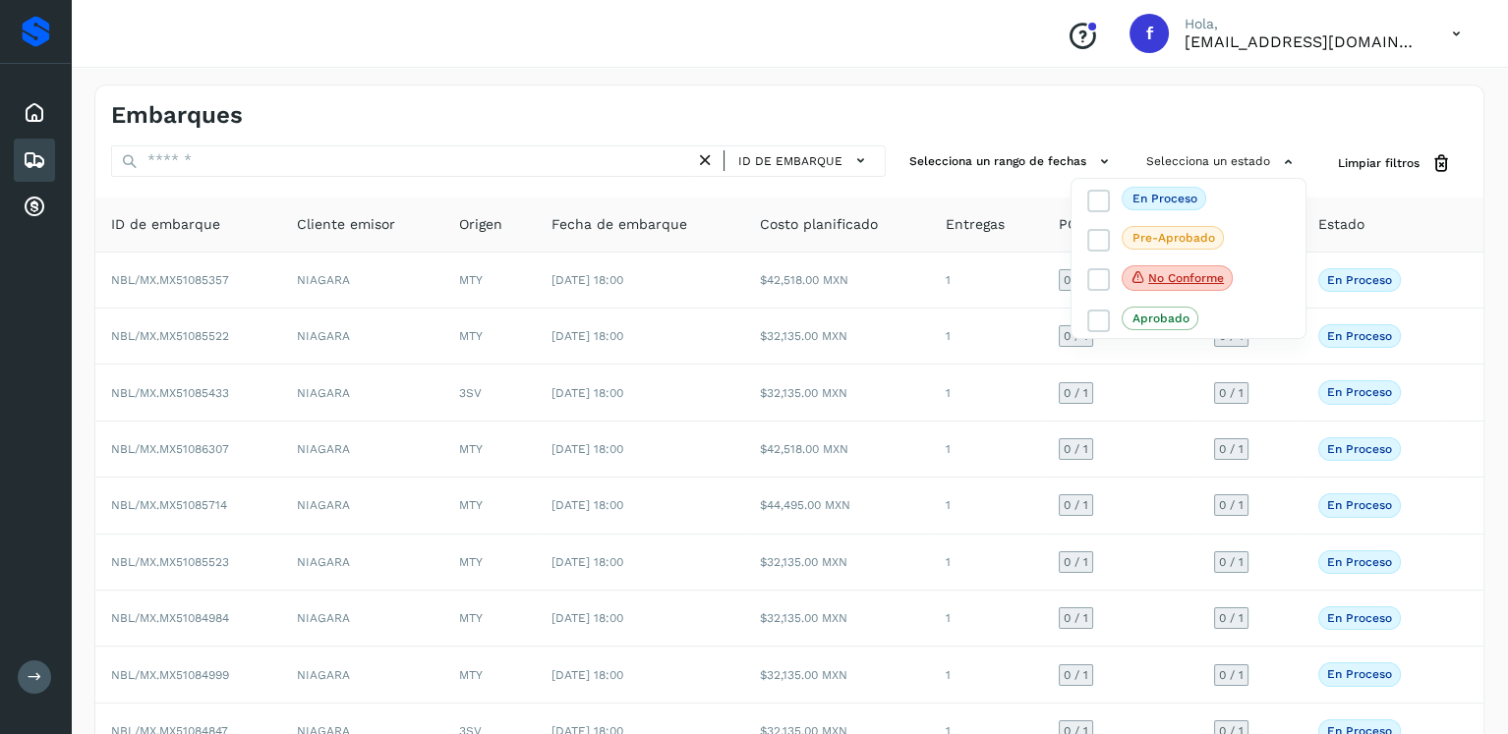
click at [591, 162] on div at bounding box center [754, 367] width 1508 height 734
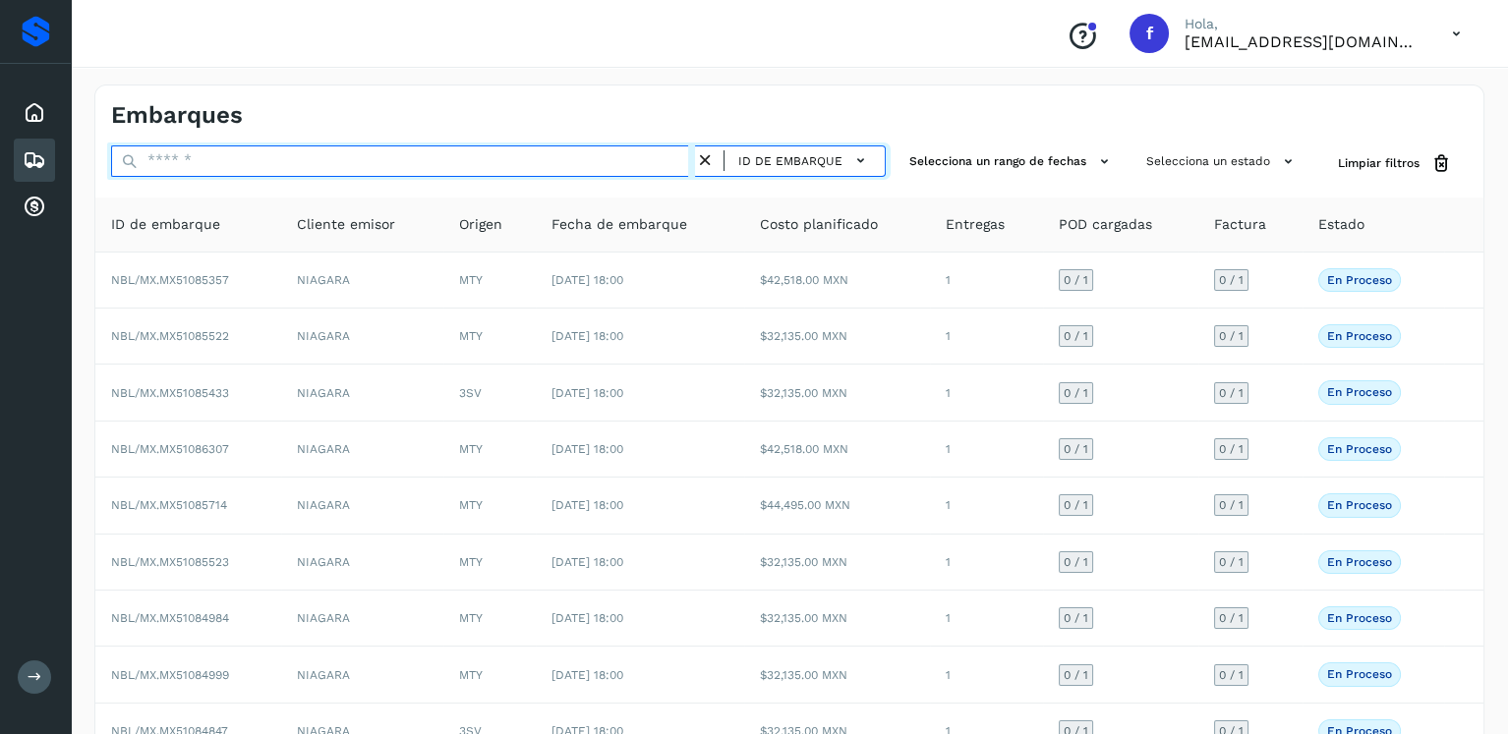
click at [575, 161] on input "text" at bounding box center [403, 161] width 584 height 31
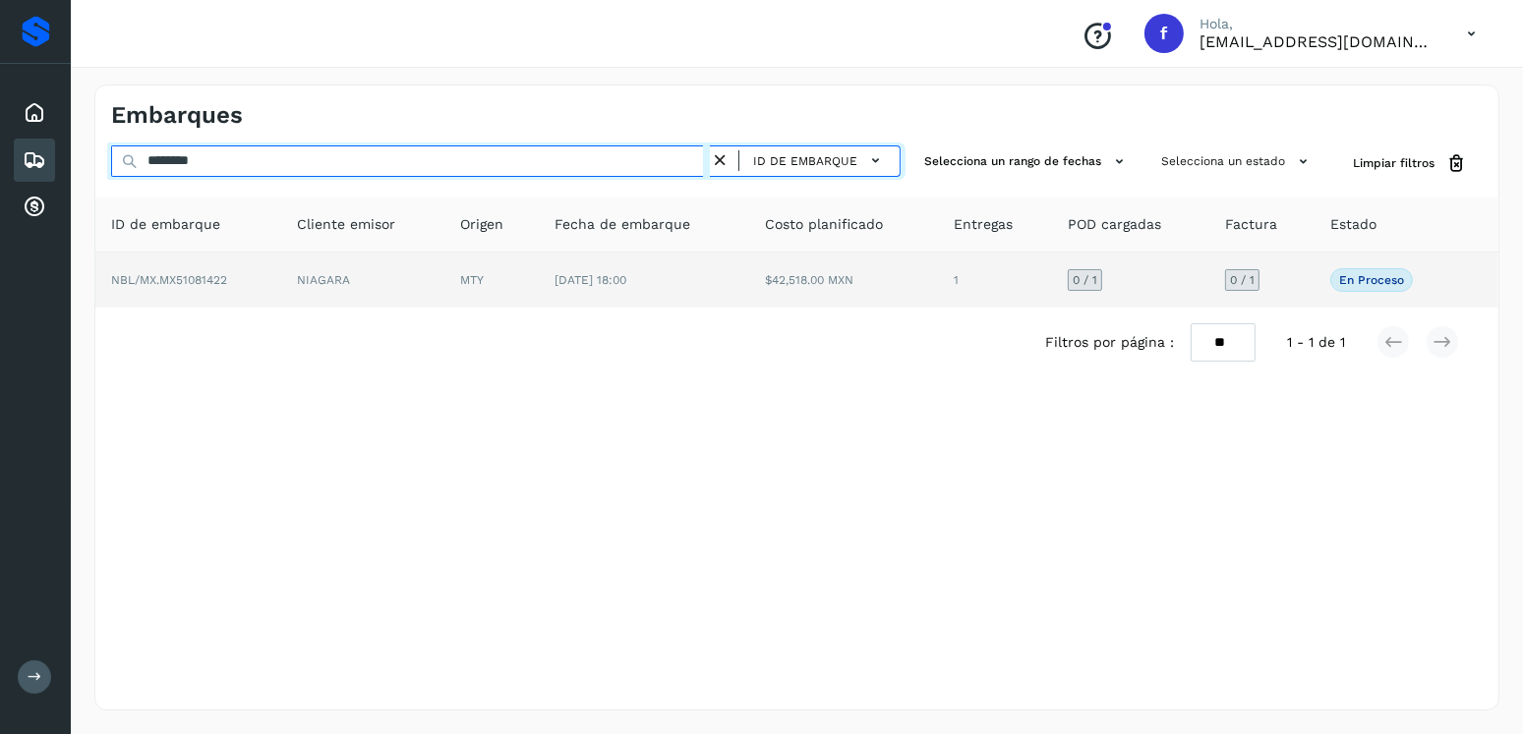
type input "********"
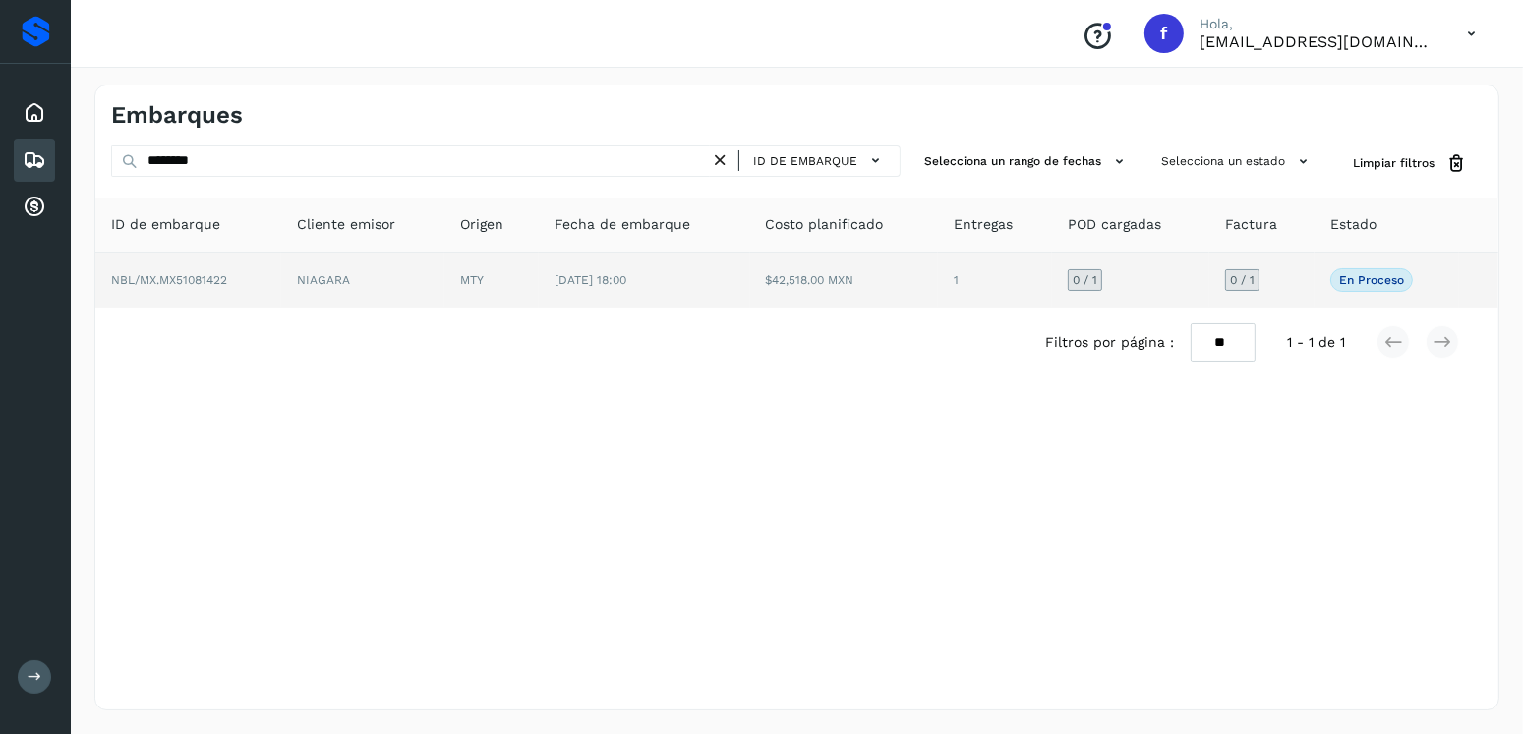
click at [760, 269] on td "$42,518.00 MXN" at bounding box center [844, 280] width 189 height 55
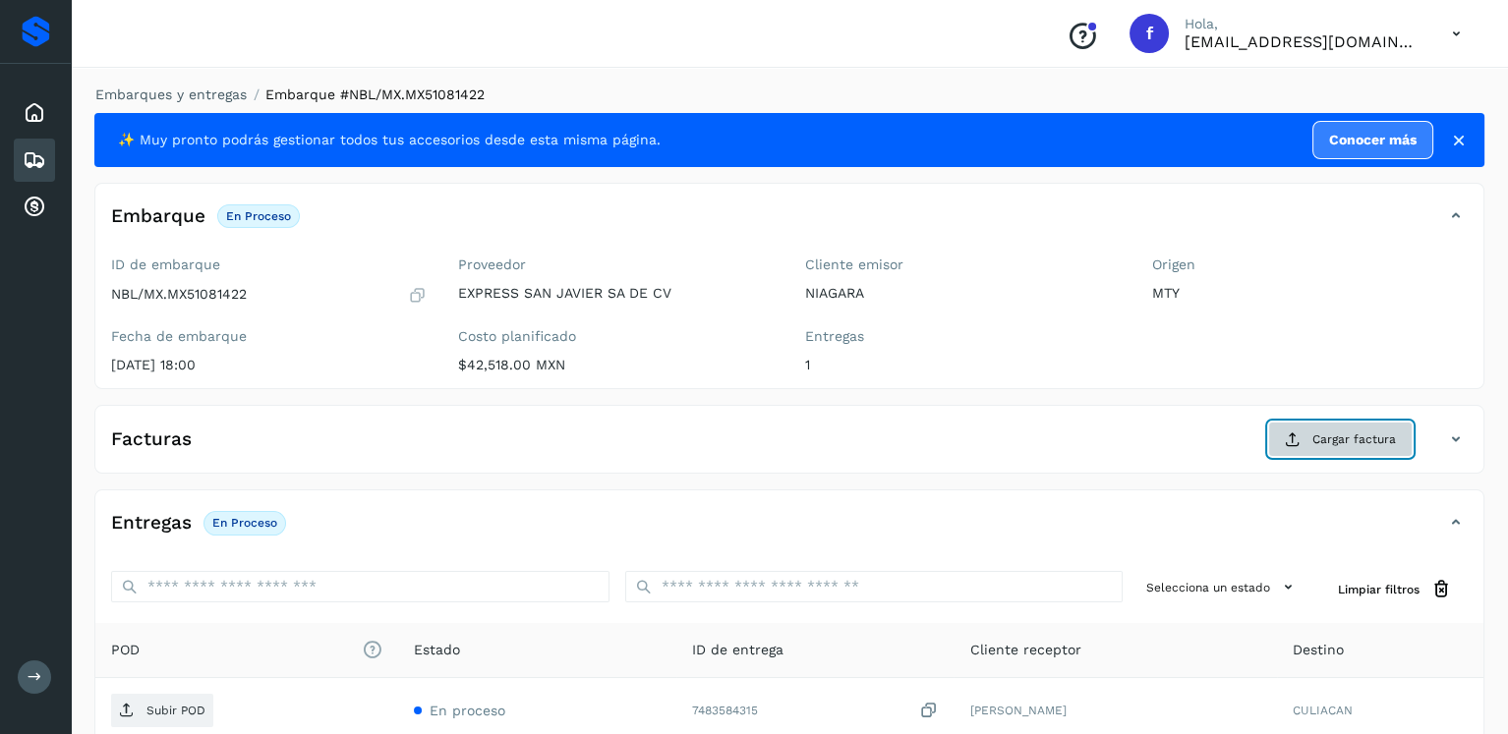
click at [1368, 444] on span "Cargar factura" at bounding box center [1355, 440] width 84 height 18
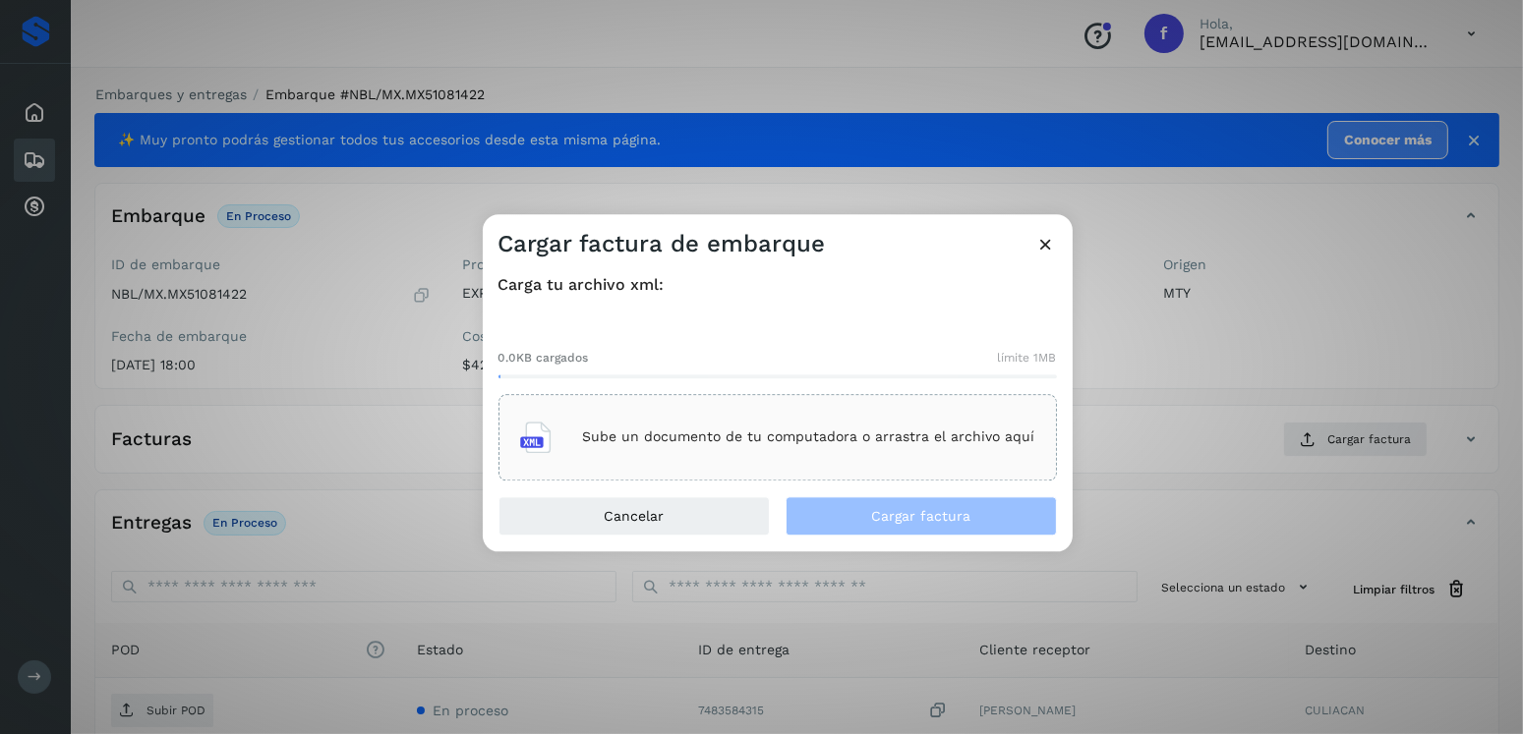
click at [902, 468] on div "Sube un documento de tu computadora o arrastra el archivo aquí" at bounding box center [778, 437] width 558 height 87
click at [873, 424] on div "Sube un documento de tu computadora o arrastra el archivo aquí" at bounding box center [777, 437] width 515 height 53
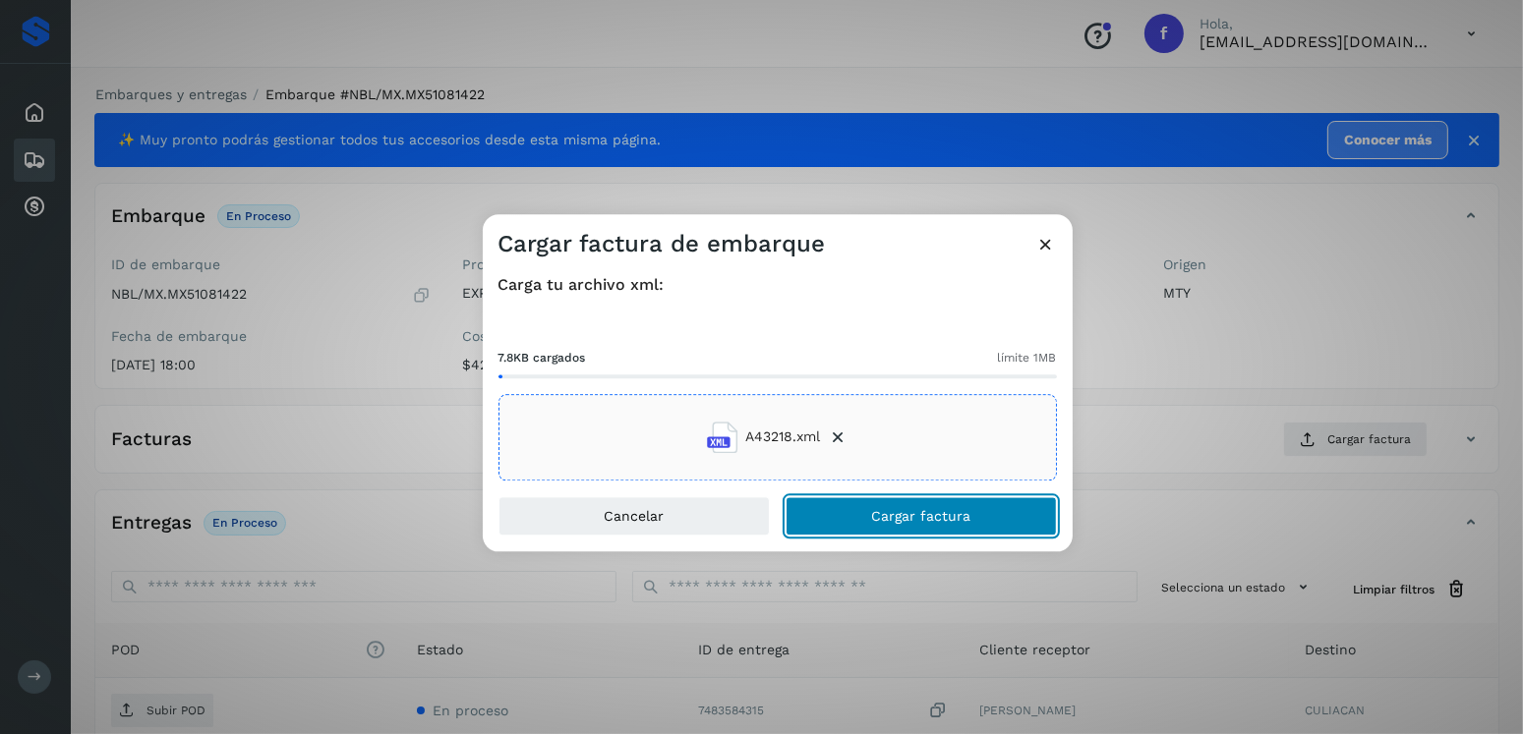
click at [927, 497] on button "Cargar factura" at bounding box center [921, 516] width 271 height 39
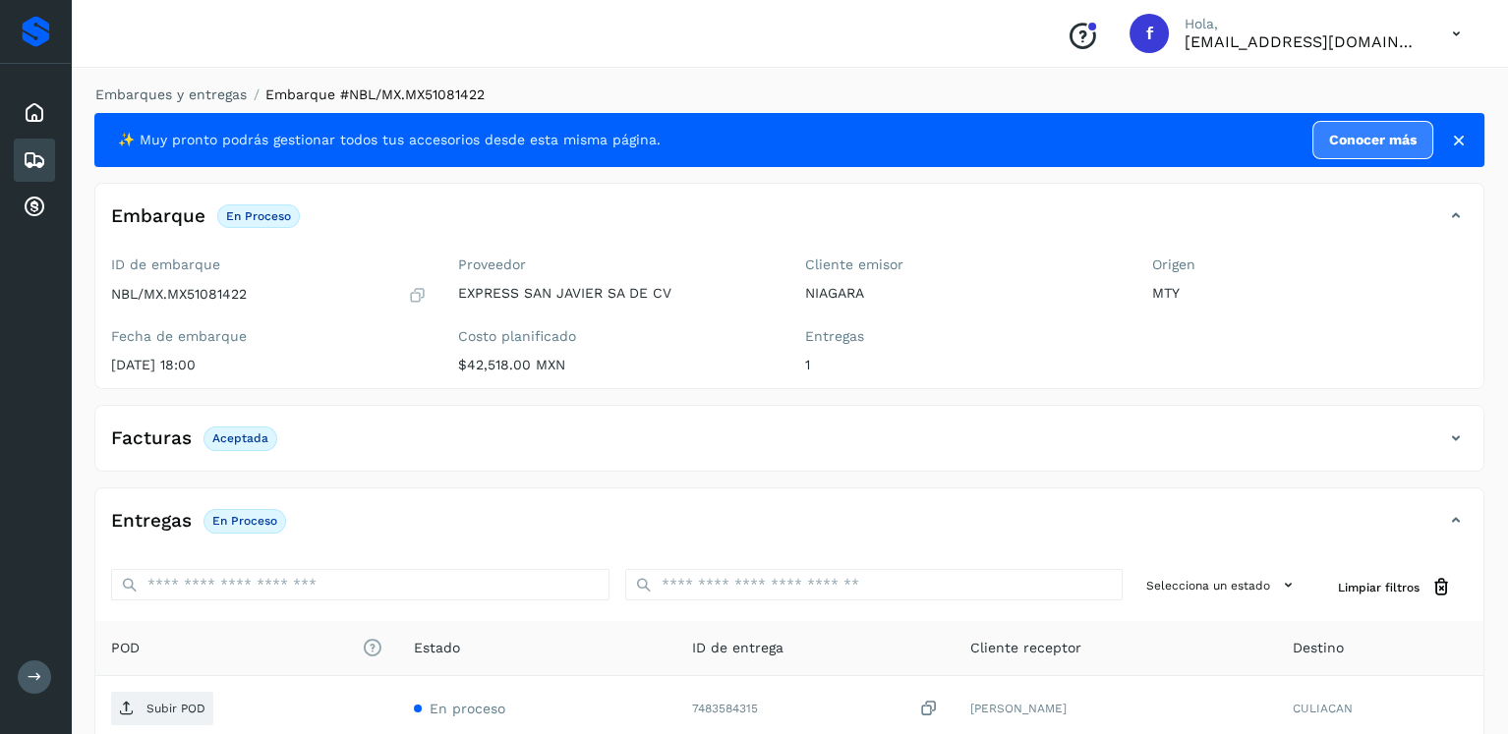
scroll to position [197, 0]
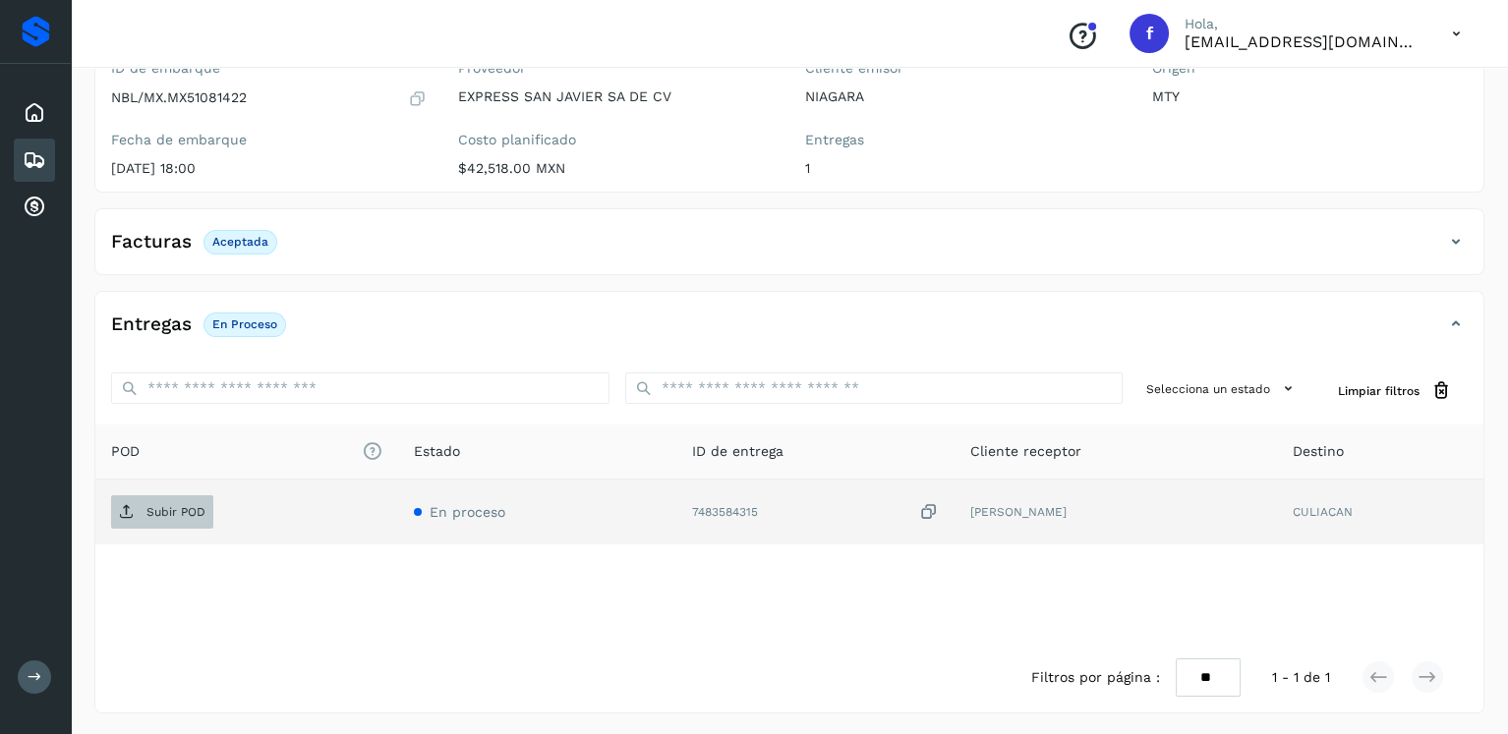
click at [190, 508] on p "Subir POD" at bounding box center [176, 512] width 59 height 14
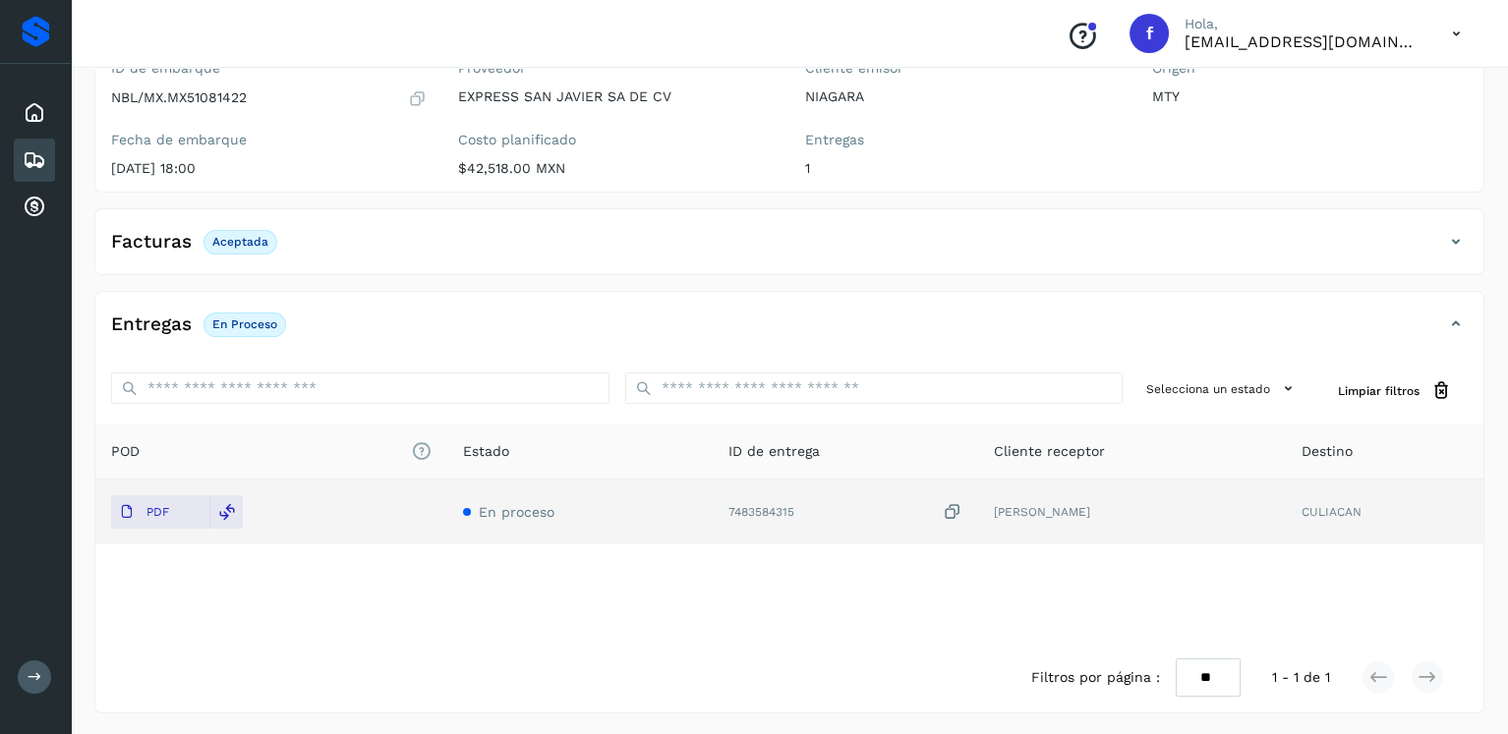
click at [48, 166] on div "Embarques" at bounding box center [34, 160] width 41 height 43
